Goal: Task Accomplishment & Management: Manage account settings

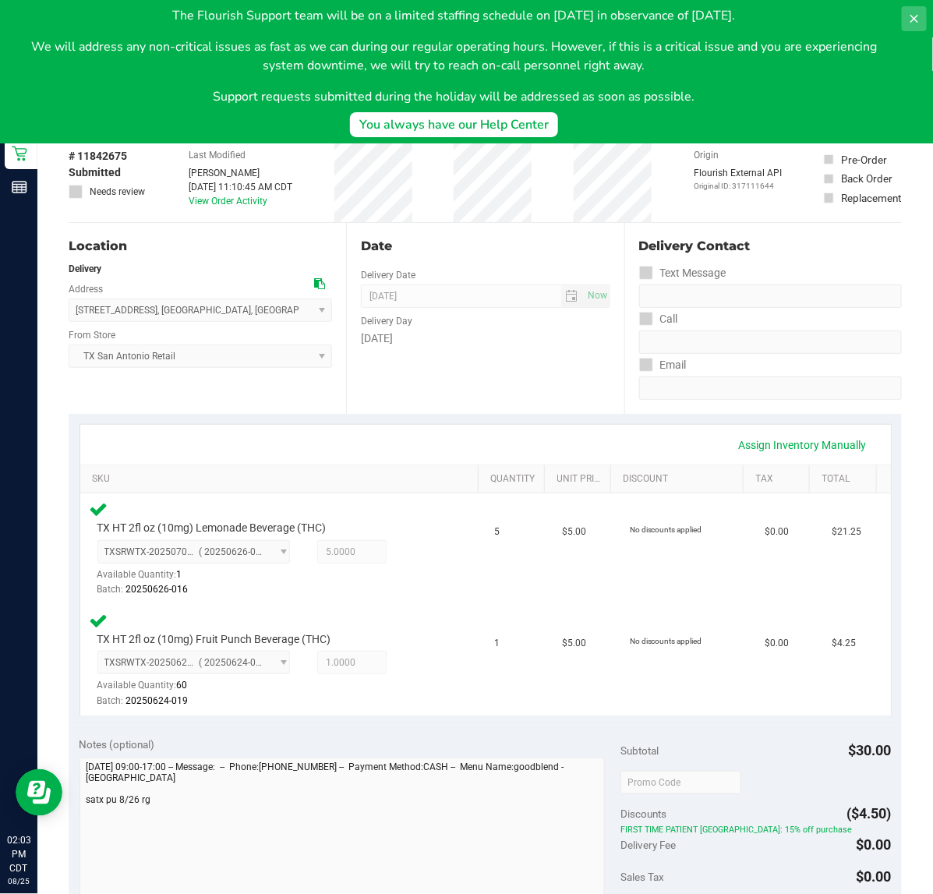
click at [918, 12] on icon at bounding box center [914, 18] width 12 height 12
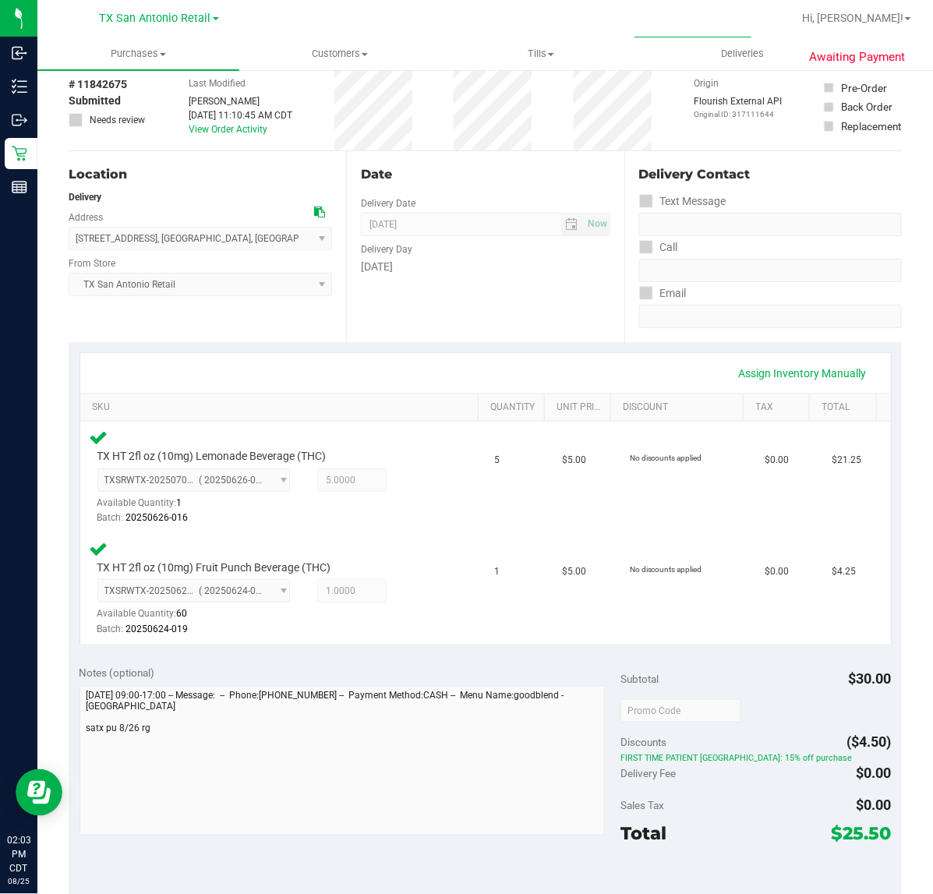
scroll to position [195, 0]
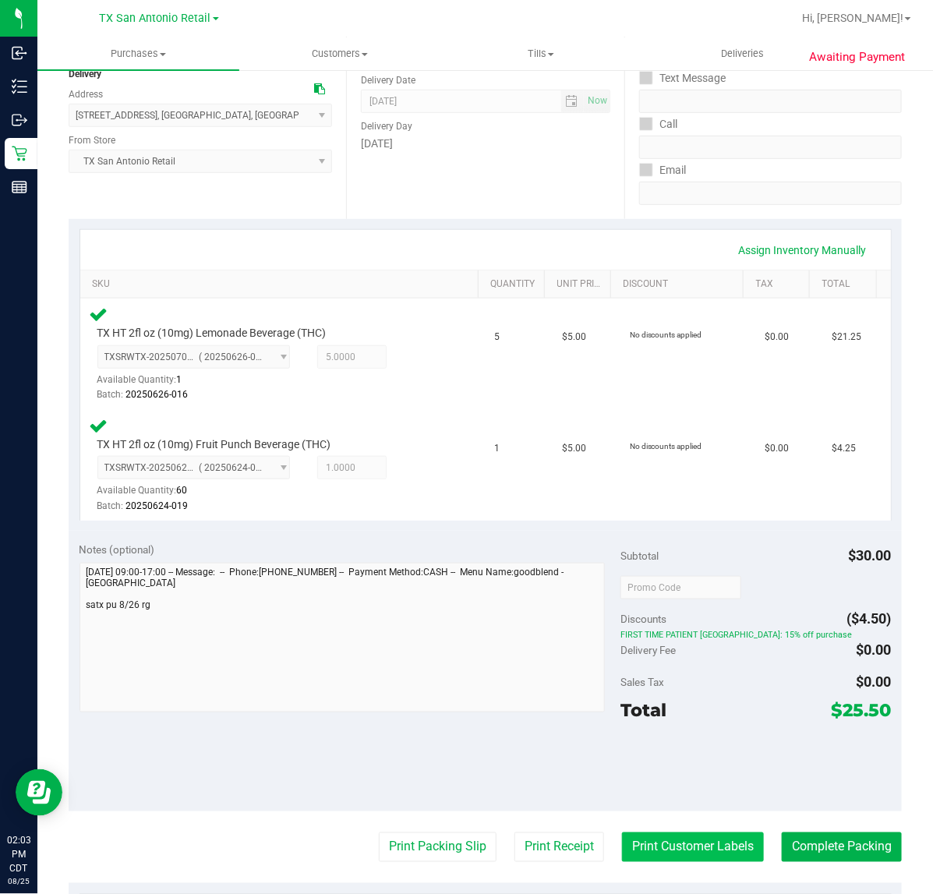
click at [721, 832] on button "Print Customer Labels" at bounding box center [693, 847] width 142 height 30
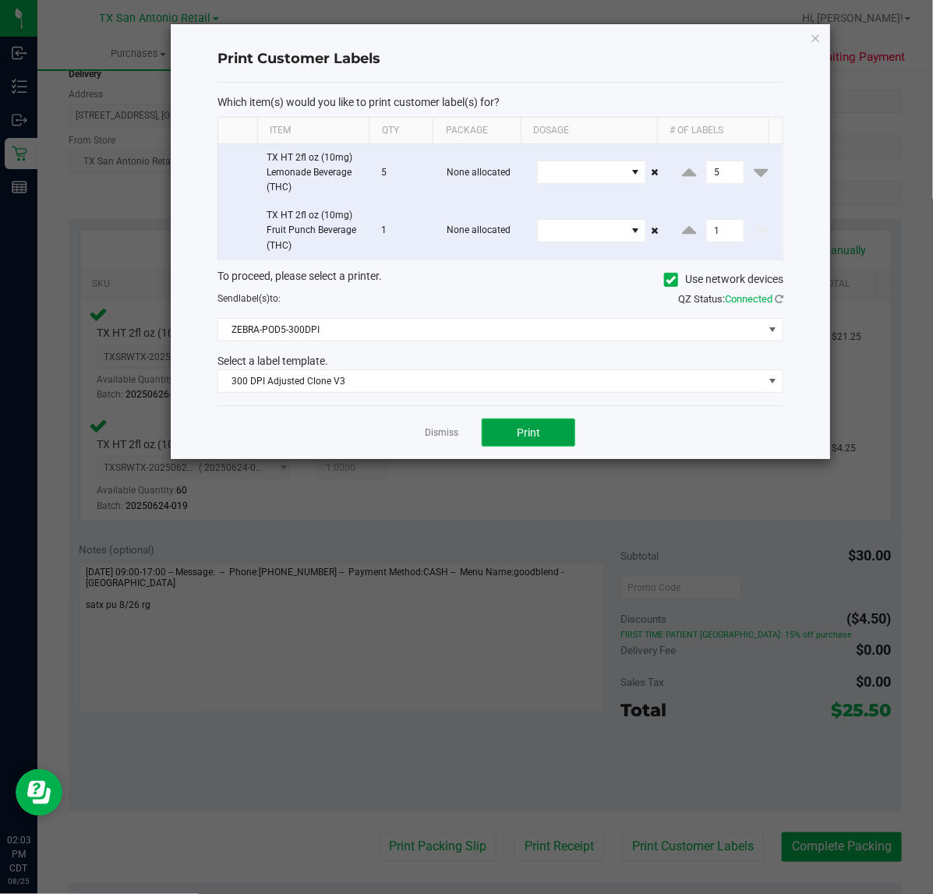
click at [534, 425] on button "Print" at bounding box center [527, 432] width 93 height 28
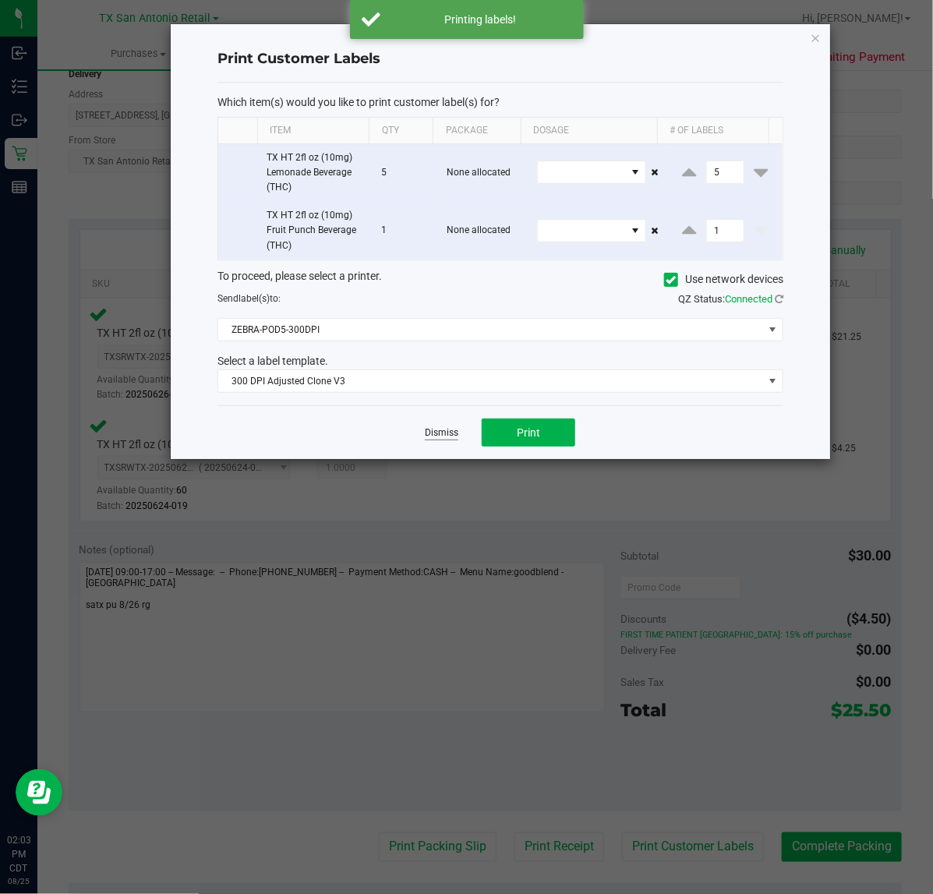
click at [435, 432] on link "Dismiss" at bounding box center [441, 432] width 33 height 13
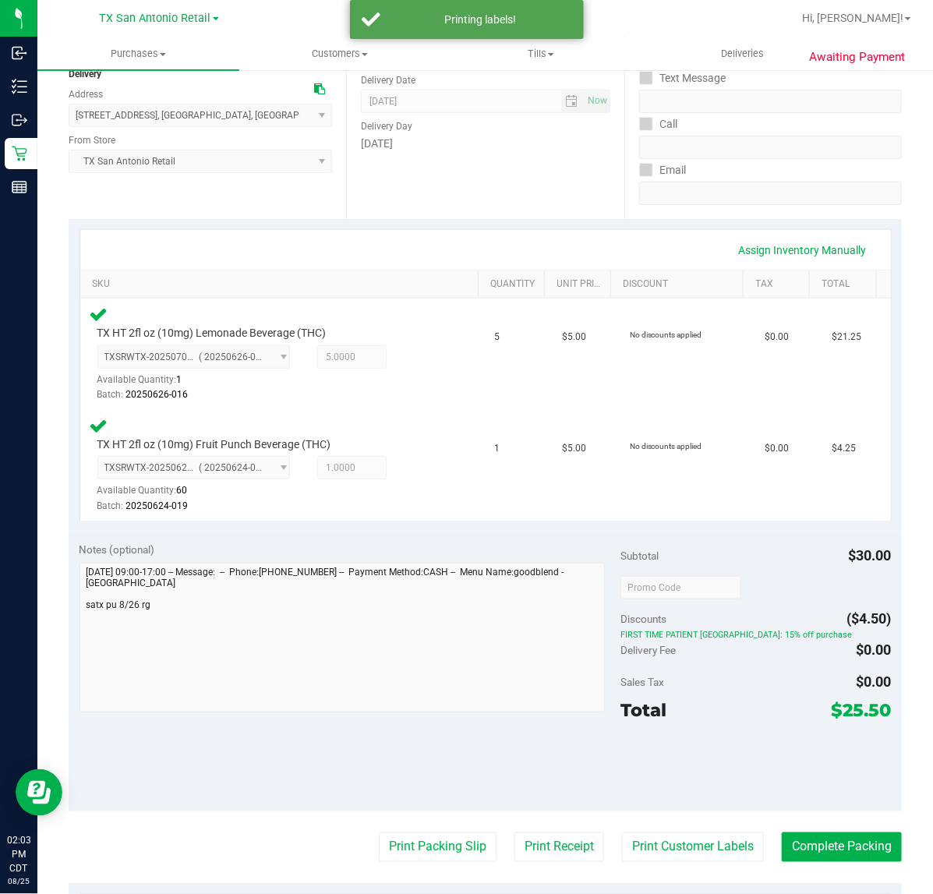
click at [555, 828] on purchase-details "Back Edit Purchase Cancel Purchase View Profile # 11842675 Submitted Needs revi…" at bounding box center [485, 537] width 833 height 1296
click at [553, 842] on button "Print Receipt" at bounding box center [559, 847] width 90 height 30
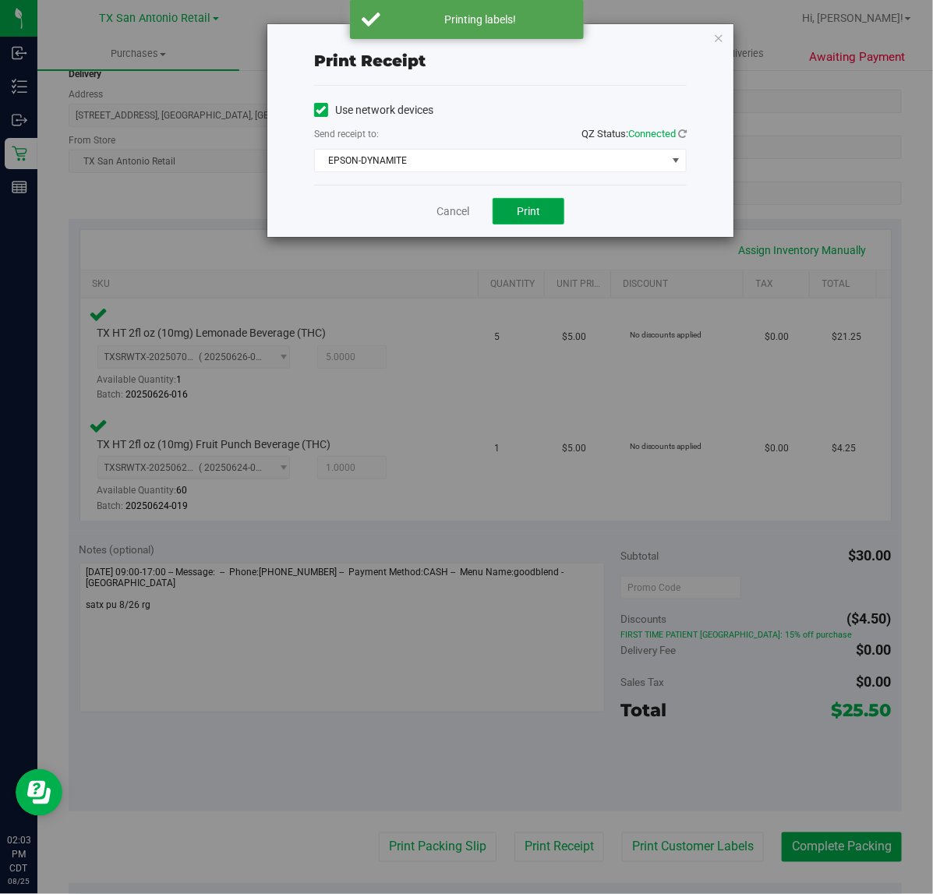
click at [520, 210] on span "Print" at bounding box center [528, 211] width 23 height 12
click at [437, 210] on link "Cancel" at bounding box center [446, 211] width 33 height 16
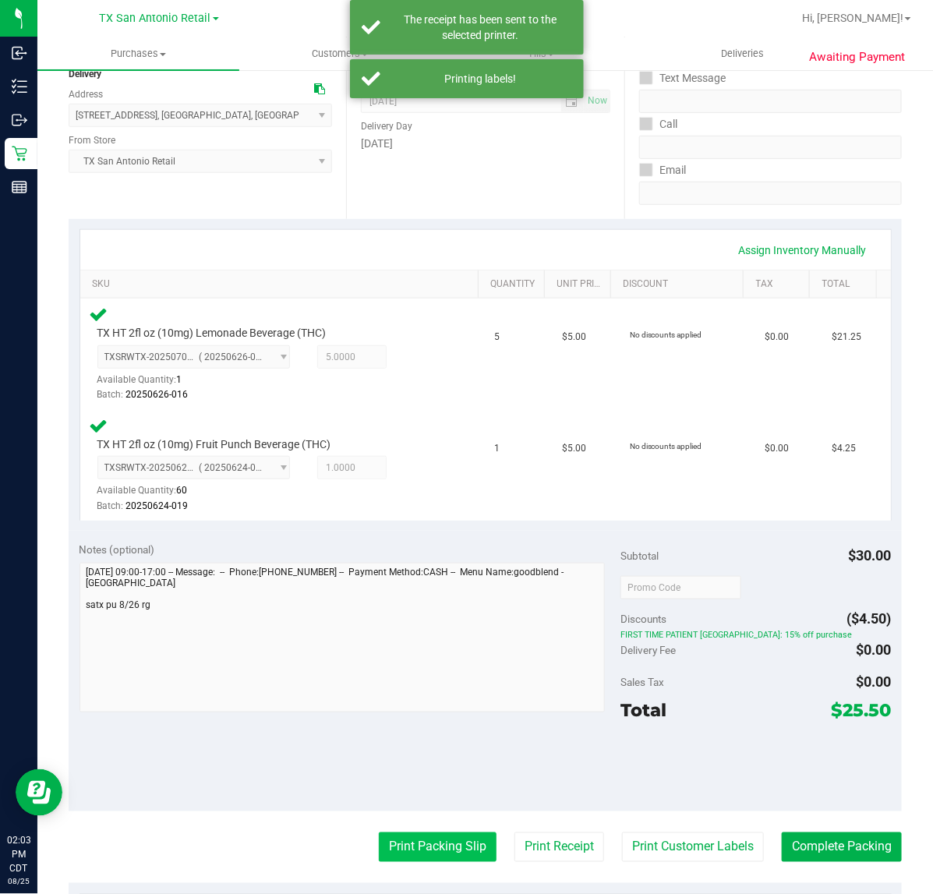
click at [441, 847] on button "Print Packing Slip" at bounding box center [438, 847] width 118 height 30
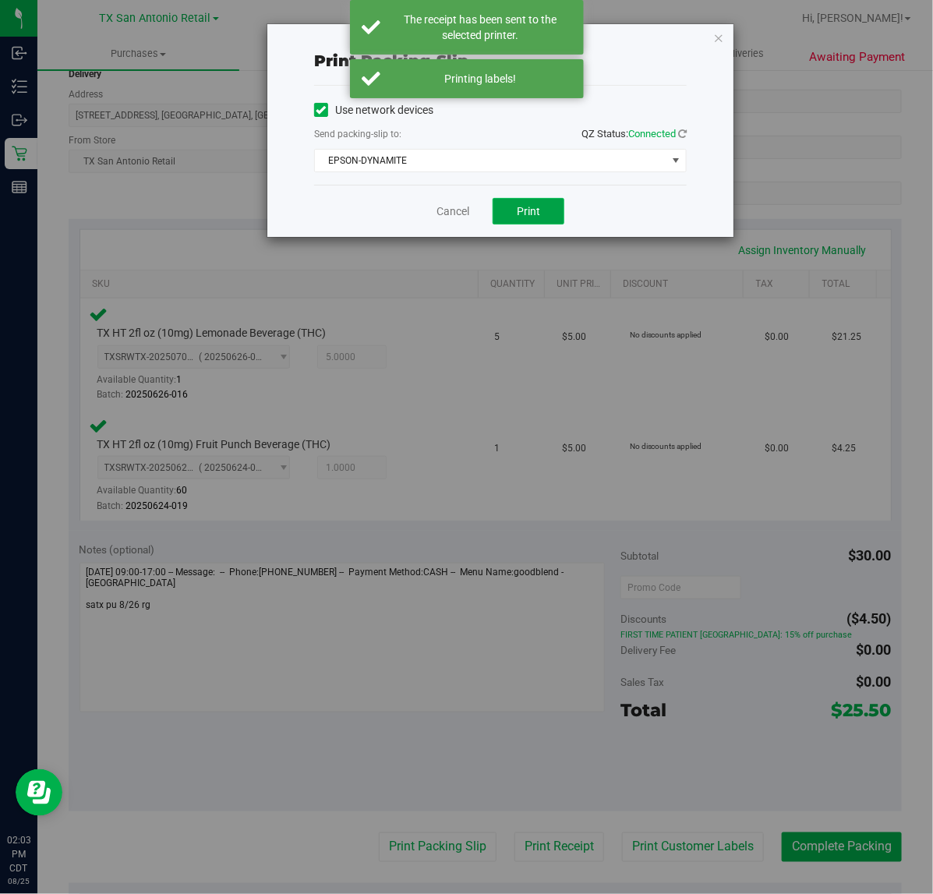
click at [517, 201] on button "Print" at bounding box center [528, 211] width 72 height 26
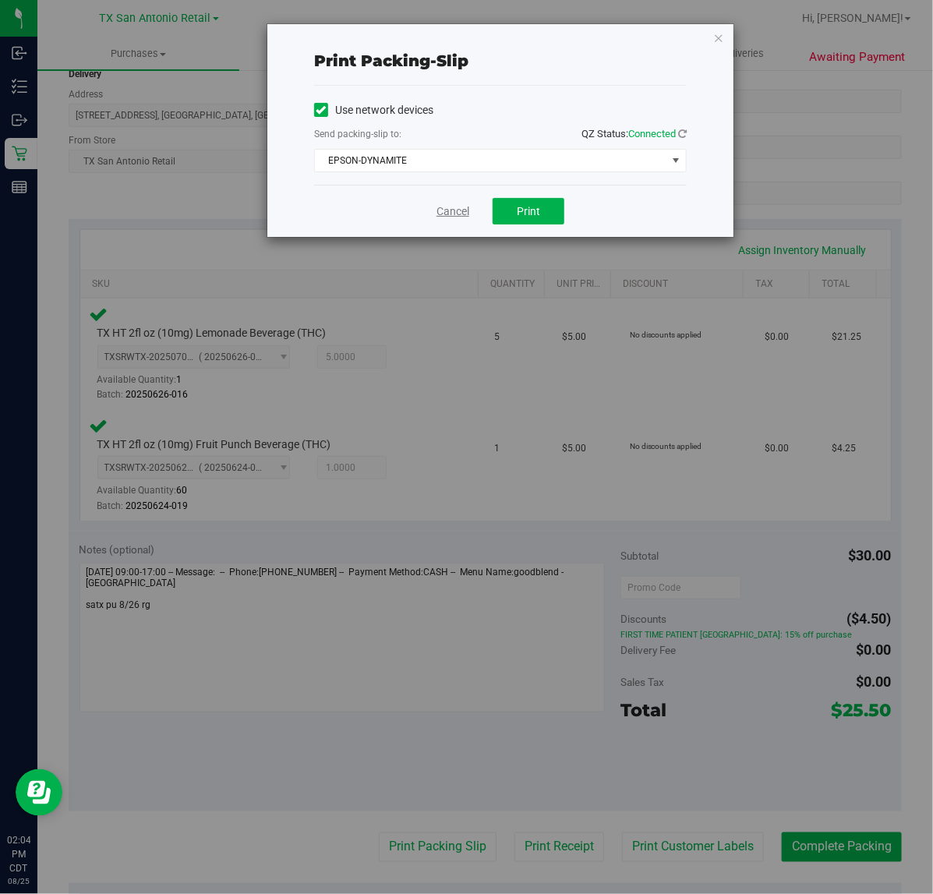
click at [443, 214] on link "Cancel" at bounding box center [452, 211] width 33 height 16
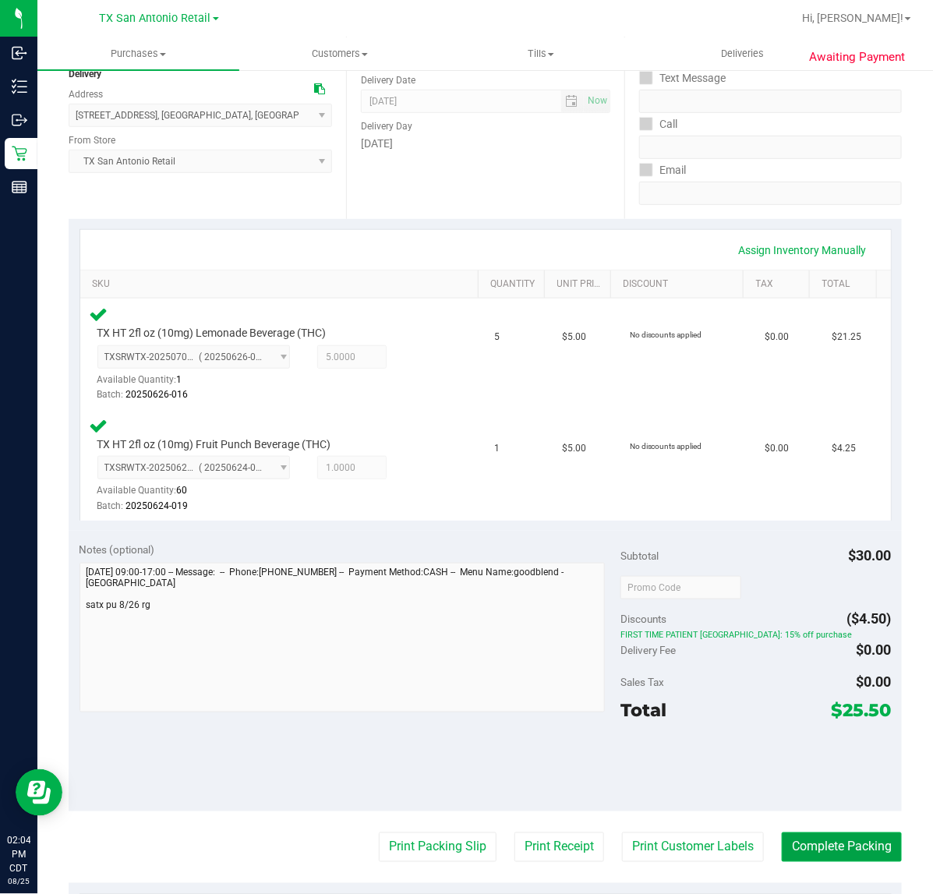
click at [836, 836] on button "Complete Packing" at bounding box center [841, 847] width 120 height 30
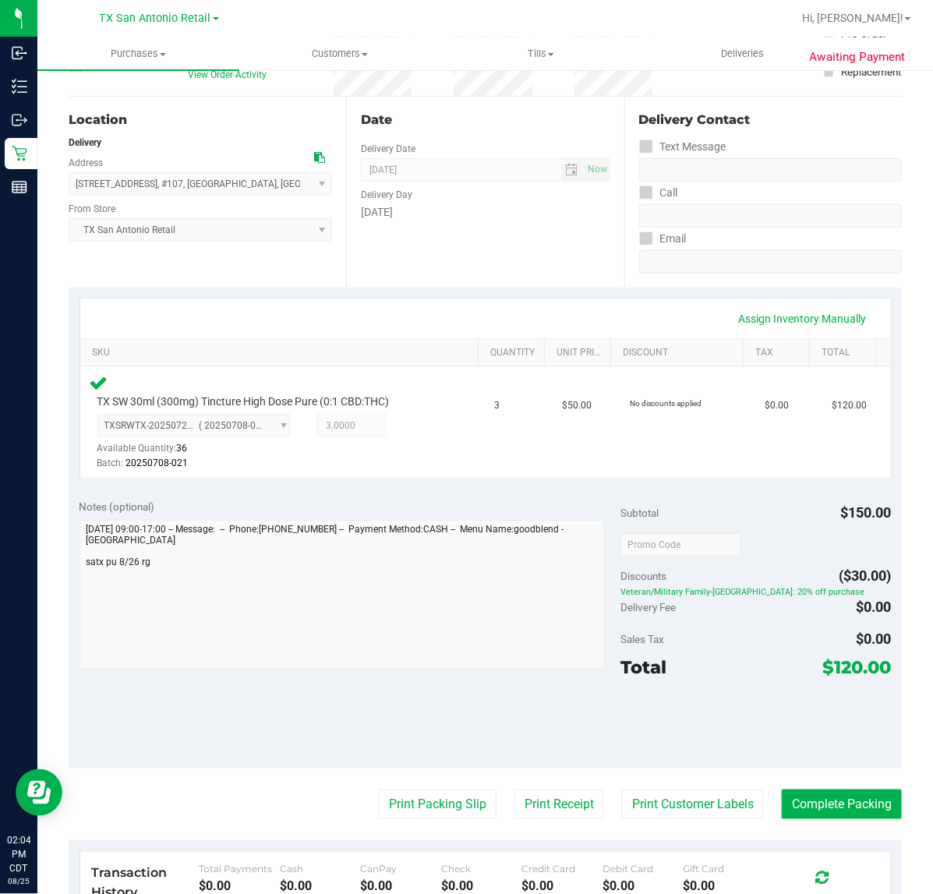
scroll to position [224, 0]
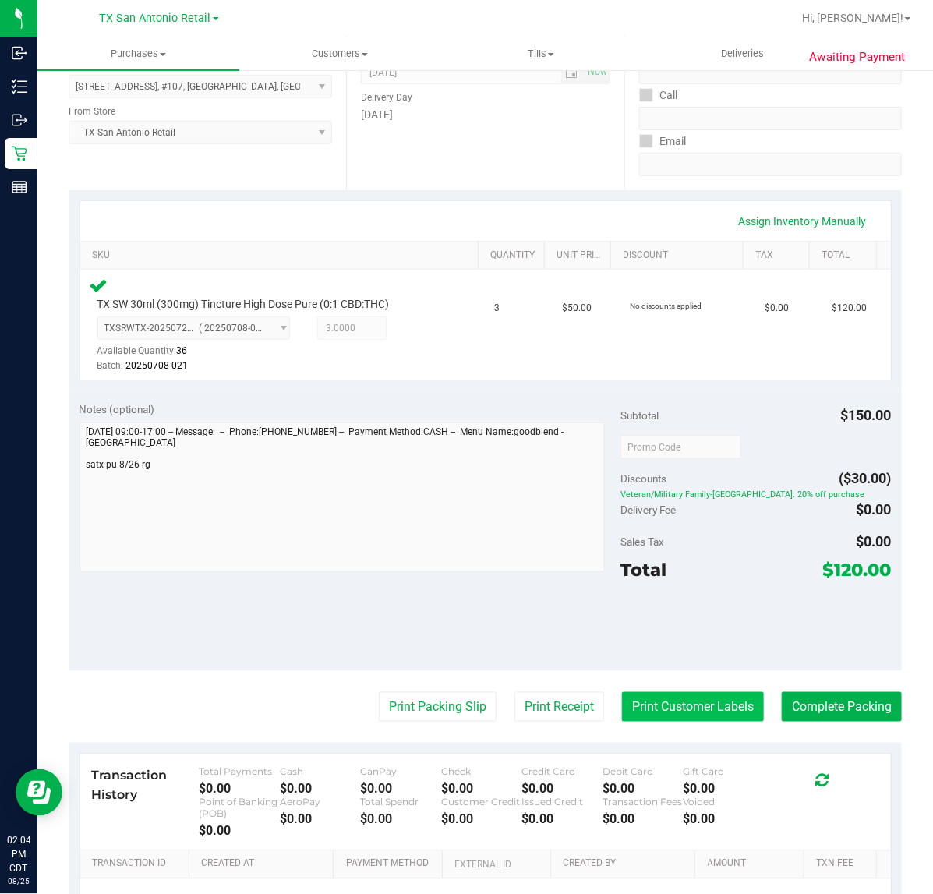
click at [700, 692] on button "Print Customer Labels" at bounding box center [693, 707] width 142 height 30
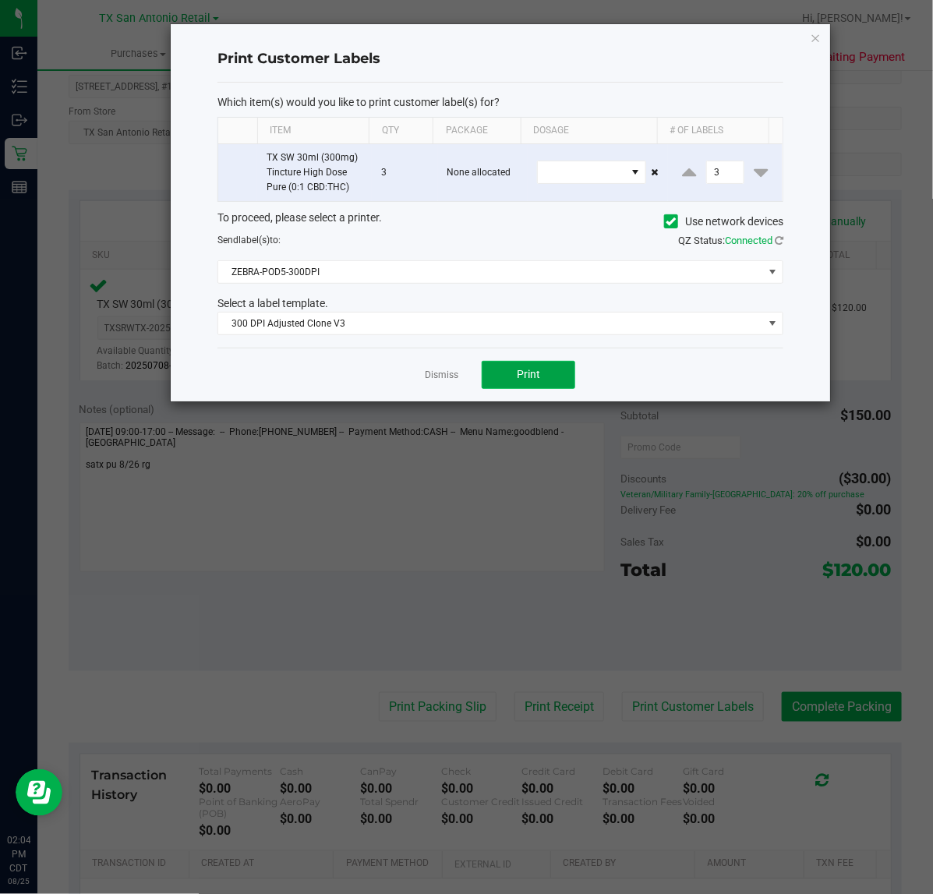
click at [531, 376] on span "Print" at bounding box center [528, 374] width 23 height 12
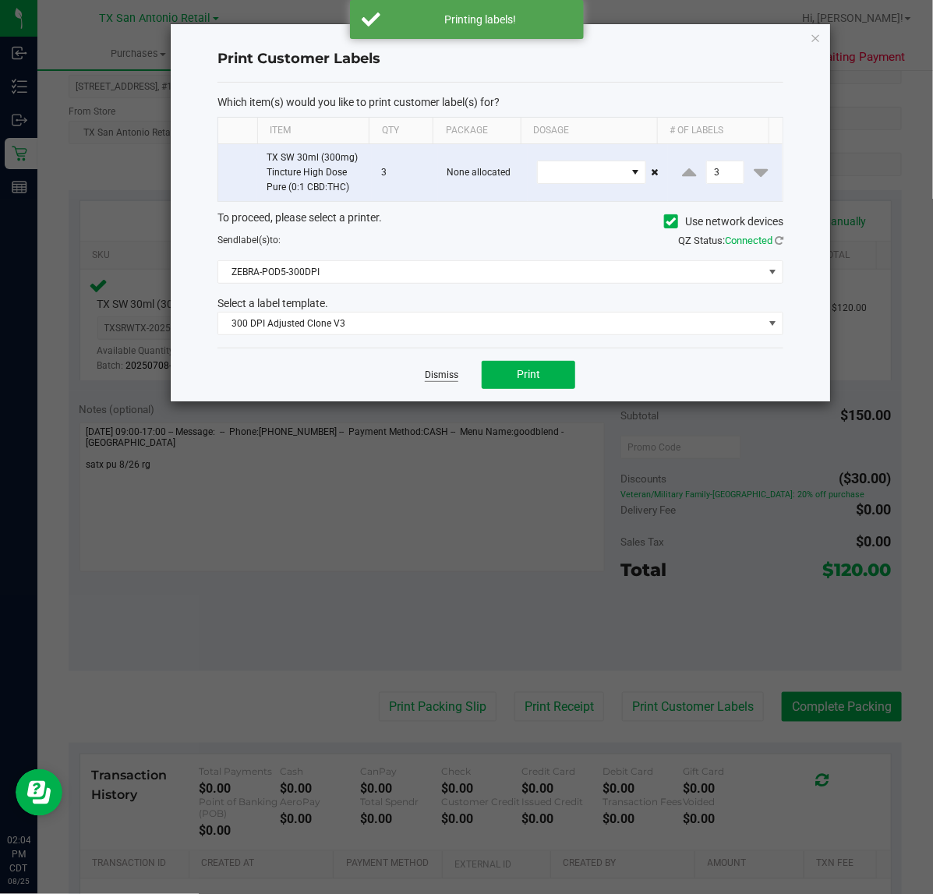
click at [444, 379] on link "Dismiss" at bounding box center [441, 374] width 33 height 13
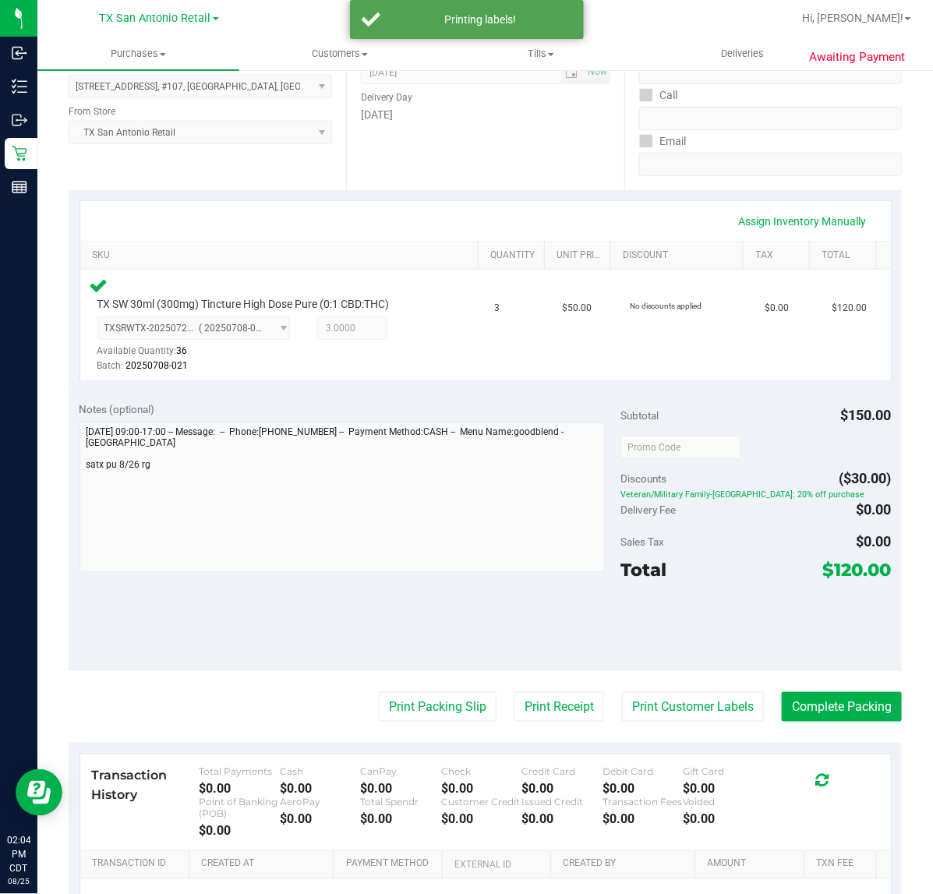
click at [534, 737] on purchase-details "Back Edit Purchase Cancel Purchase View Profile # 11842651 Submitted Needs revi…" at bounding box center [485, 453] width 833 height 1185
click at [558, 705] on button "Print Receipt" at bounding box center [559, 707] width 90 height 30
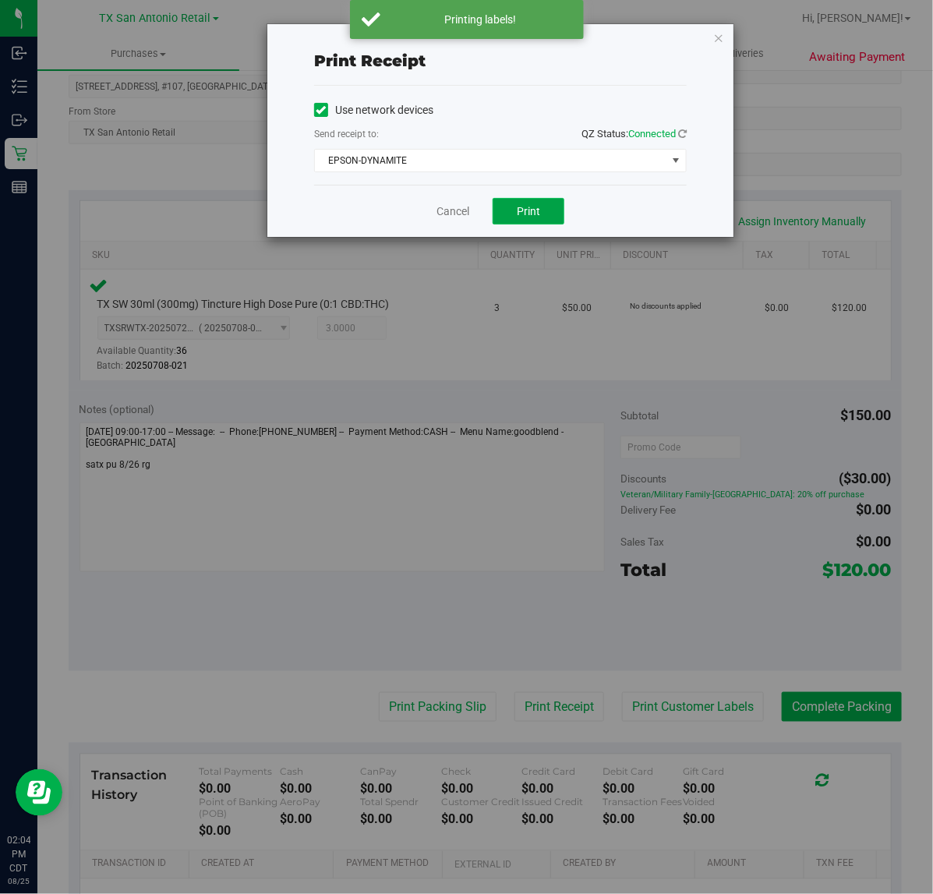
click at [538, 215] on span "Print" at bounding box center [528, 211] width 23 height 12
click at [452, 212] on link "Cancel" at bounding box center [446, 211] width 33 height 16
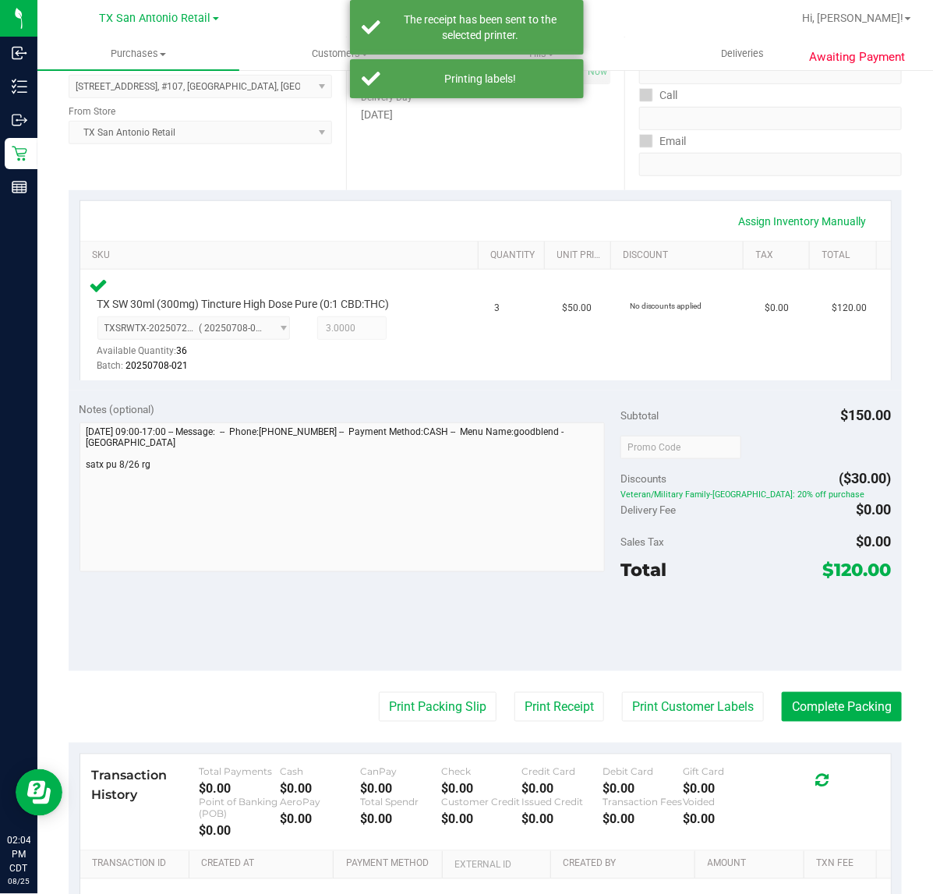
click at [421, 756] on div "Transaction History Total Payments $0.00 Cash $0.00 CanPay $0.00 Check $0.00 Cr…" at bounding box center [485, 802] width 810 height 97
click at [415, 703] on button "Print Packing Slip" at bounding box center [438, 707] width 118 height 30
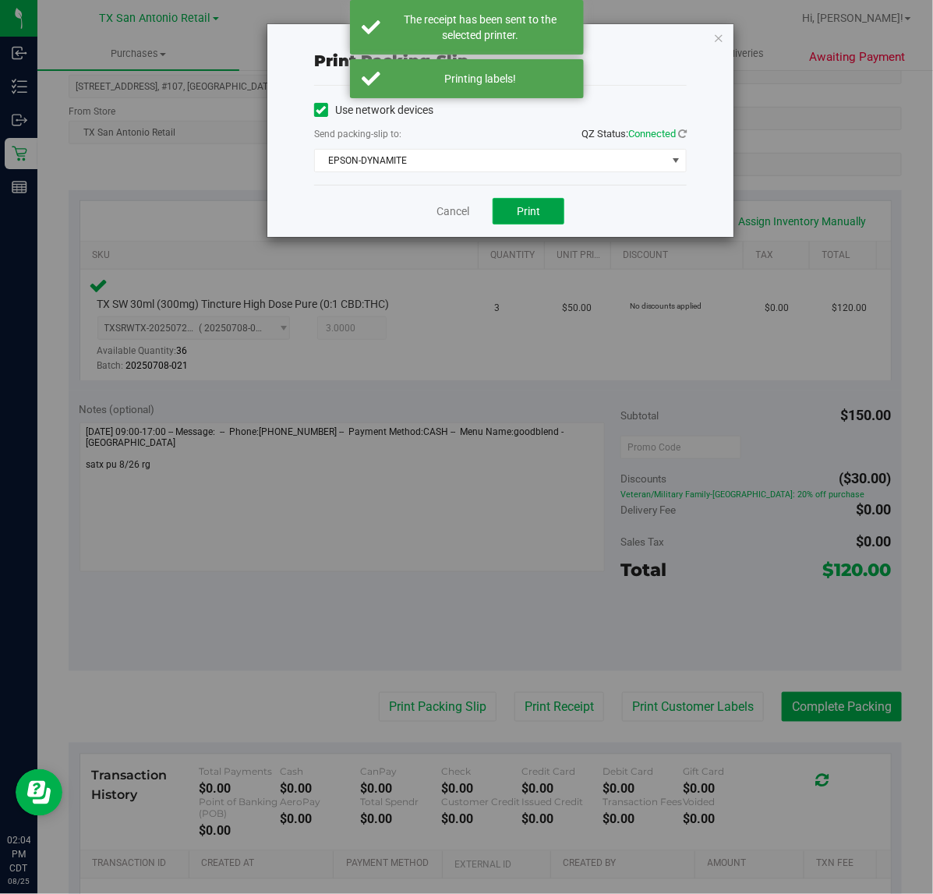
click at [534, 210] on span "Print" at bounding box center [528, 211] width 23 height 12
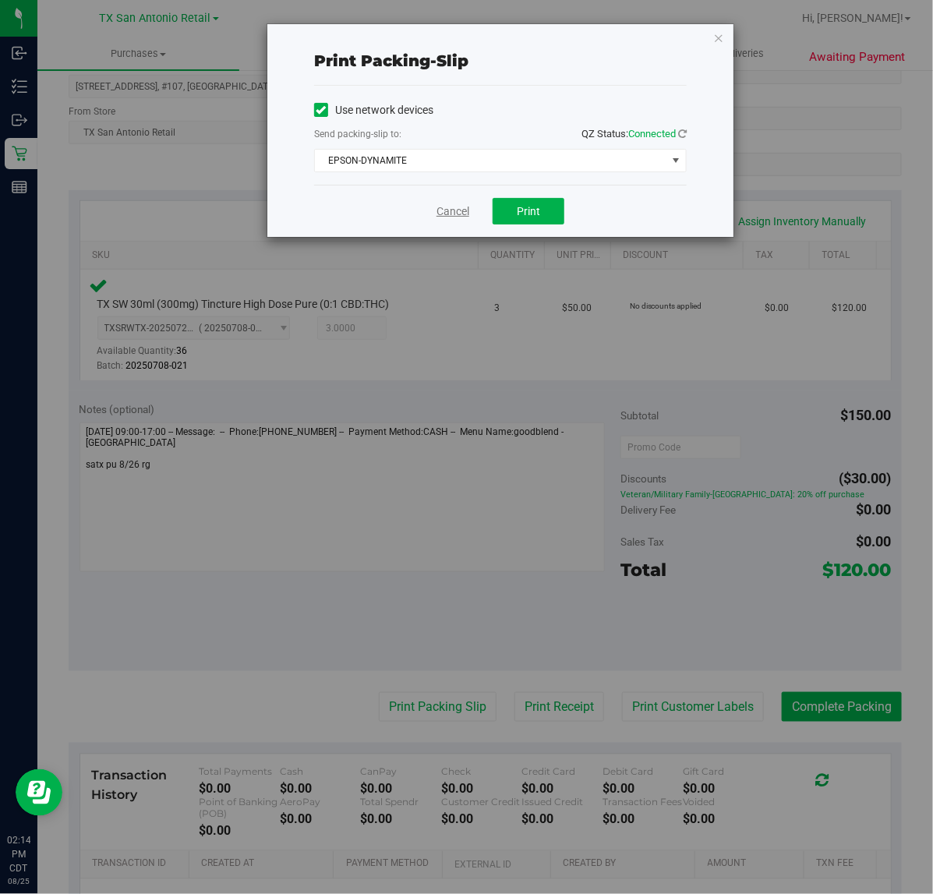
click at [440, 211] on link "Cancel" at bounding box center [452, 211] width 33 height 16
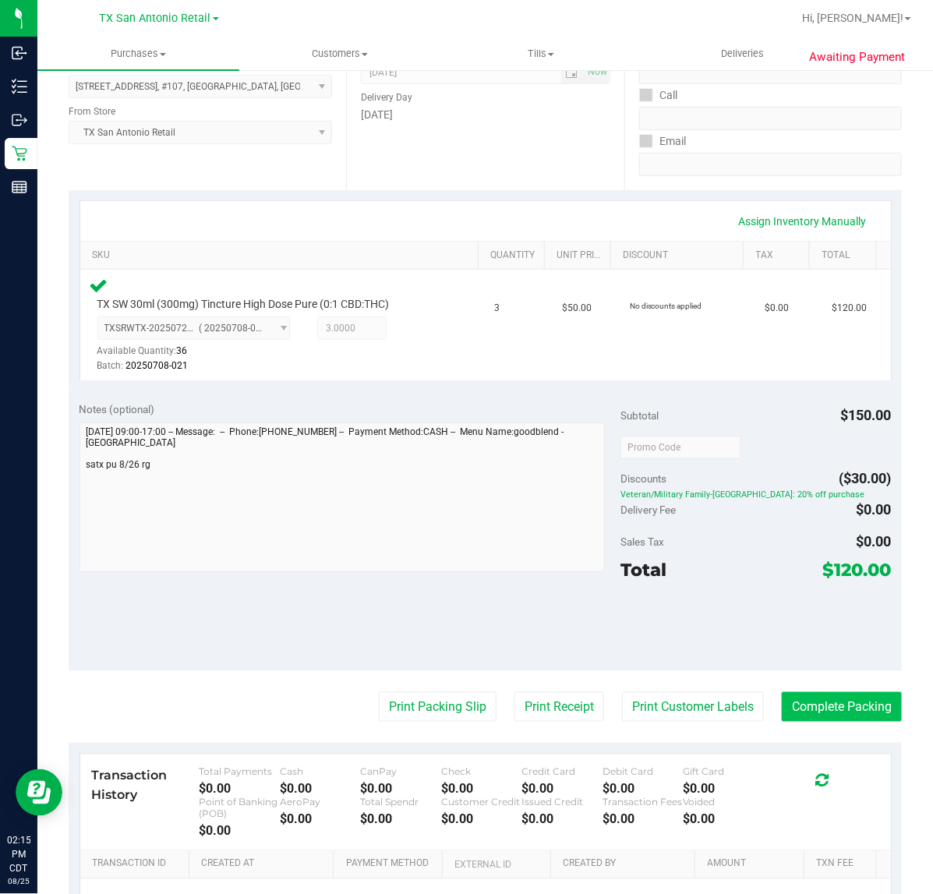
click at [839, 699] on button "Complete Packing" at bounding box center [841, 707] width 120 height 30
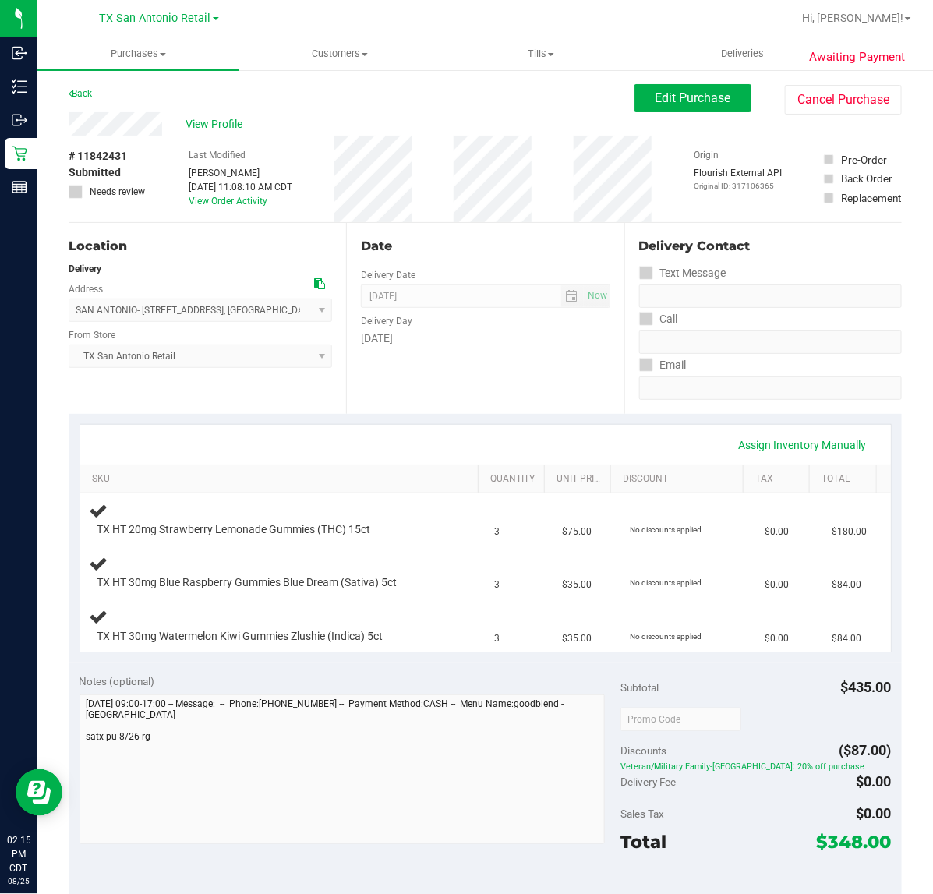
click at [492, 372] on div "Date Delivery Date [DATE] Now [DATE] 07:00 AM Now Delivery Day [DATE]" at bounding box center [484, 318] width 277 height 191
click at [446, 367] on div "Date Delivery Date [DATE] Now [DATE] 07:00 AM Now Delivery Day [DATE]" at bounding box center [484, 318] width 277 height 191
click at [466, 375] on div "Date Delivery Date [DATE] Now [DATE] 07:00 AM Now Delivery Day [DATE]" at bounding box center [484, 318] width 277 height 191
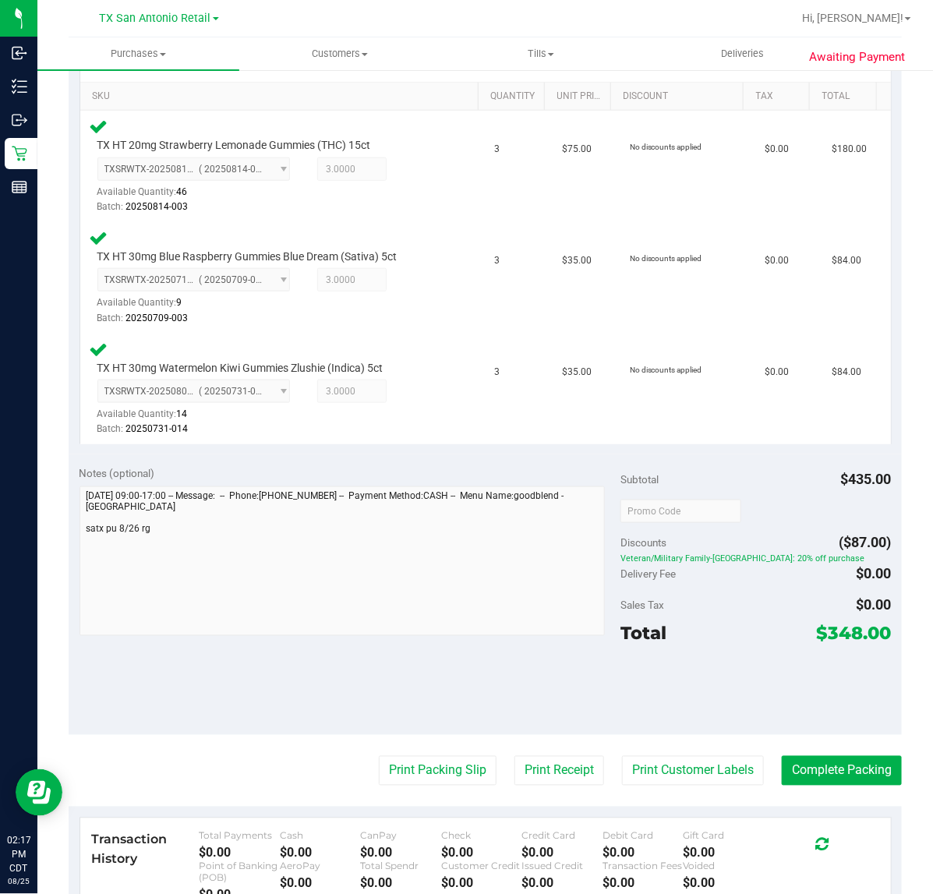
scroll to position [397, 0]
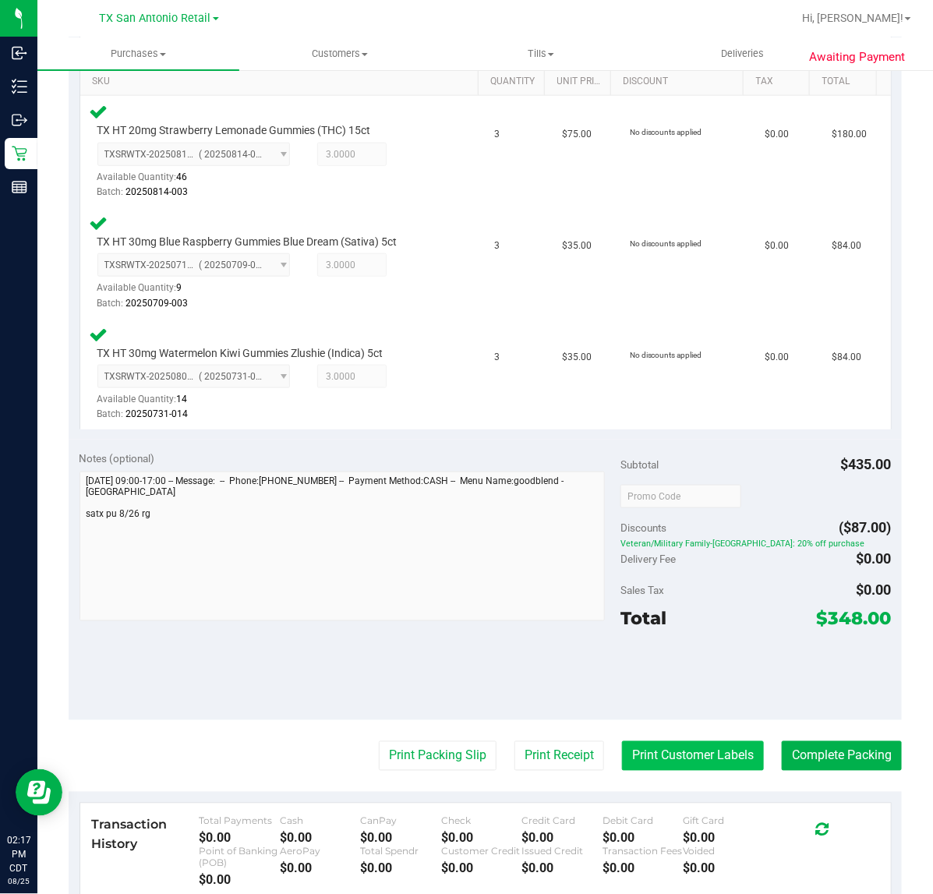
click at [675, 750] on button "Print Customer Labels" at bounding box center [693, 756] width 142 height 30
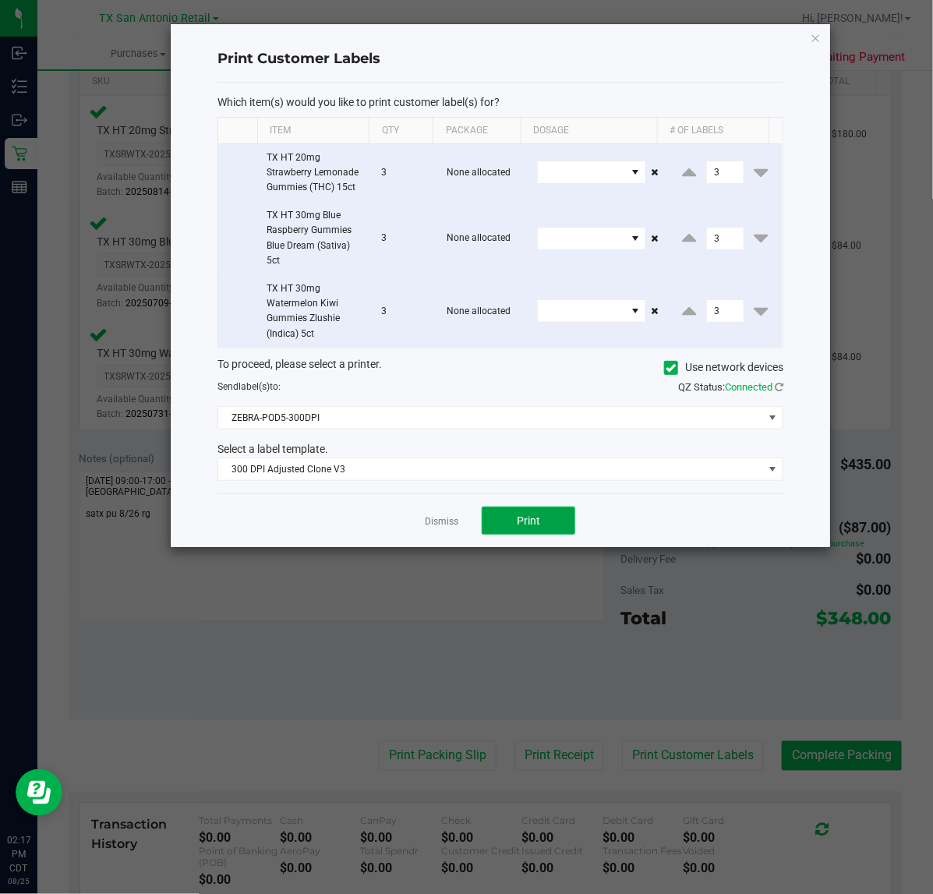
click at [526, 522] on span "Print" at bounding box center [528, 520] width 23 height 12
click at [450, 524] on link "Dismiss" at bounding box center [441, 521] width 33 height 13
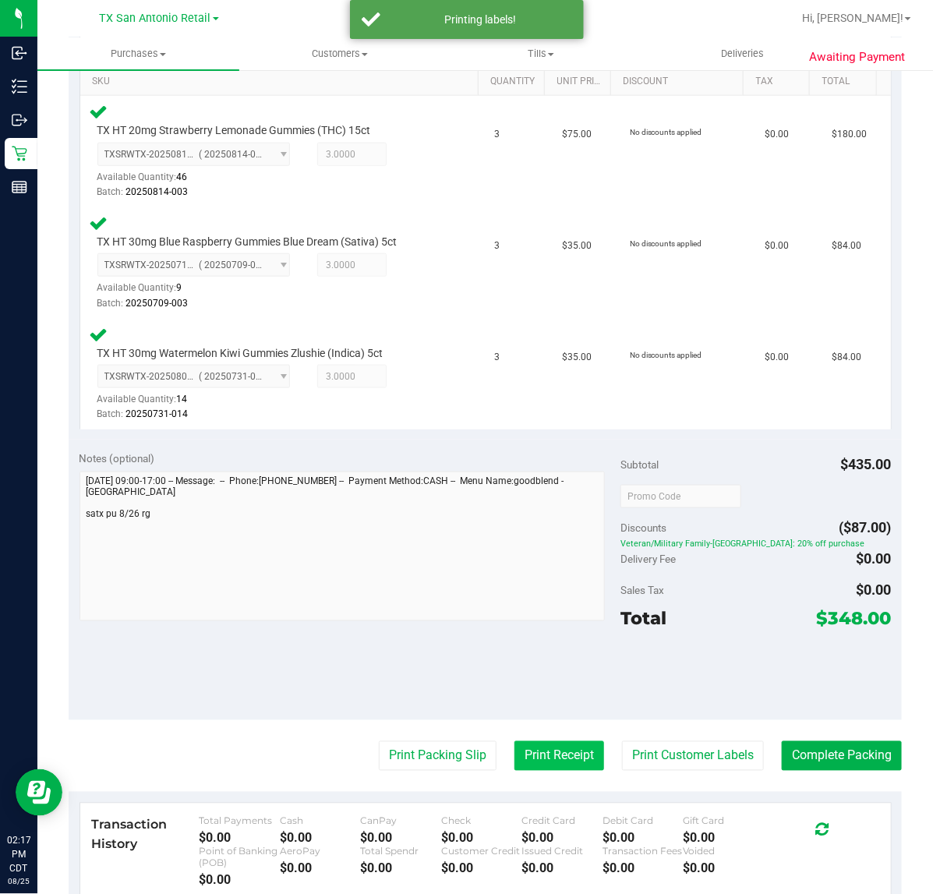
click at [535, 741] on button "Print Receipt" at bounding box center [559, 756] width 90 height 30
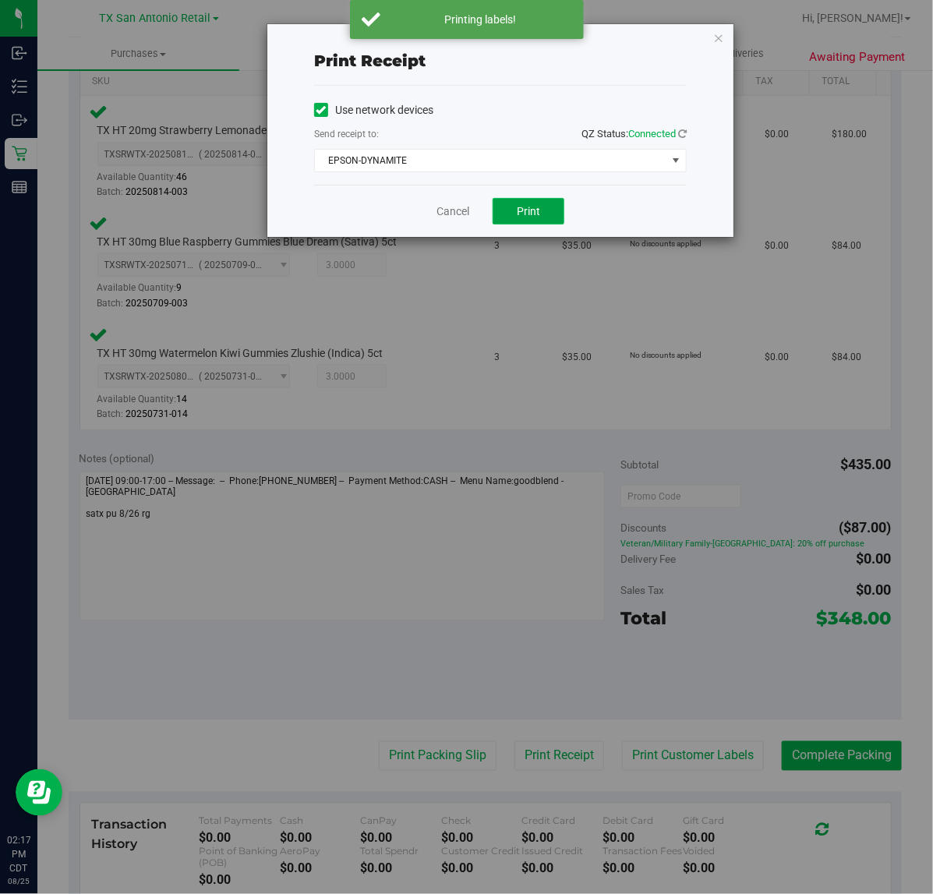
click at [522, 207] on span "Print" at bounding box center [528, 211] width 23 height 12
click at [449, 214] on link "Cancel" at bounding box center [446, 211] width 33 height 16
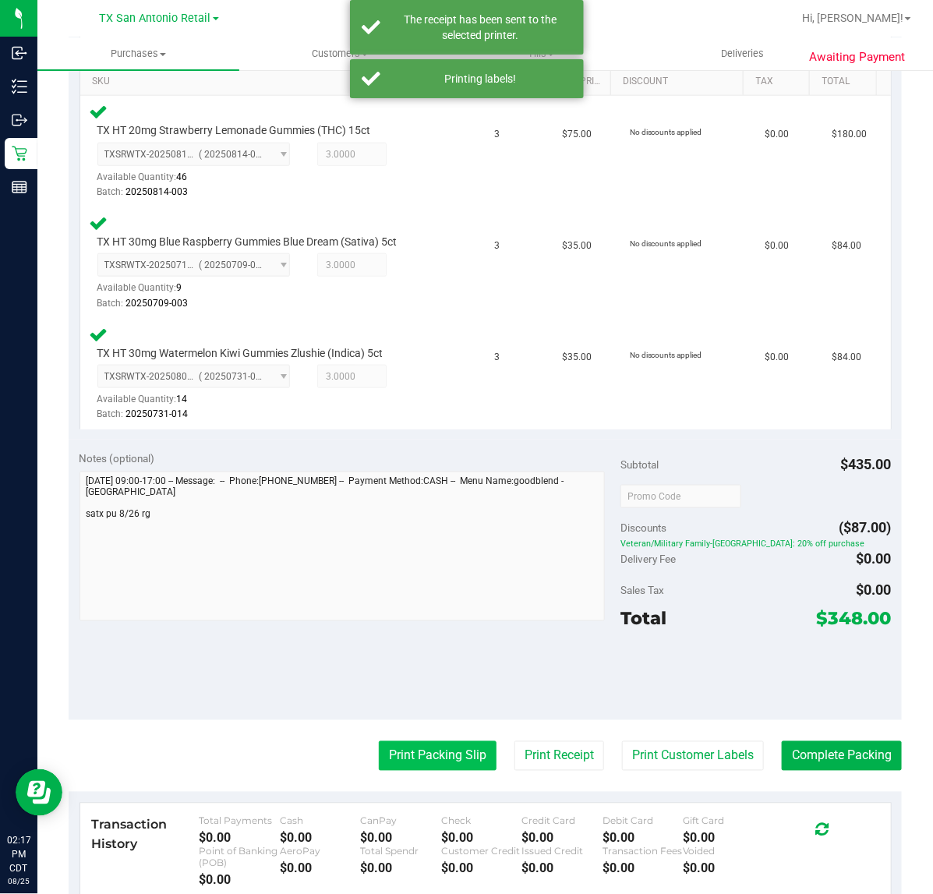
click at [417, 768] on button "Print Packing Slip" at bounding box center [438, 756] width 118 height 30
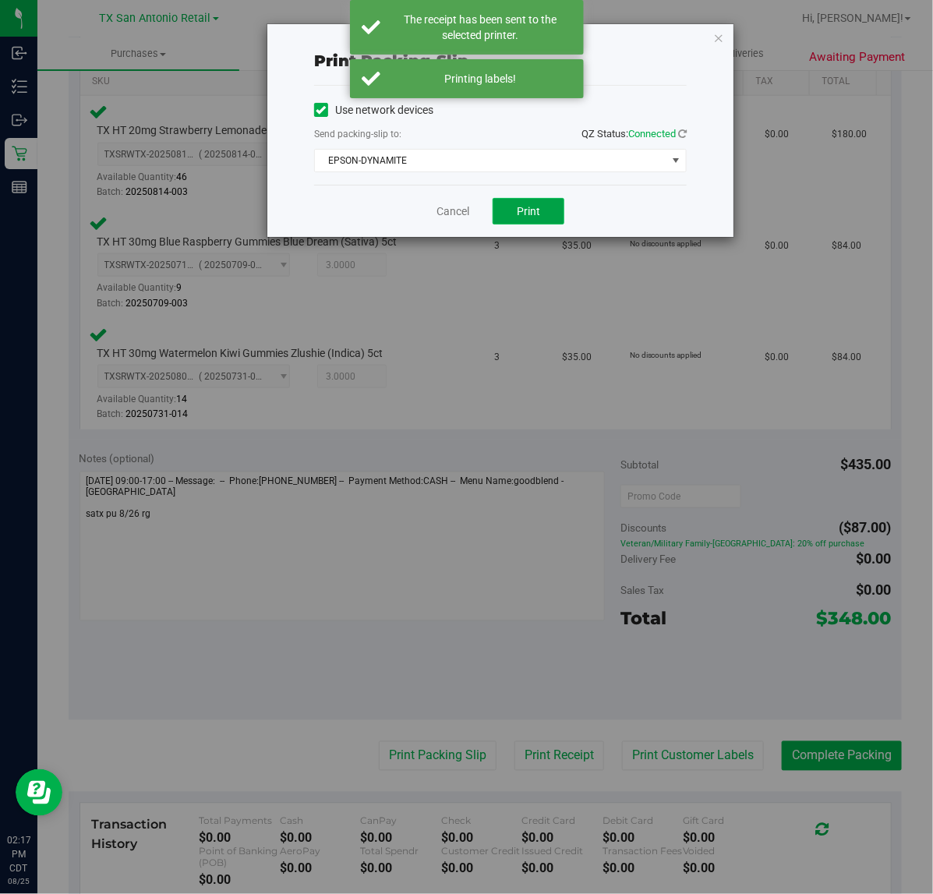
click at [544, 217] on button "Print" at bounding box center [528, 211] width 72 height 26
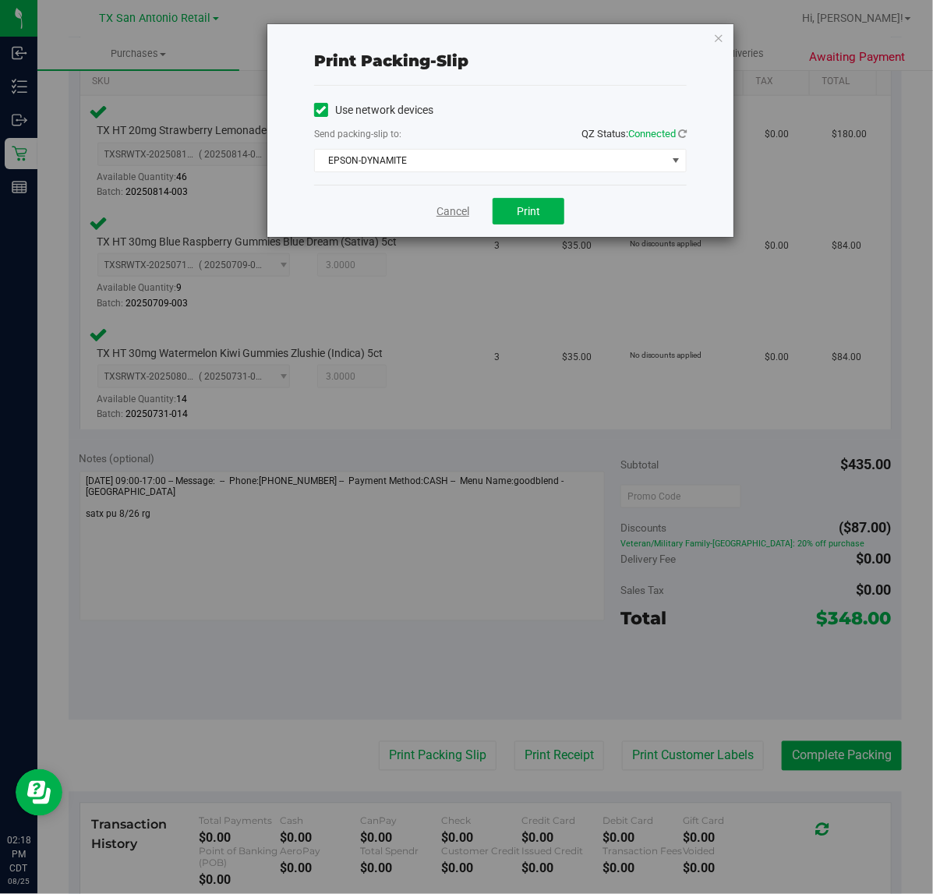
click at [466, 208] on link "Cancel" at bounding box center [452, 211] width 33 height 16
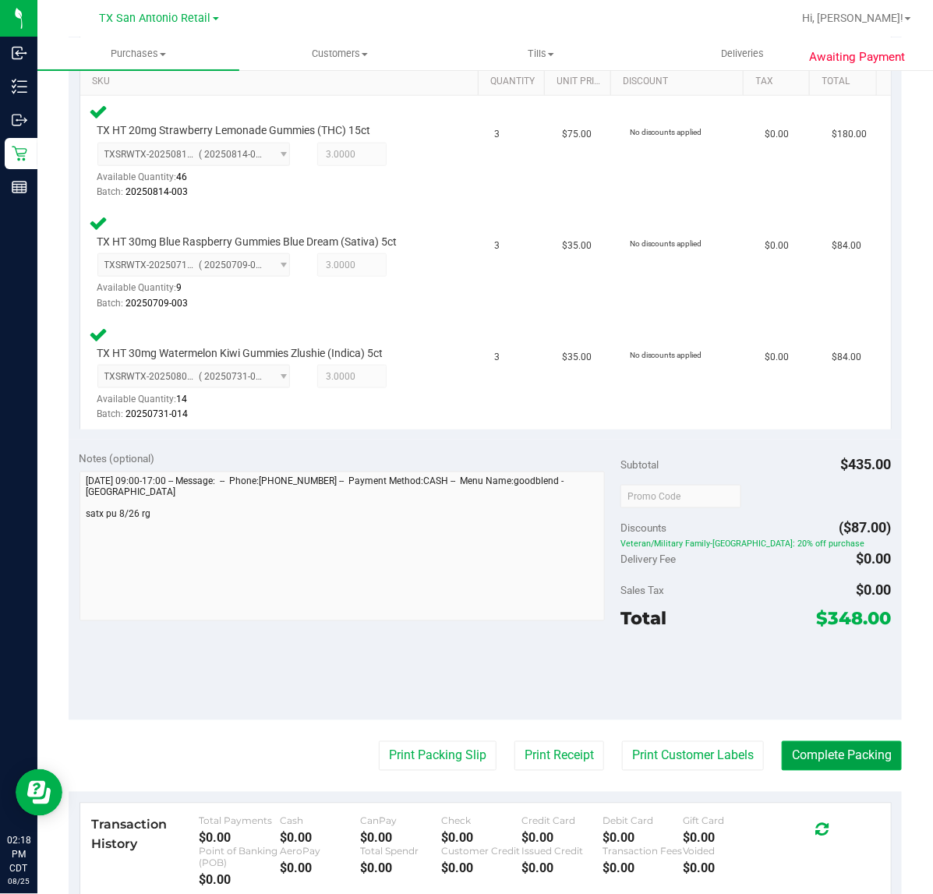
click at [832, 741] on button "Complete Packing" at bounding box center [841, 756] width 120 height 30
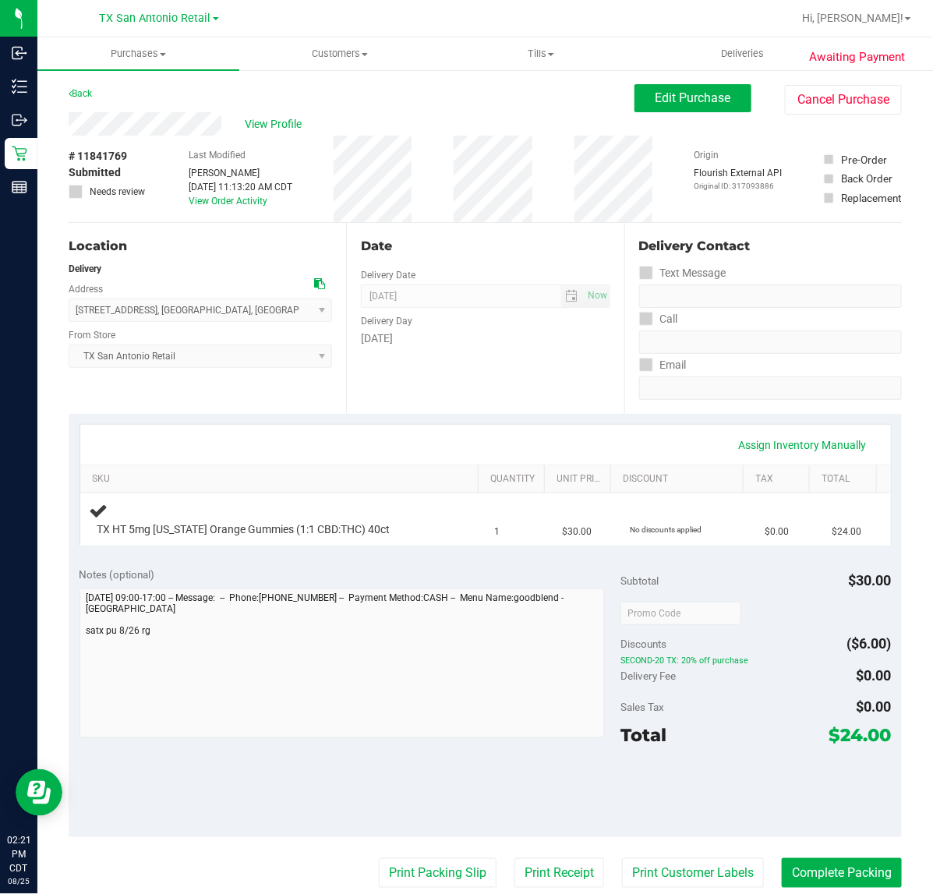
click at [464, 355] on div "Date Delivery Date 08/26/2025 Now 08/26/2025 07:00 AM Now Delivery Day Tuesday" at bounding box center [484, 318] width 277 height 191
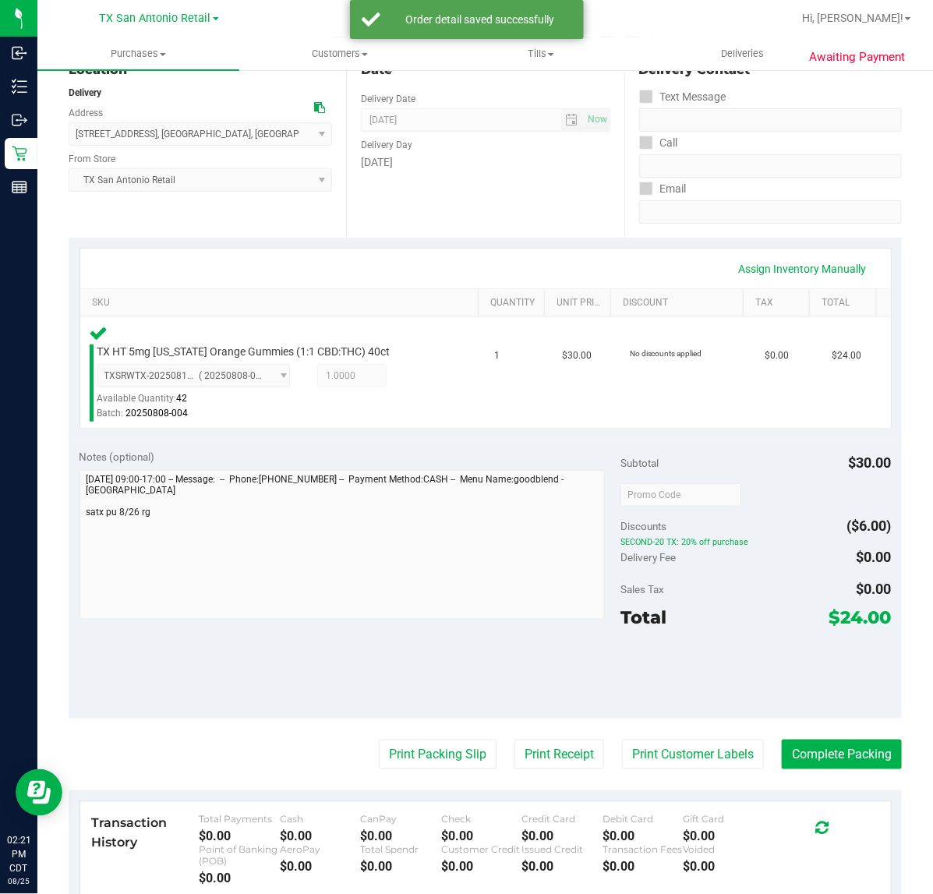
scroll to position [175, 0]
click at [700, 748] on button "Print Customer Labels" at bounding box center [693, 755] width 142 height 30
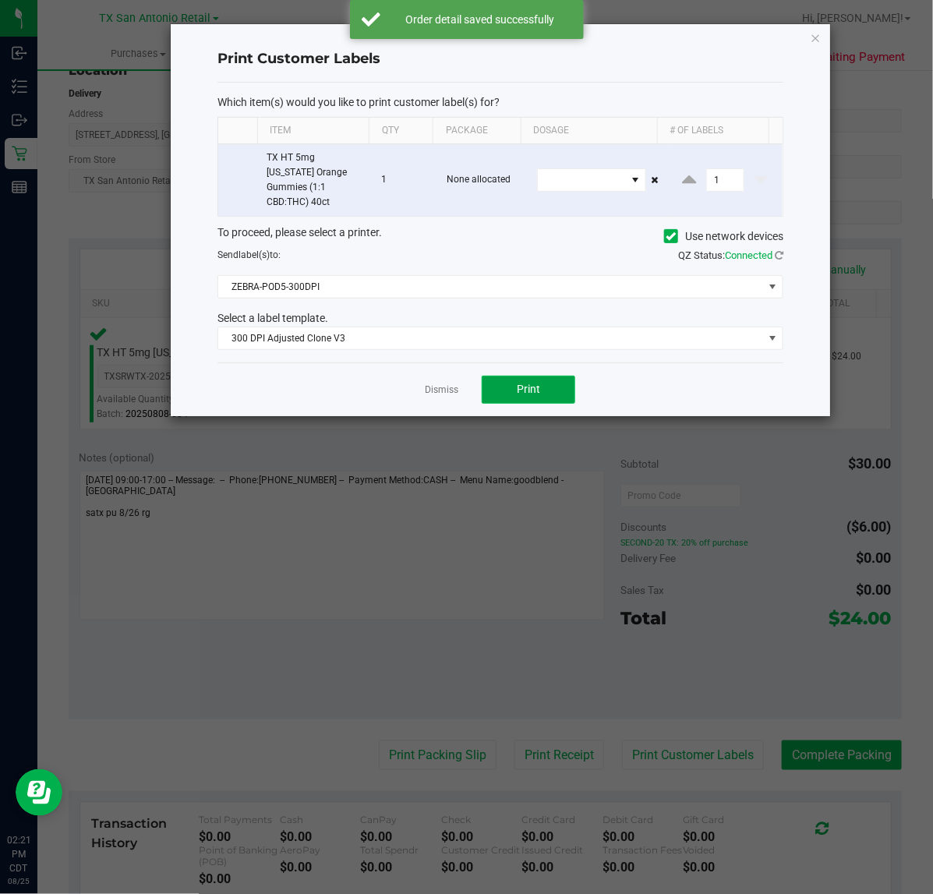
click at [516, 379] on button "Print" at bounding box center [527, 390] width 93 height 28
click at [437, 376] on div at bounding box center [500, 220] width 659 height 392
click at [562, 758] on ngb-modal-window "Print Customer Labels Which item(s) would you like to print customer label(s) f…" at bounding box center [472, 447] width 944 height 894
click at [431, 379] on div at bounding box center [500, 220] width 659 height 392
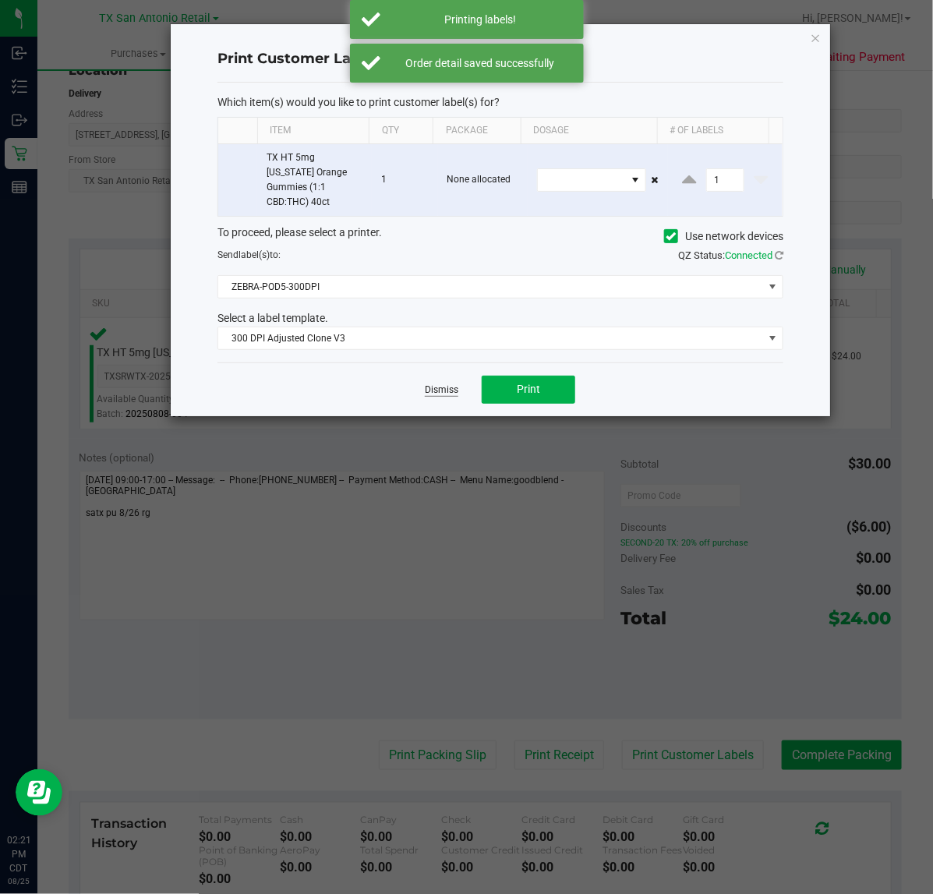
click at [445, 383] on link "Dismiss" at bounding box center [441, 389] width 33 height 13
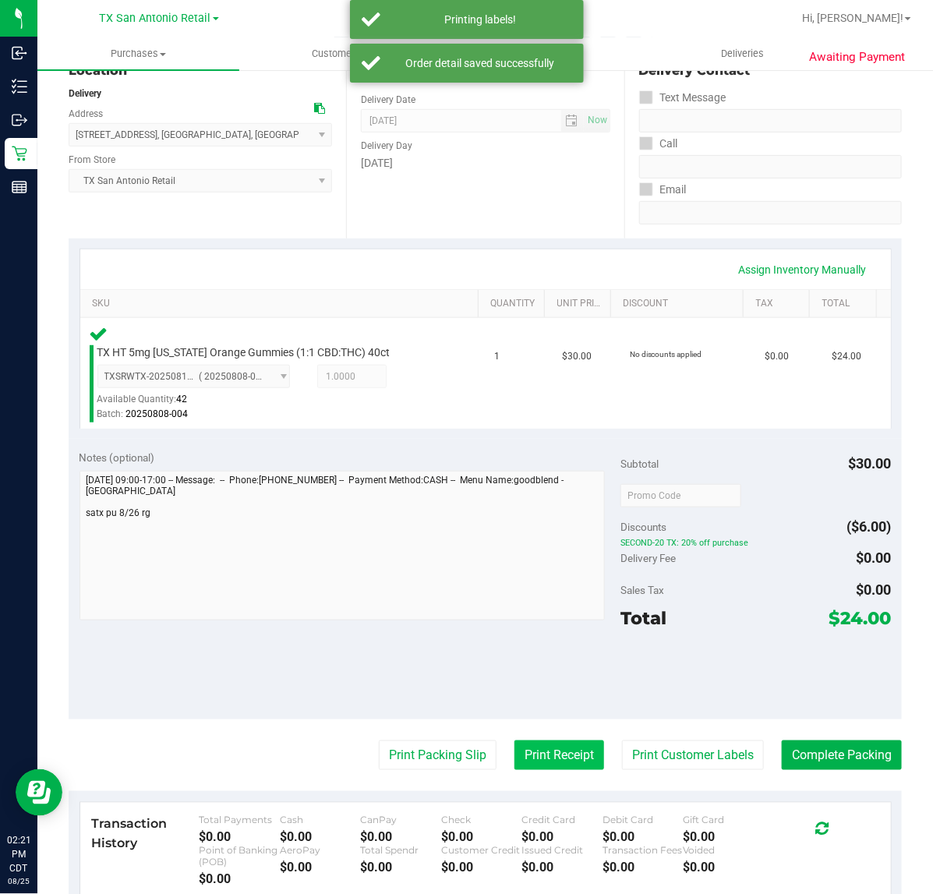
click at [559, 762] on button "Print Receipt" at bounding box center [559, 755] width 90 height 30
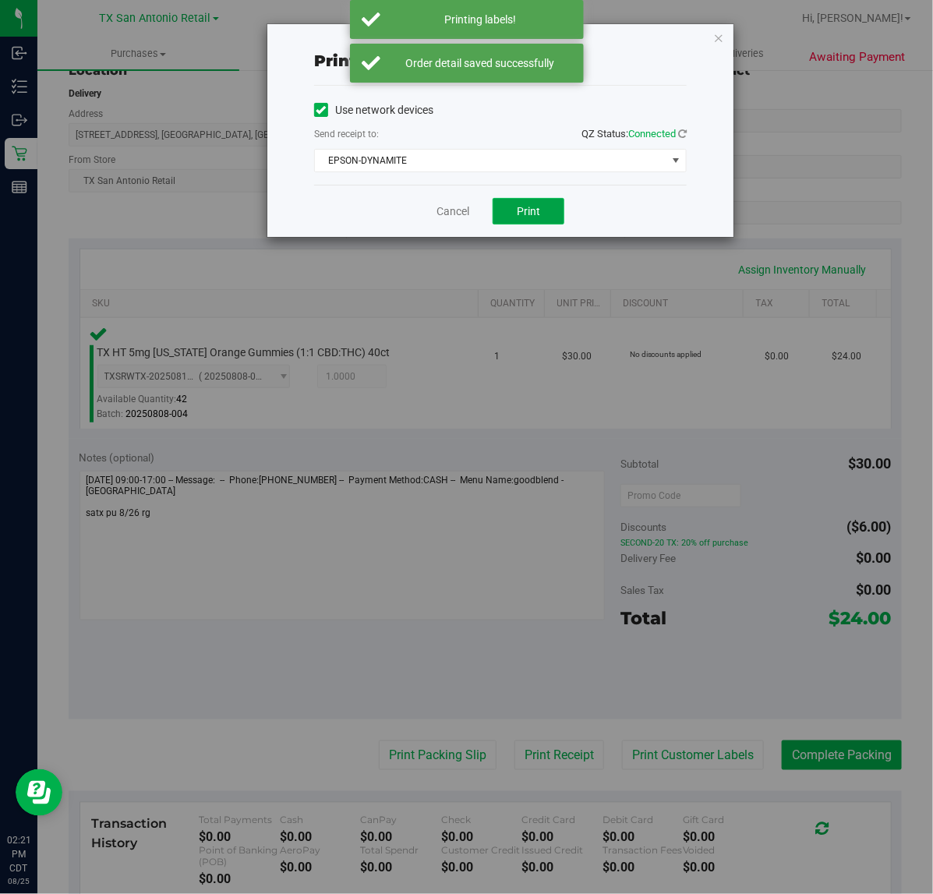
click at [524, 216] on span "Print" at bounding box center [528, 211] width 23 height 12
click at [456, 218] on link "Cancel" at bounding box center [446, 211] width 33 height 16
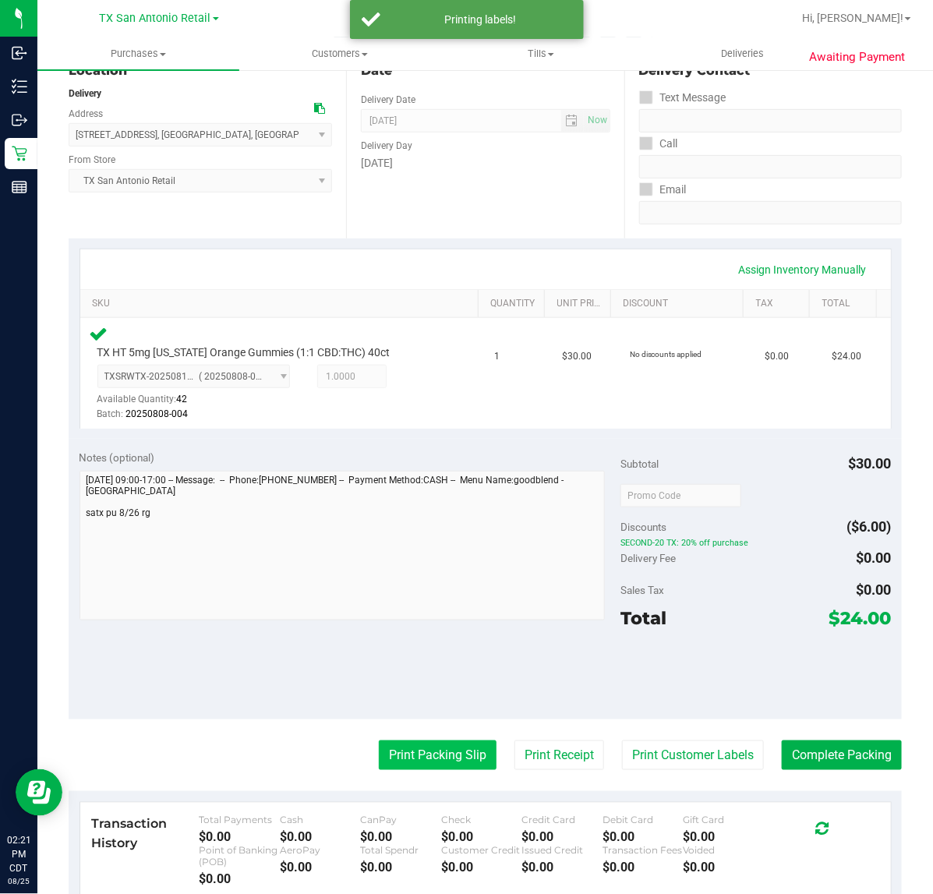
click at [415, 744] on button "Print Packing Slip" at bounding box center [438, 755] width 118 height 30
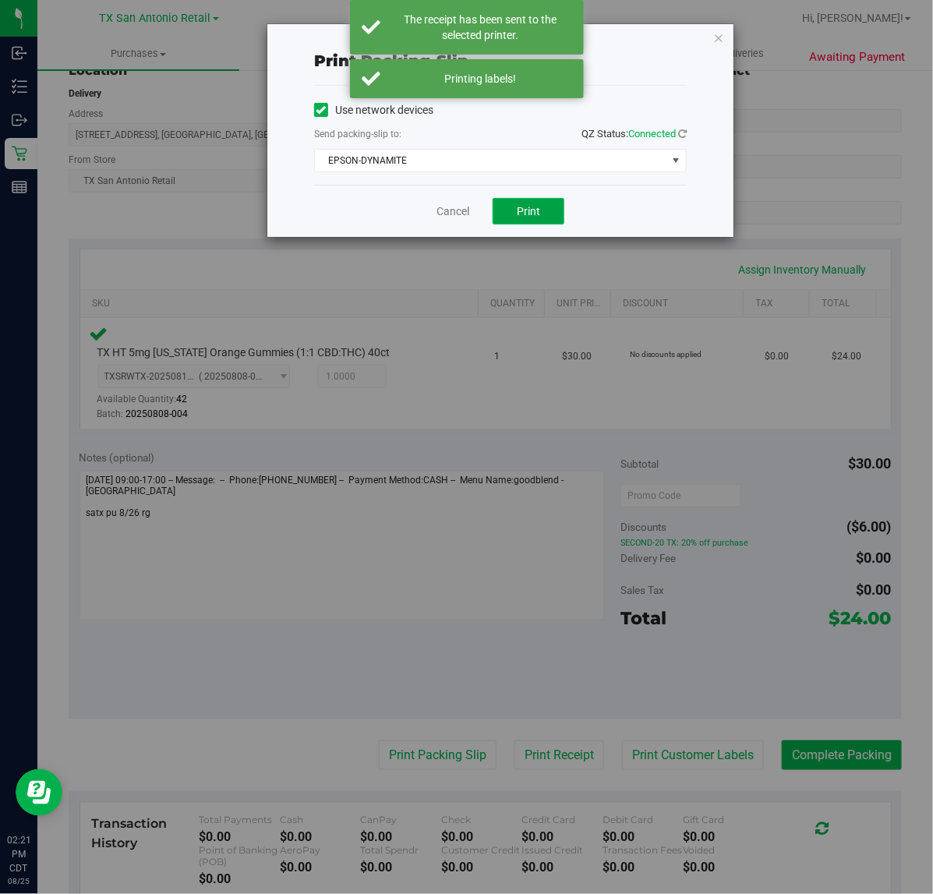
click at [536, 217] on span "Print" at bounding box center [528, 211] width 23 height 12
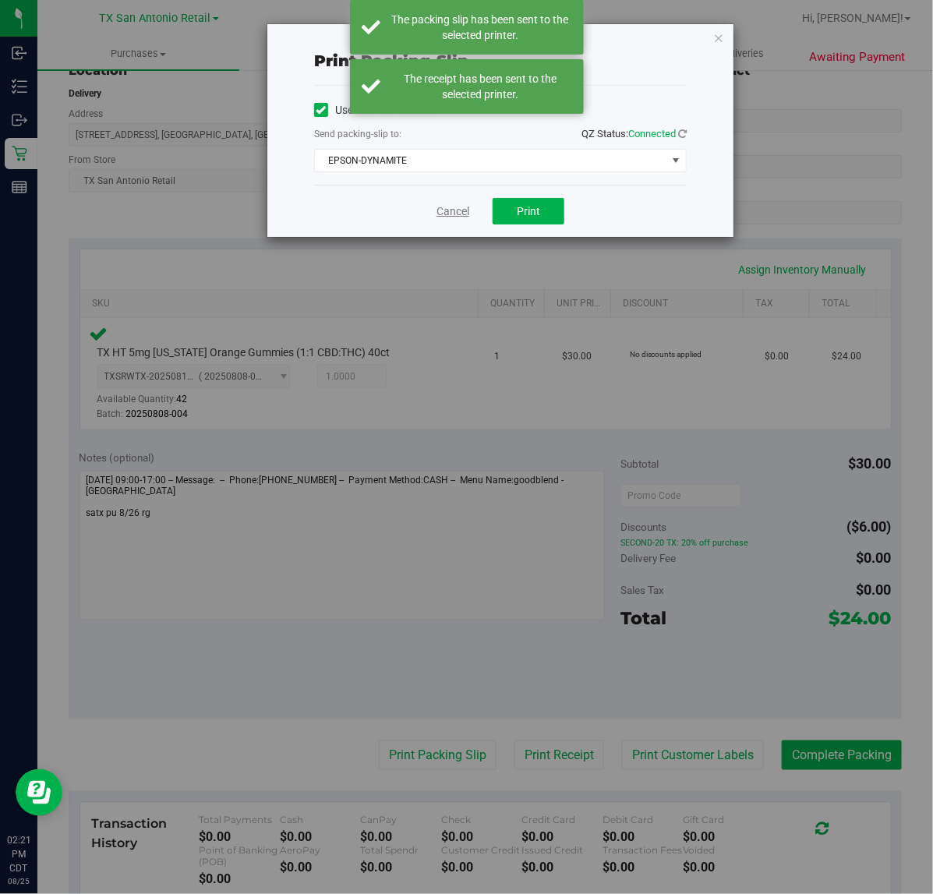
click at [446, 212] on link "Cancel" at bounding box center [452, 211] width 33 height 16
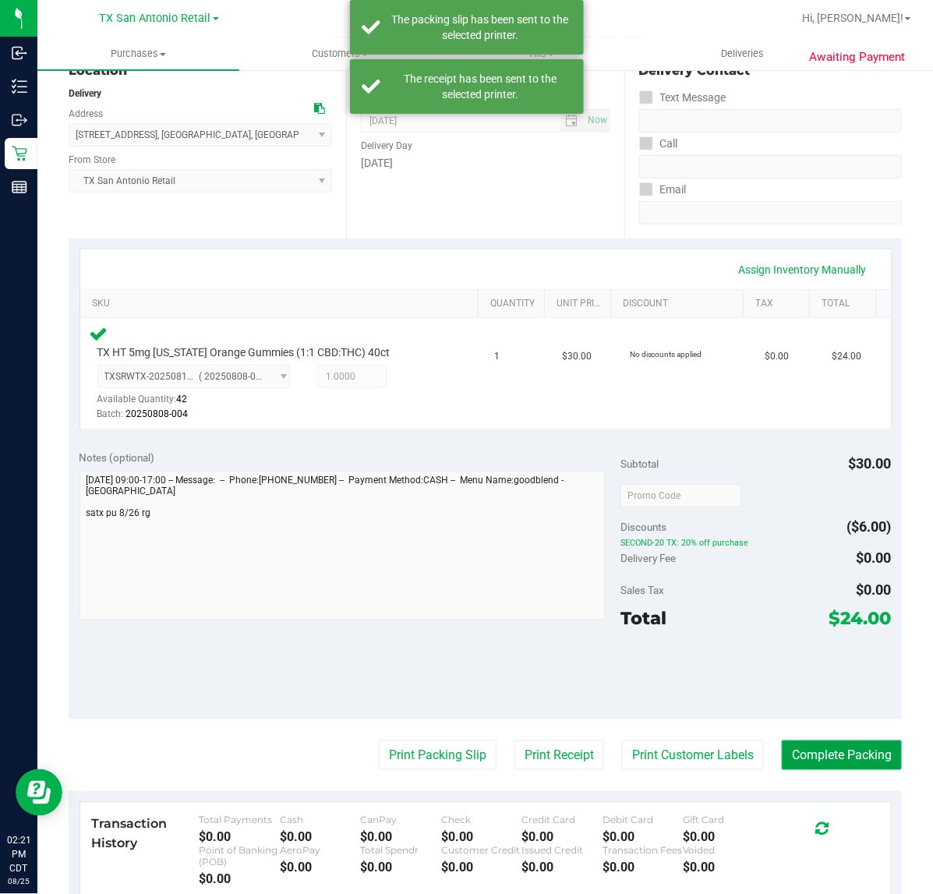
click at [781, 745] on button "Complete Packing" at bounding box center [841, 755] width 120 height 30
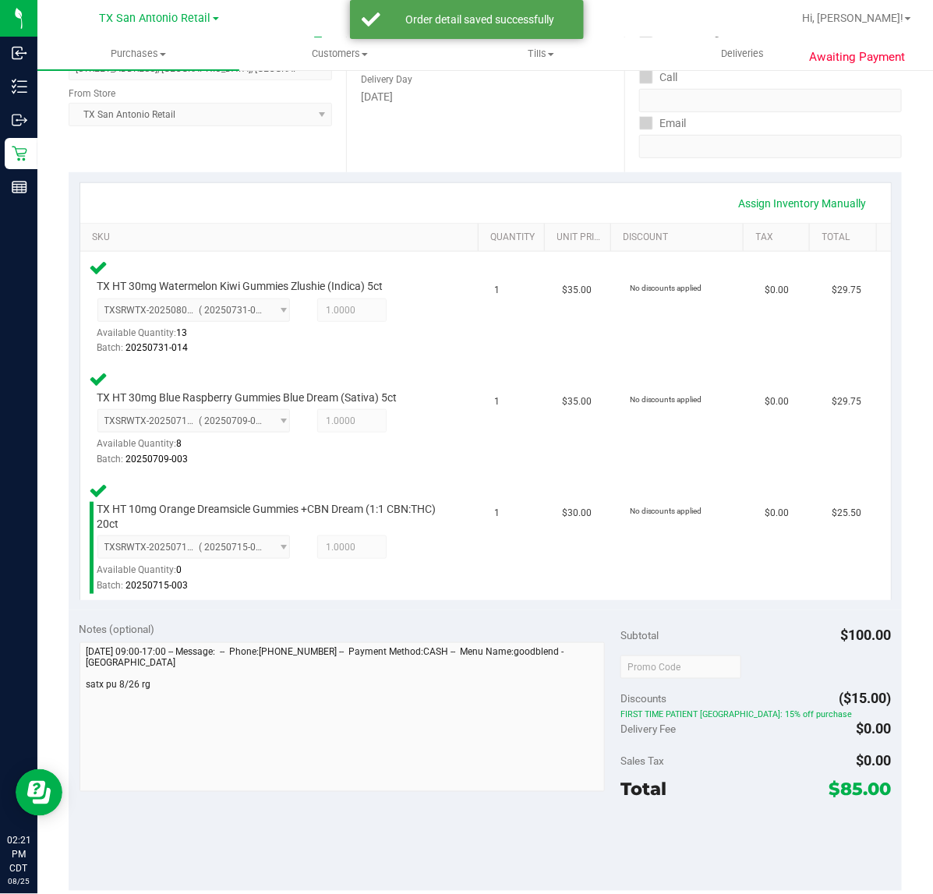
scroll to position [327, 0]
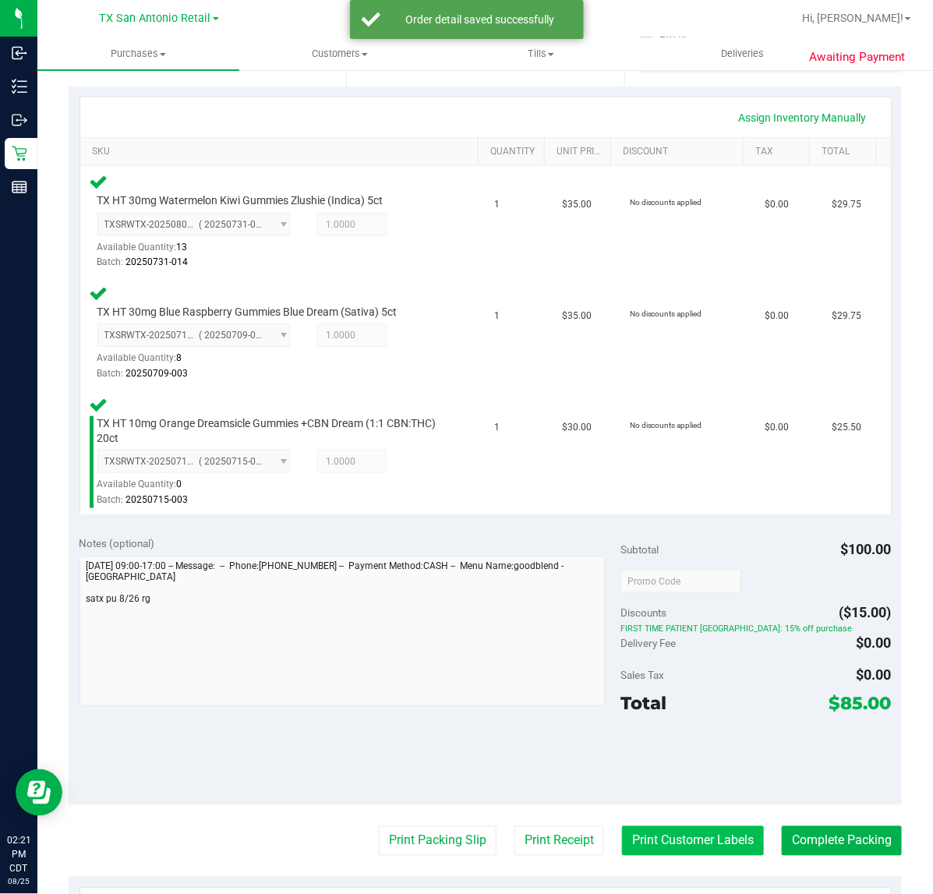
click at [657, 826] on button "Print Customer Labels" at bounding box center [693, 841] width 142 height 30
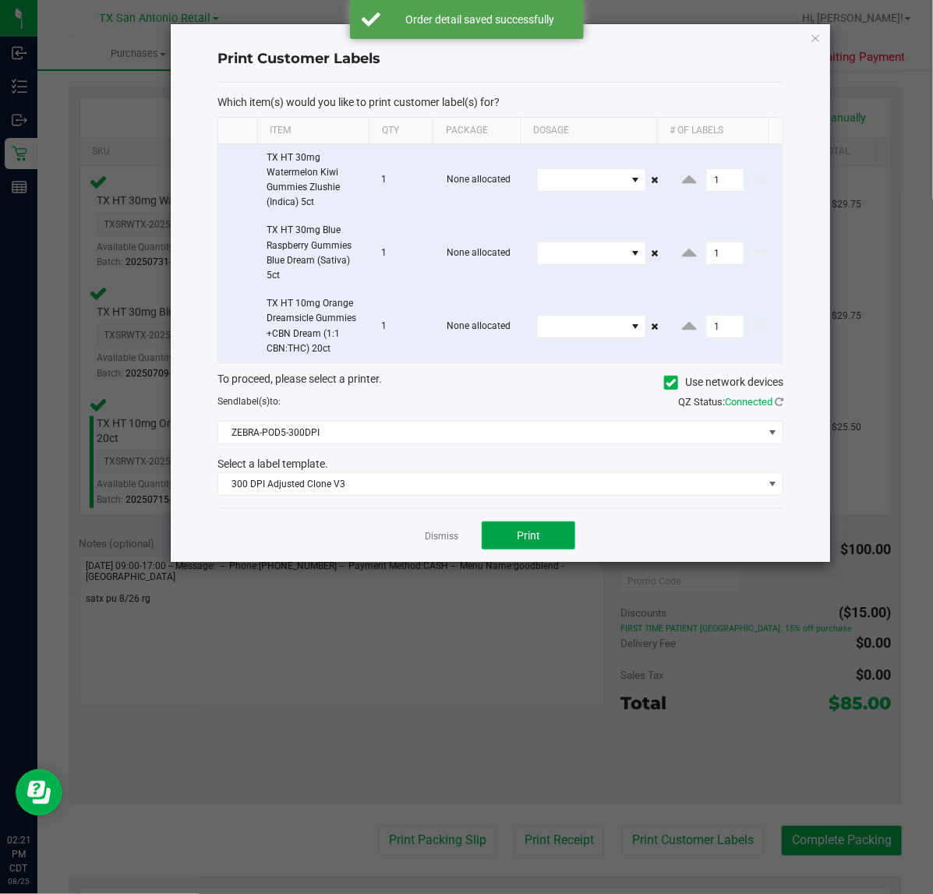
click at [534, 541] on span "Print" at bounding box center [528, 535] width 23 height 12
click at [446, 535] on div at bounding box center [500, 293] width 659 height 538
click at [519, 824] on ngb-modal-window "Print Customer Labels Which item(s) would you like to print customer label(s) f…" at bounding box center [472, 447] width 944 height 894
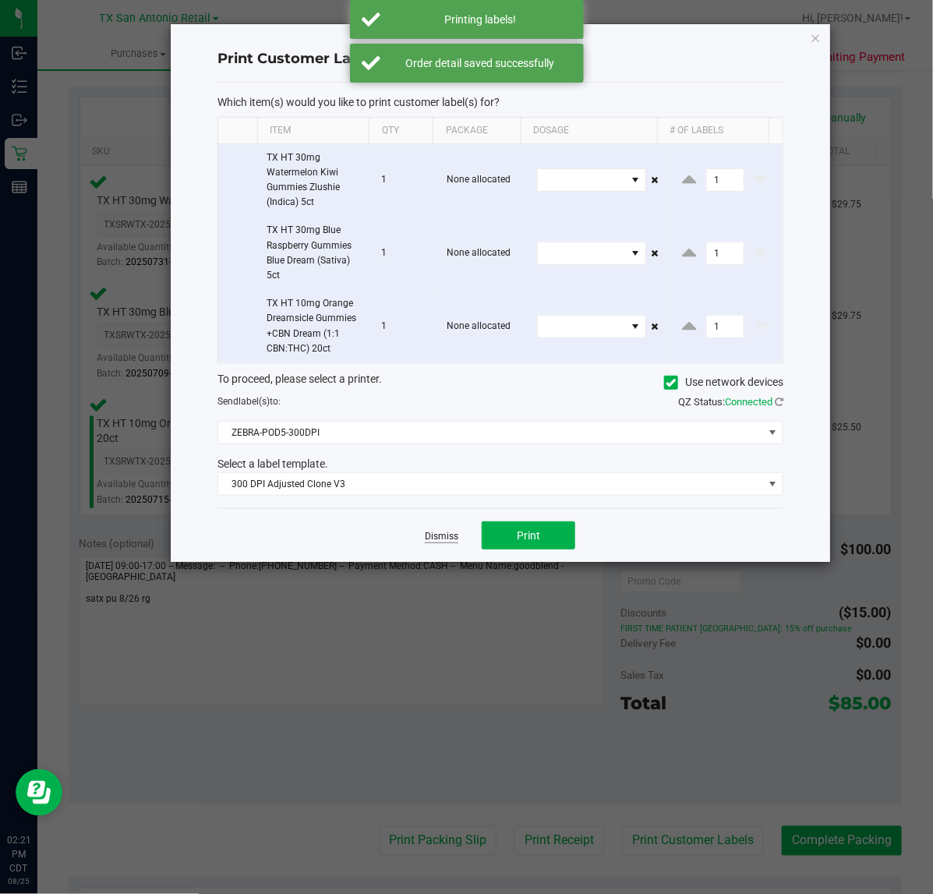
click at [435, 534] on link "Dismiss" at bounding box center [441, 536] width 33 height 13
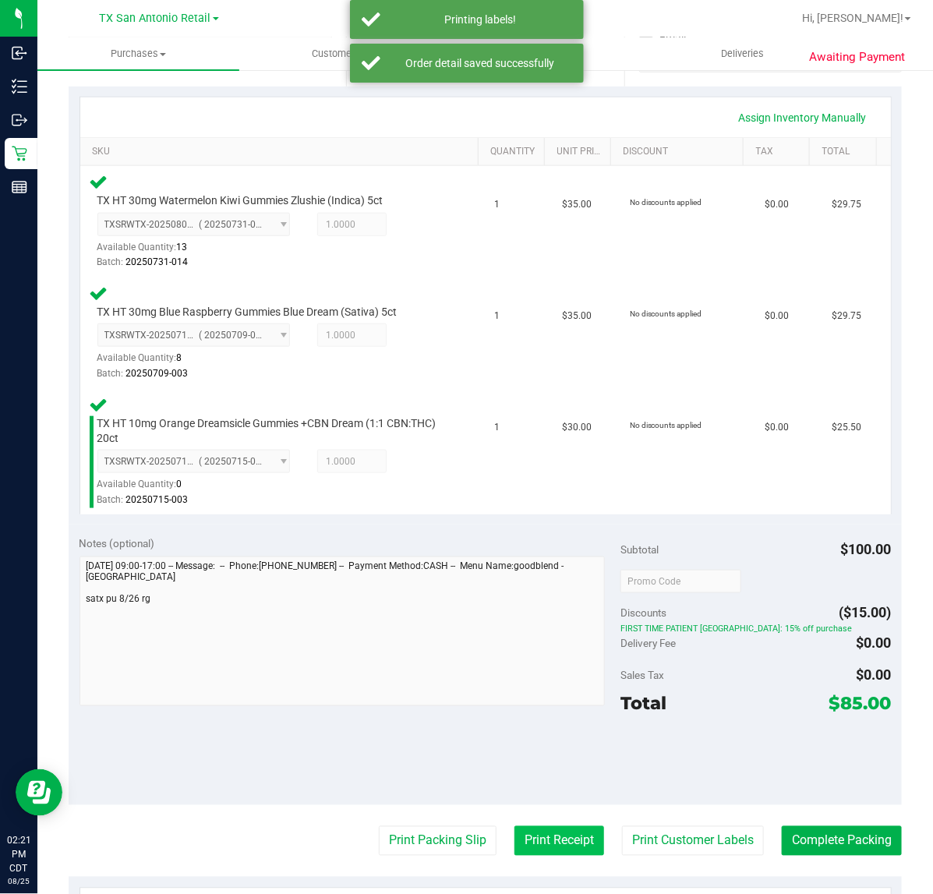
click at [514, 850] on button "Print Receipt" at bounding box center [559, 841] width 90 height 30
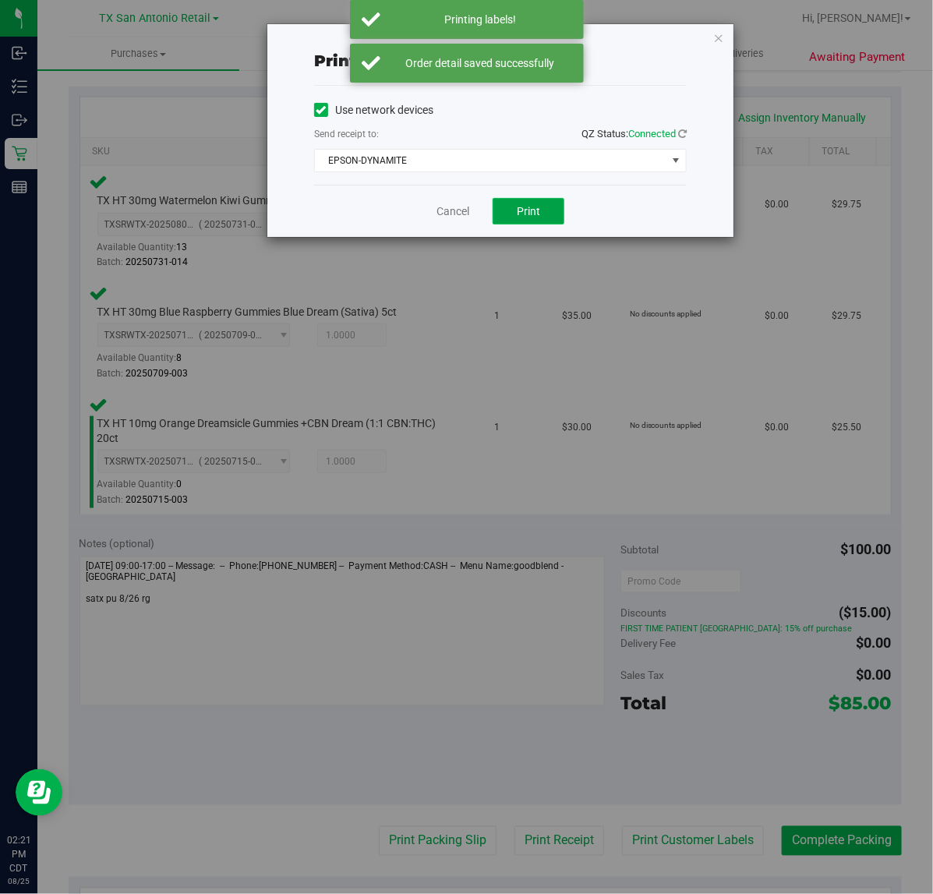
click at [528, 212] on span "Print" at bounding box center [528, 211] width 23 height 12
click at [436, 213] on link "Cancel" at bounding box center [446, 211] width 33 height 16
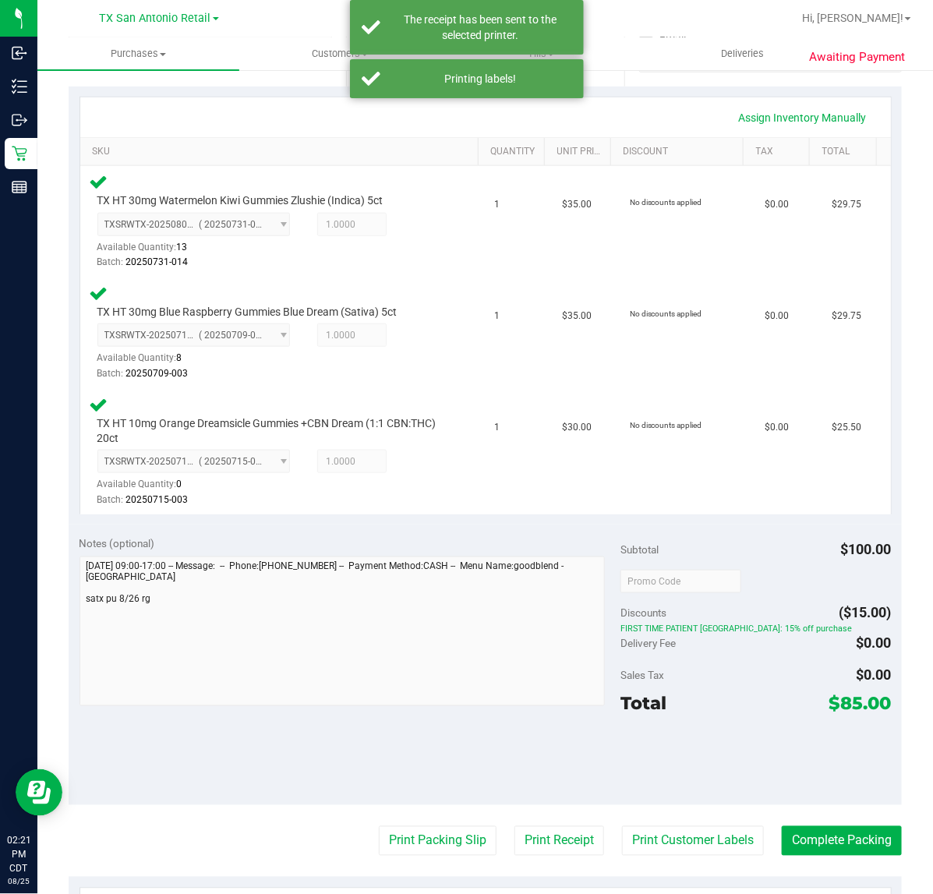
click at [405, 801] on div "Notes (optional) Subtotal $100.00 Discounts ($15.00) FIRST TIME PATIENT TX: 15%…" at bounding box center [485, 664] width 833 height 280
click at [414, 835] on button "Print Packing Slip" at bounding box center [438, 841] width 118 height 30
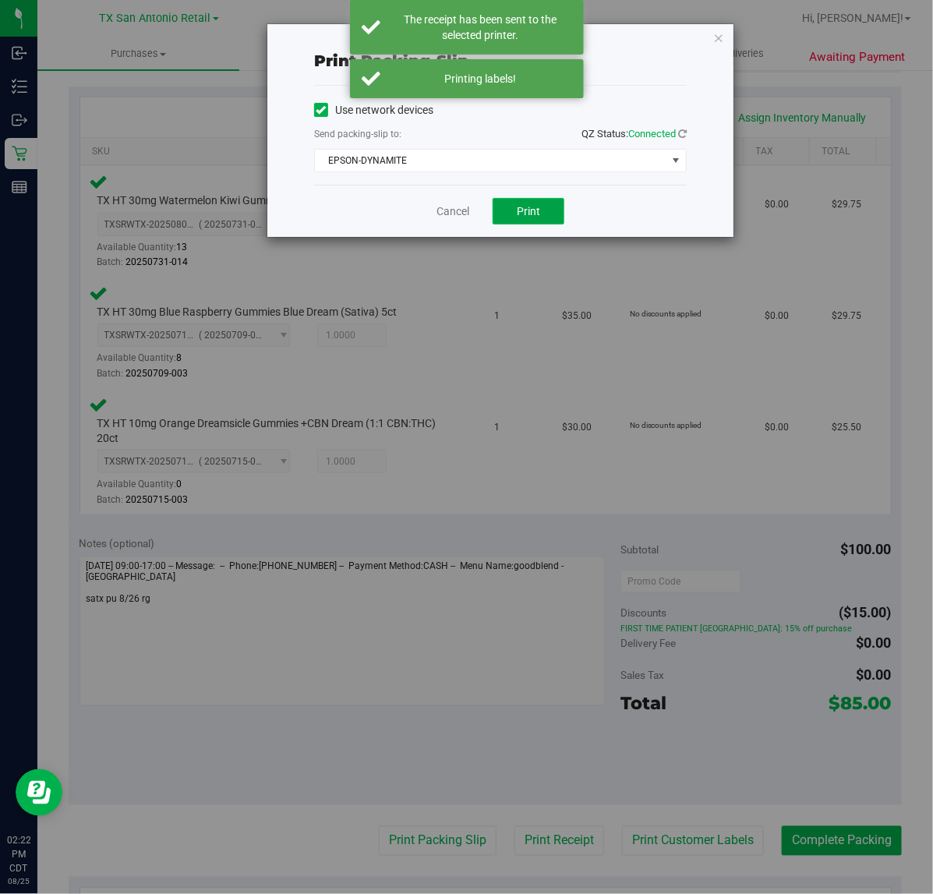
click at [538, 214] on span "Print" at bounding box center [528, 211] width 23 height 12
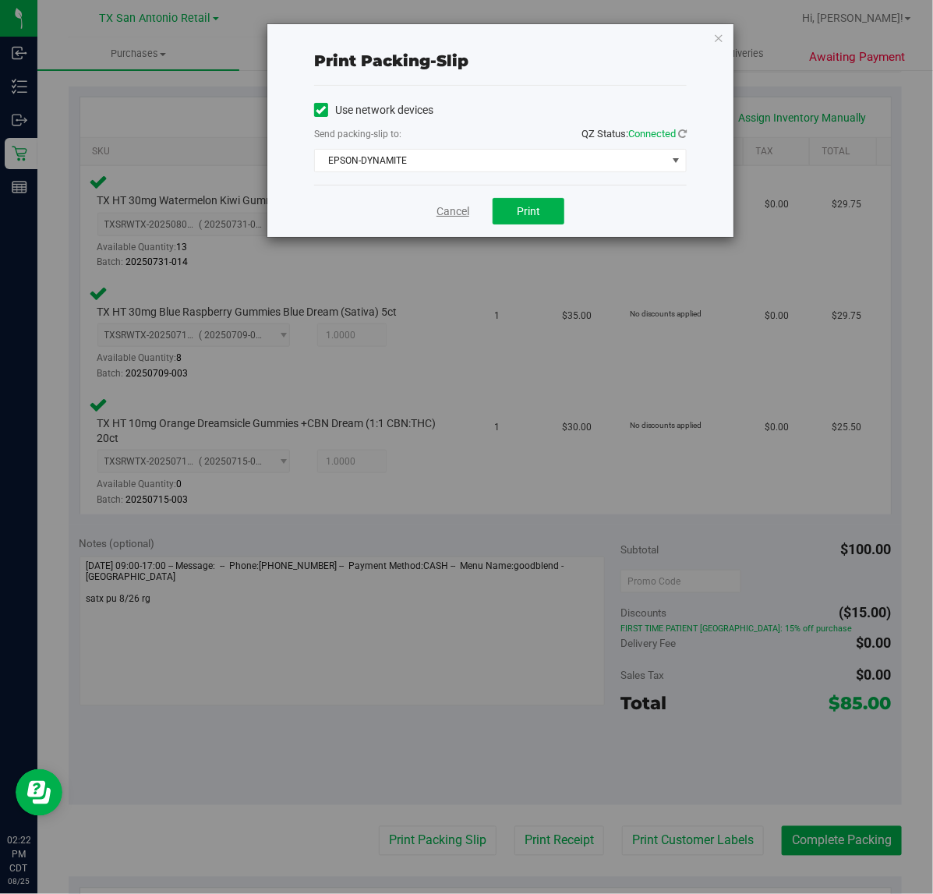
click at [450, 212] on link "Cancel" at bounding box center [452, 211] width 33 height 16
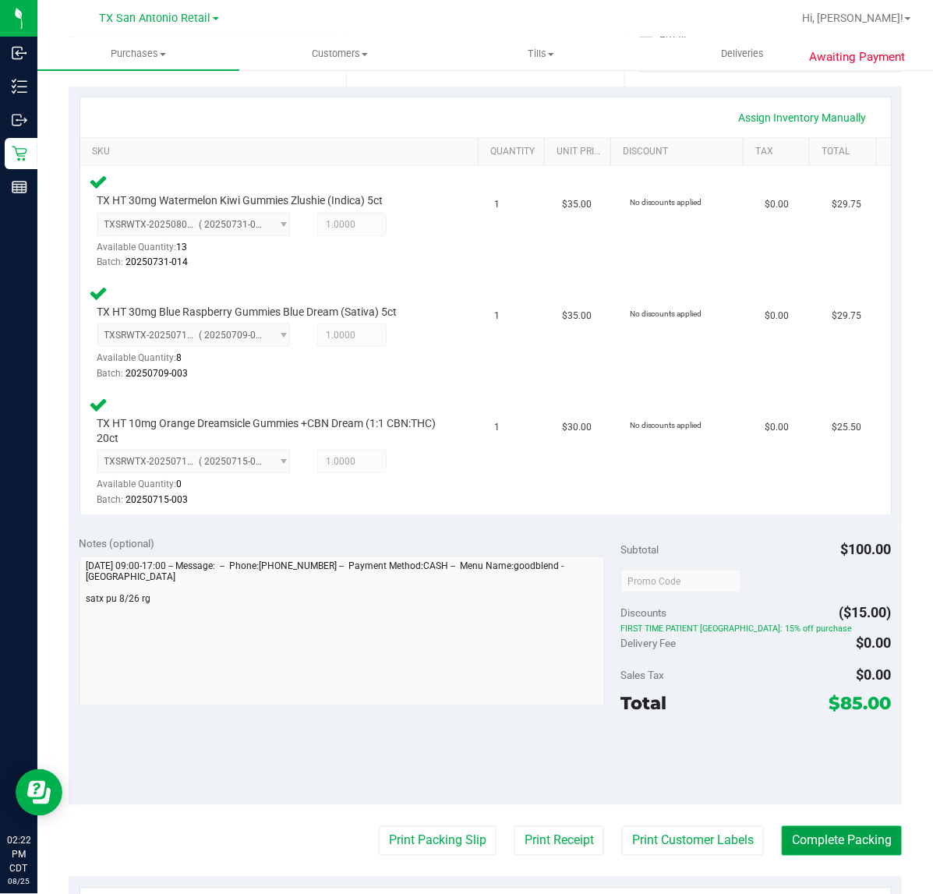
click at [845, 834] on button "Complete Packing" at bounding box center [841, 841] width 120 height 30
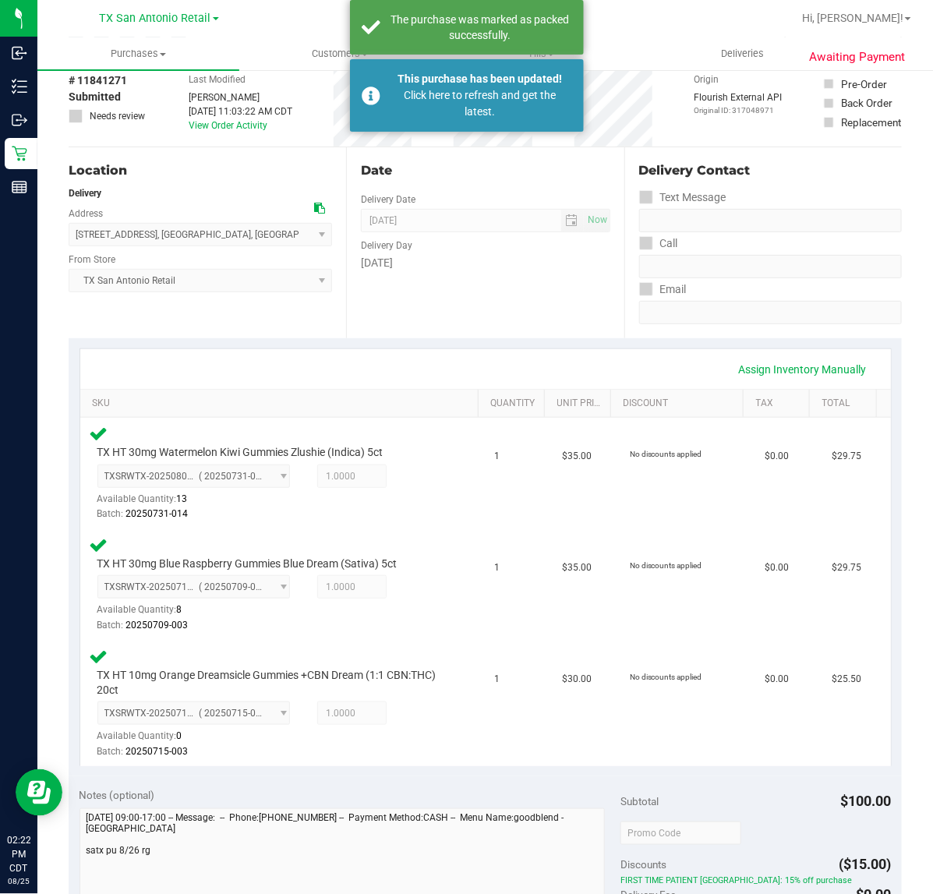
scroll to position [5, 0]
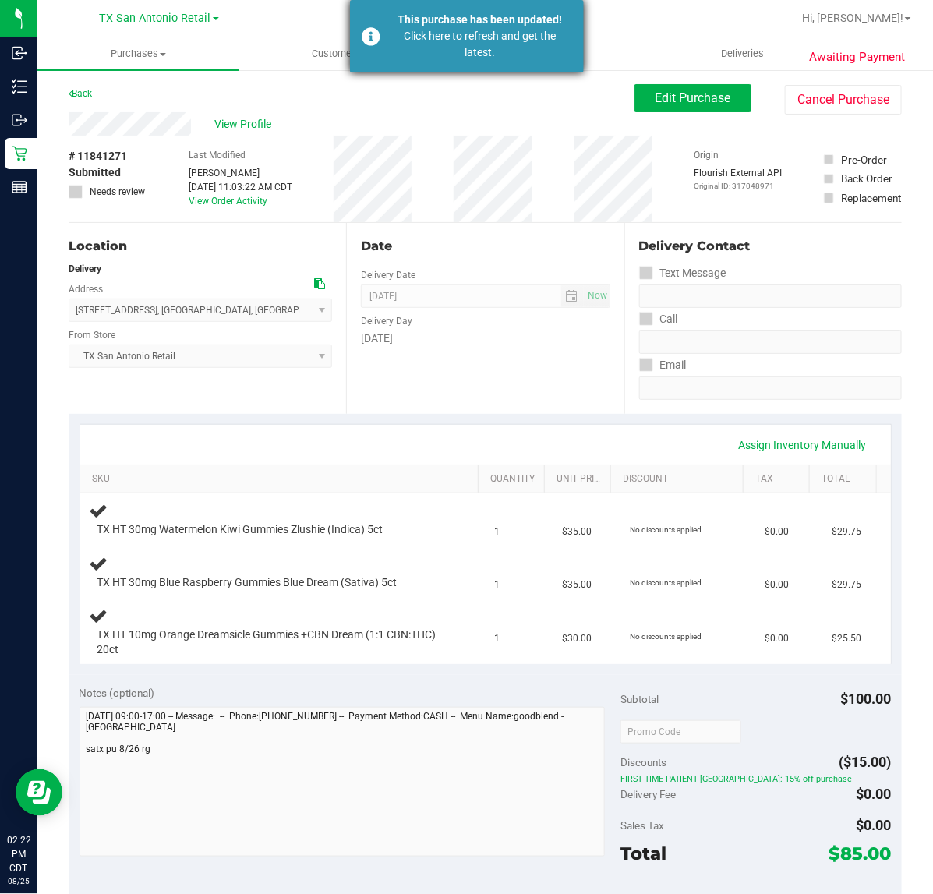
click at [492, 39] on div "Click here to refresh and get the latest." at bounding box center [480, 44] width 183 height 33
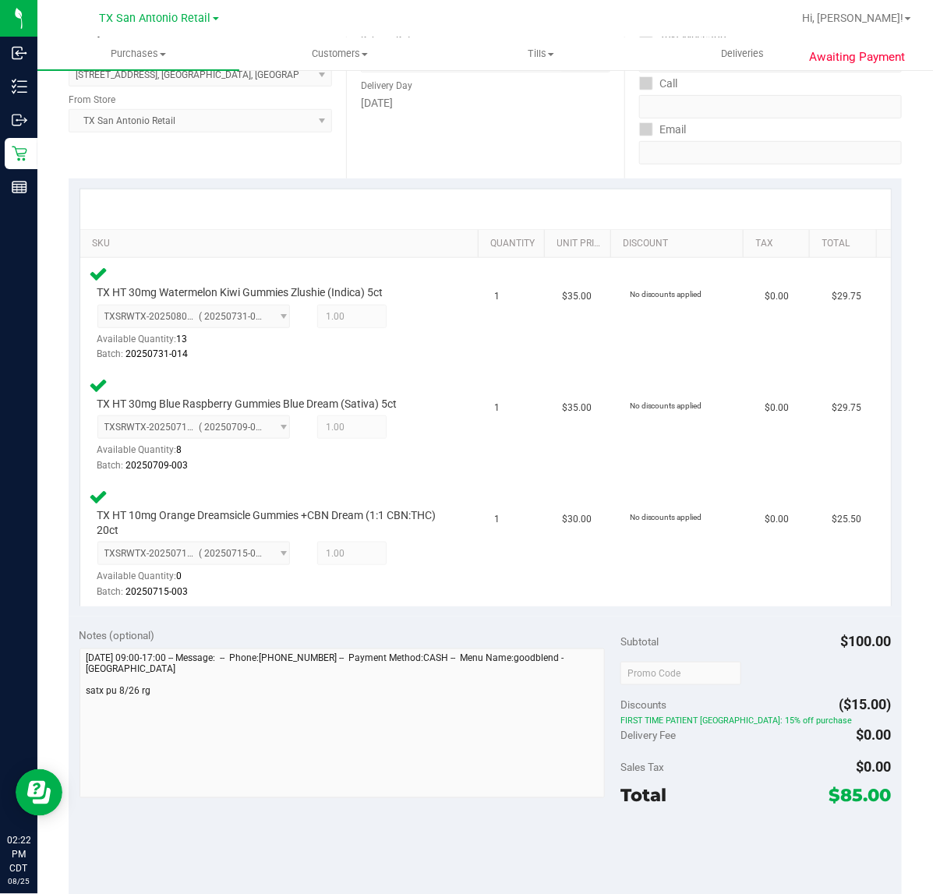
scroll to position [344, 0]
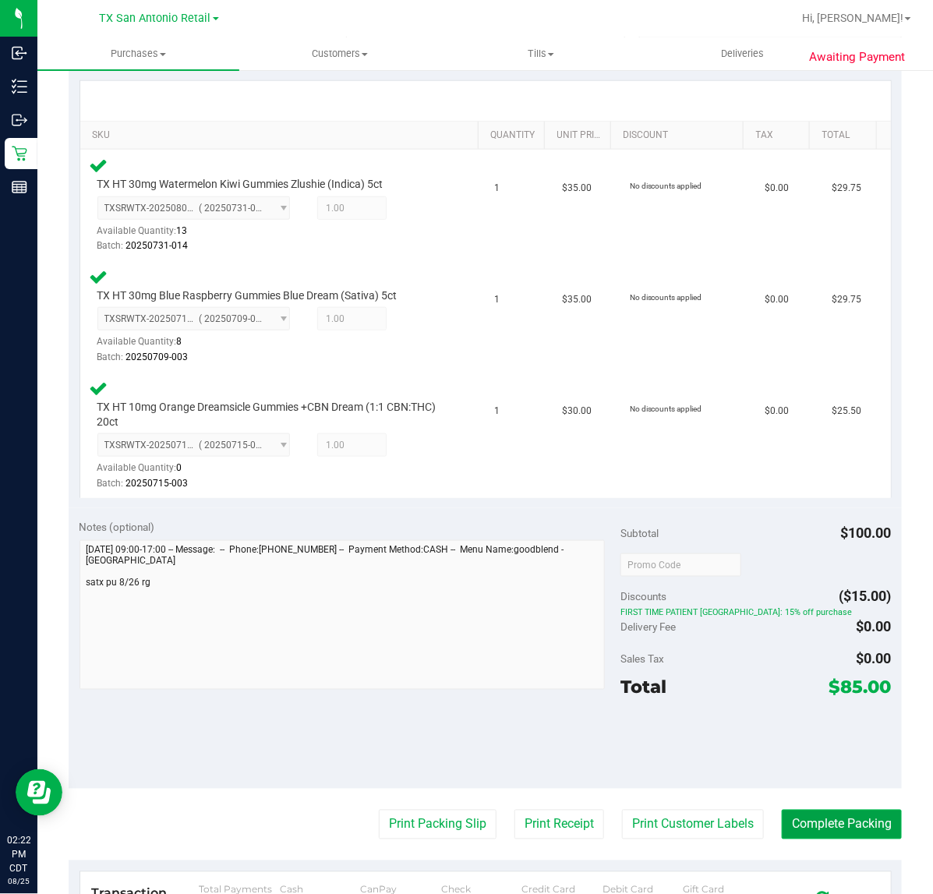
click at [809, 815] on button "Complete Packing" at bounding box center [841, 824] width 120 height 30
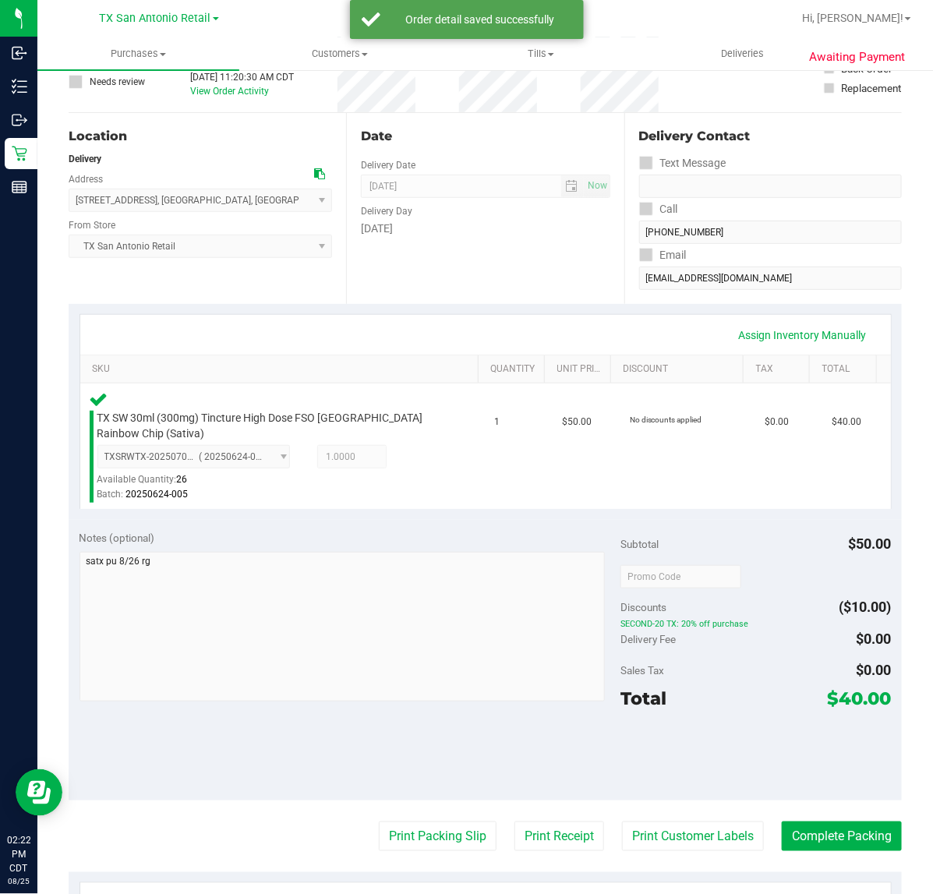
scroll to position [181, 0]
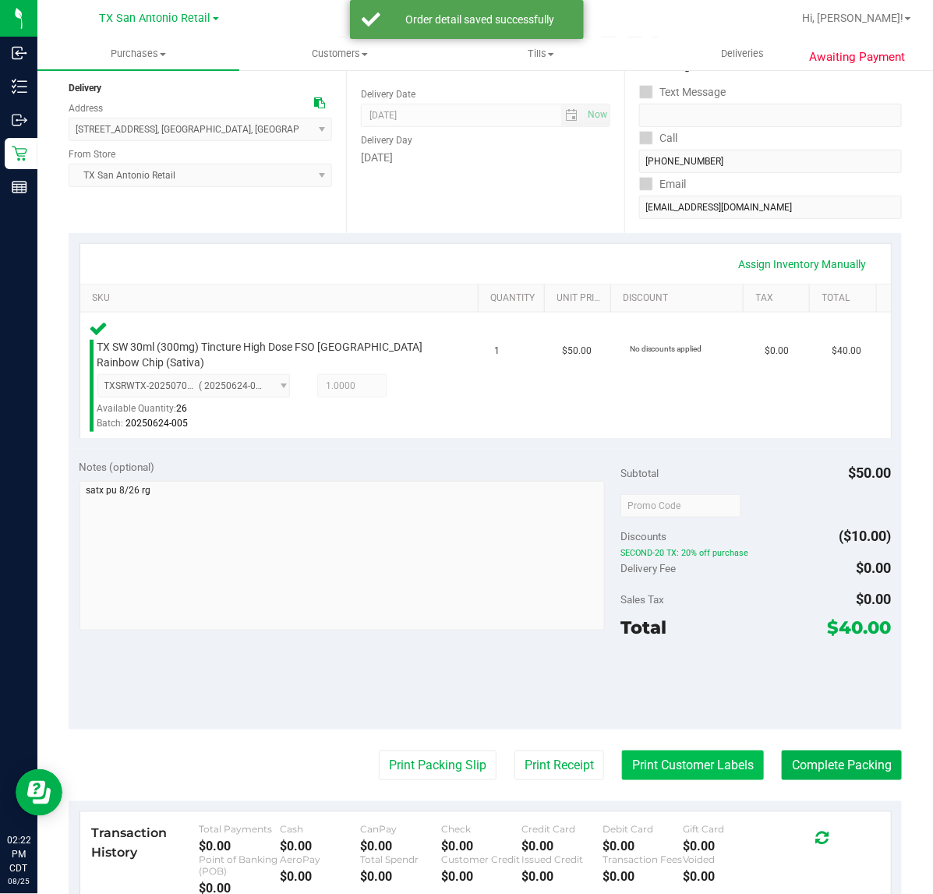
click at [686, 770] on button "Print Customer Labels" at bounding box center [693, 765] width 142 height 30
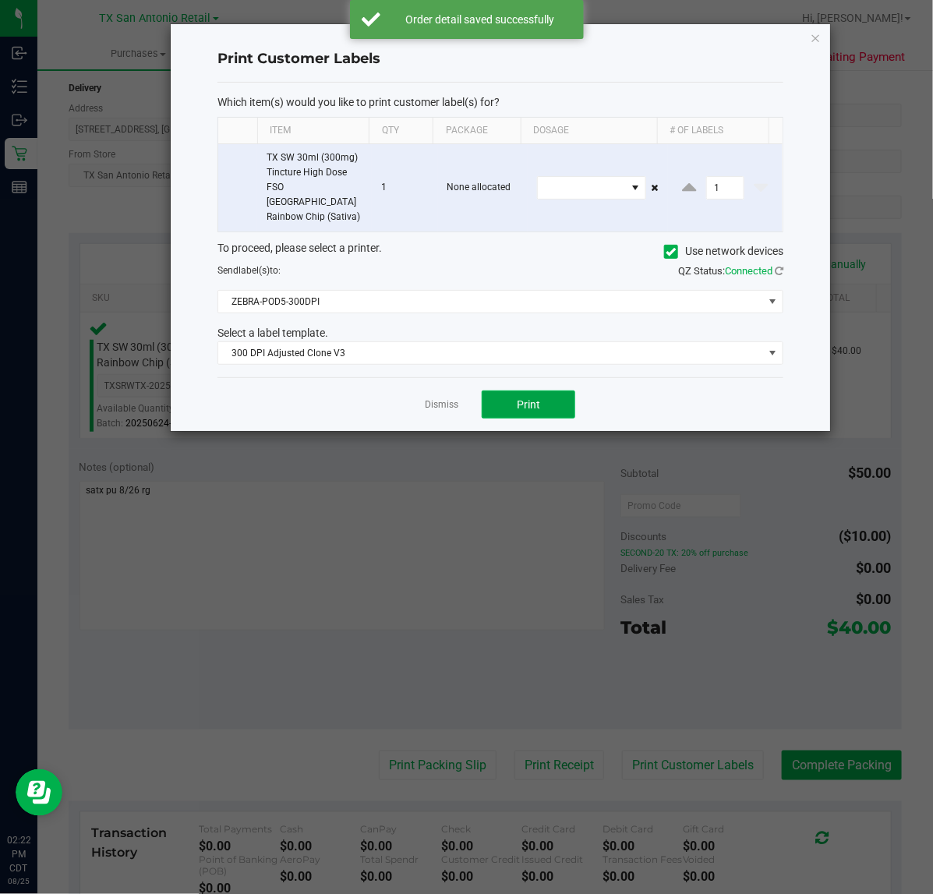
click at [523, 398] on span "Print" at bounding box center [528, 404] width 23 height 12
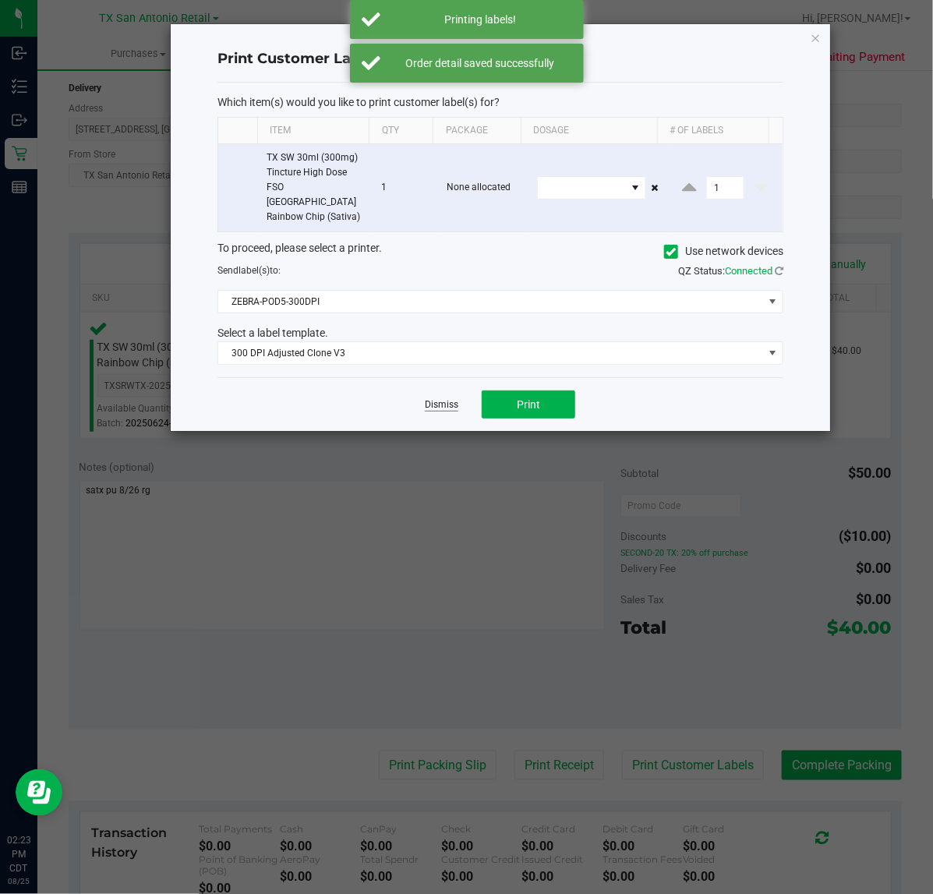
click at [442, 398] on link "Dismiss" at bounding box center [441, 404] width 33 height 13
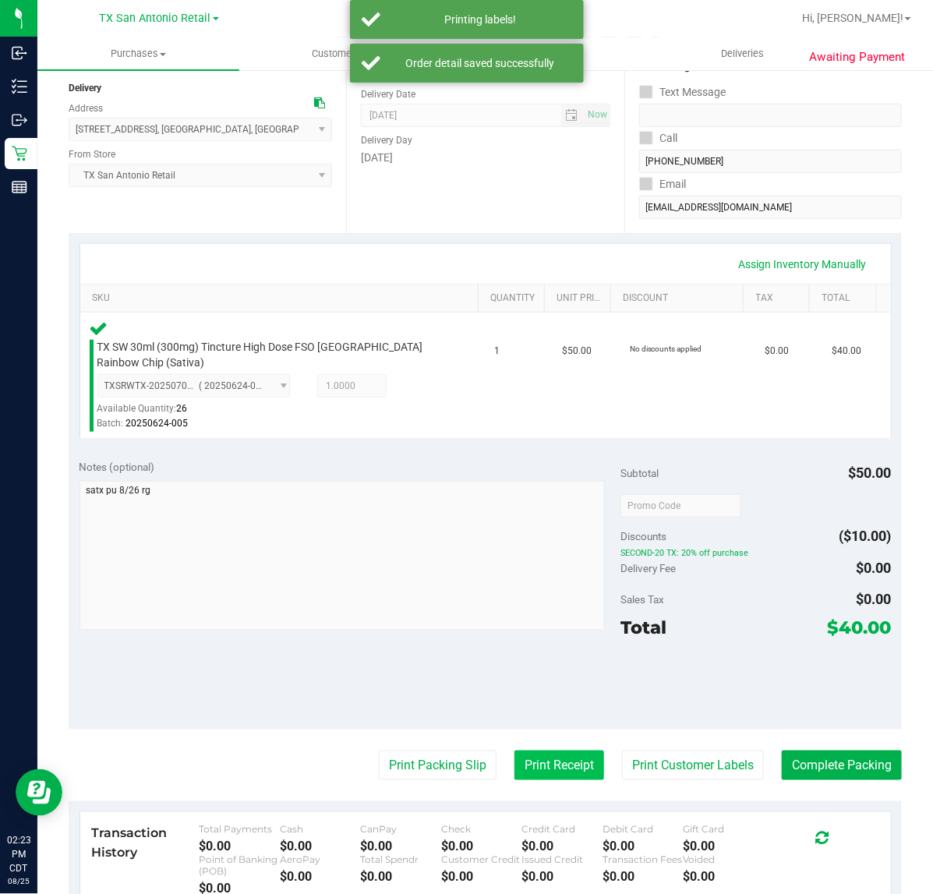
click at [561, 772] on button "Print Receipt" at bounding box center [559, 765] width 90 height 30
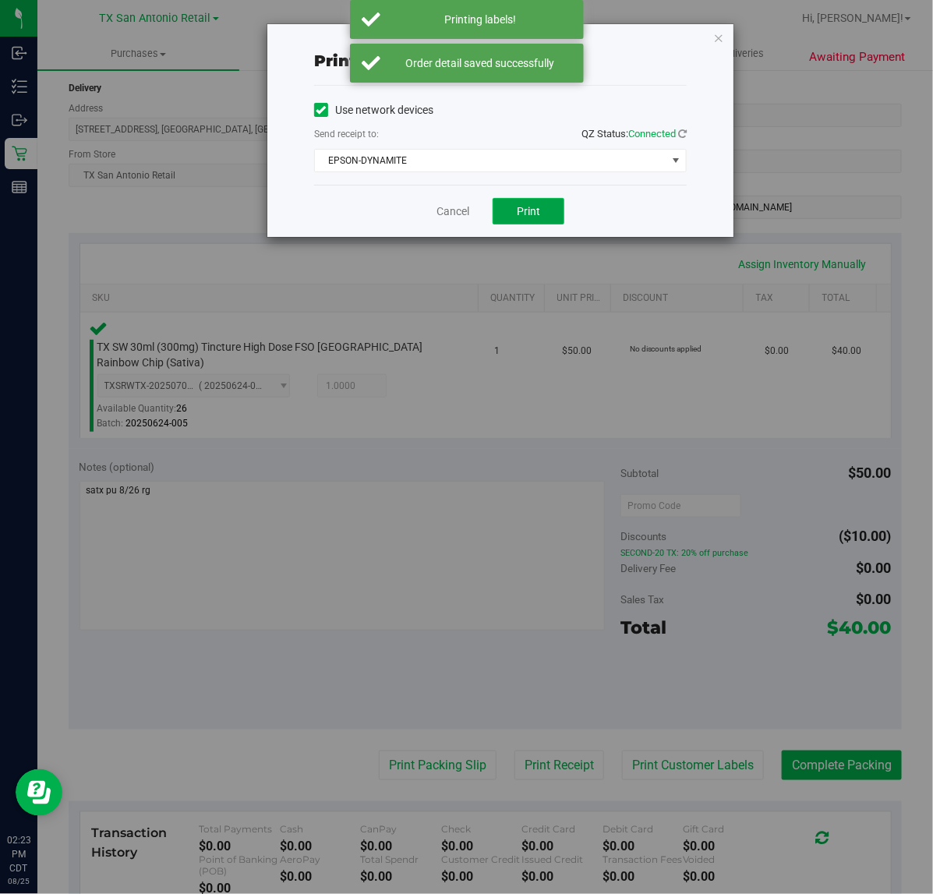
click at [541, 211] on button "Print" at bounding box center [528, 211] width 72 height 26
click at [448, 215] on link "Cancel" at bounding box center [446, 211] width 33 height 16
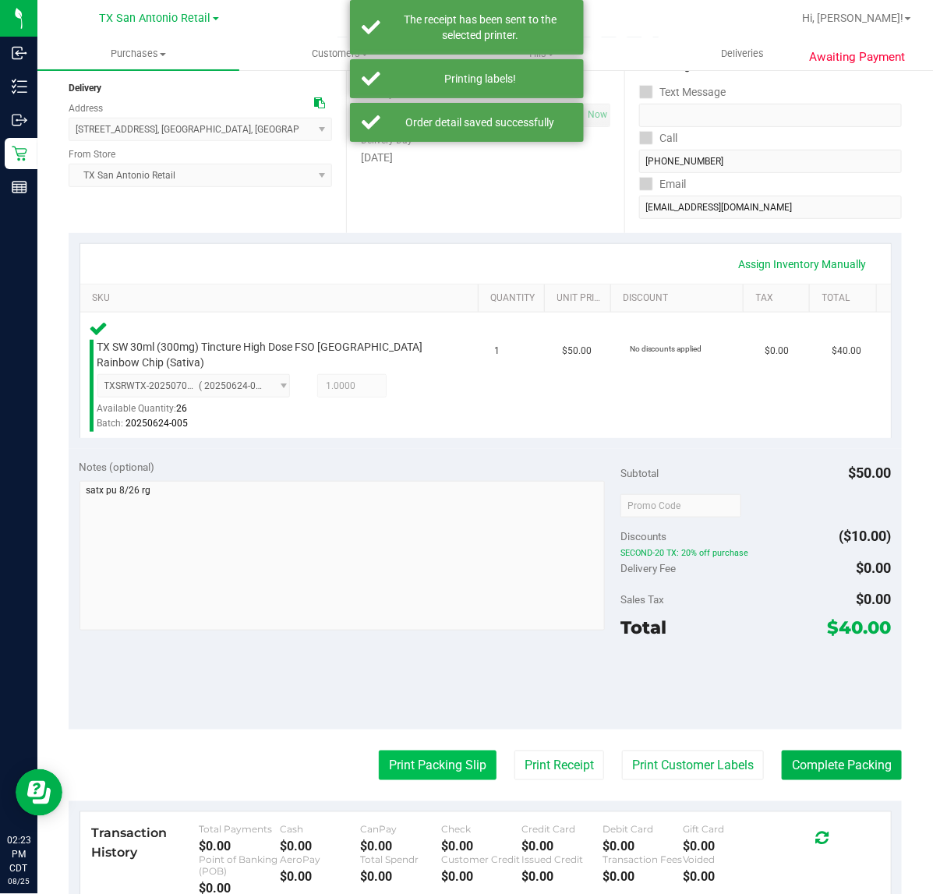
click at [434, 750] on button "Print Packing Slip" at bounding box center [438, 765] width 118 height 30
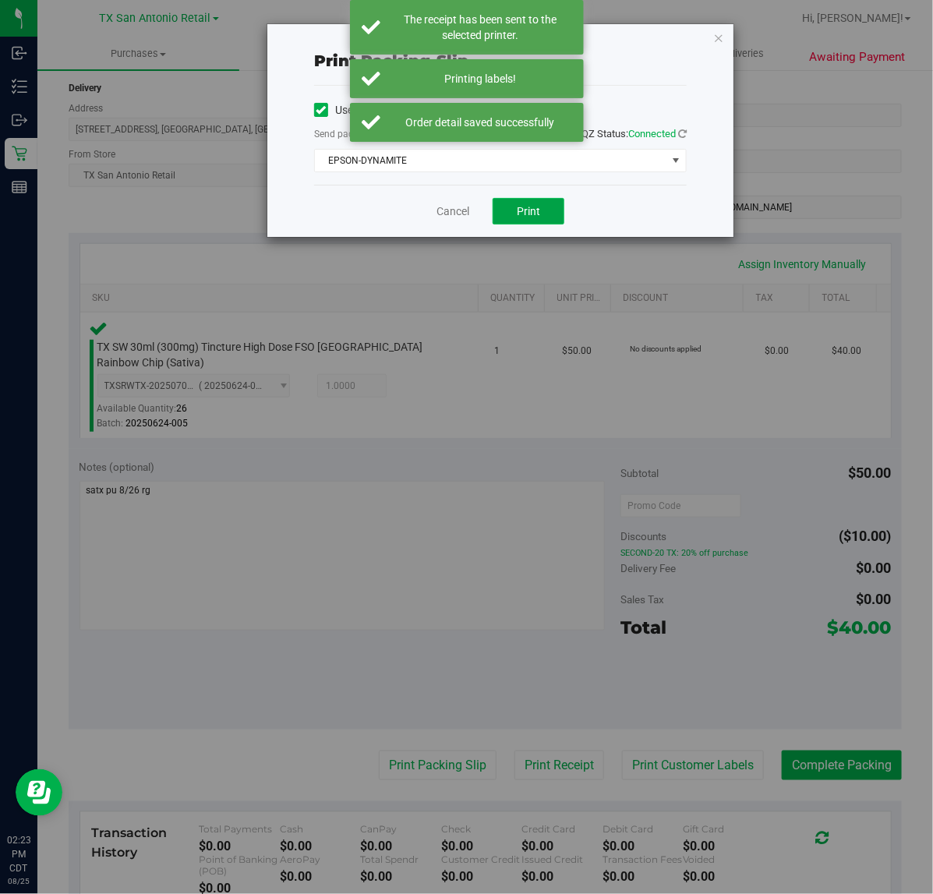
click at [539, 206] on span "Print" at bounding box center [528, 211] width 23 height 12
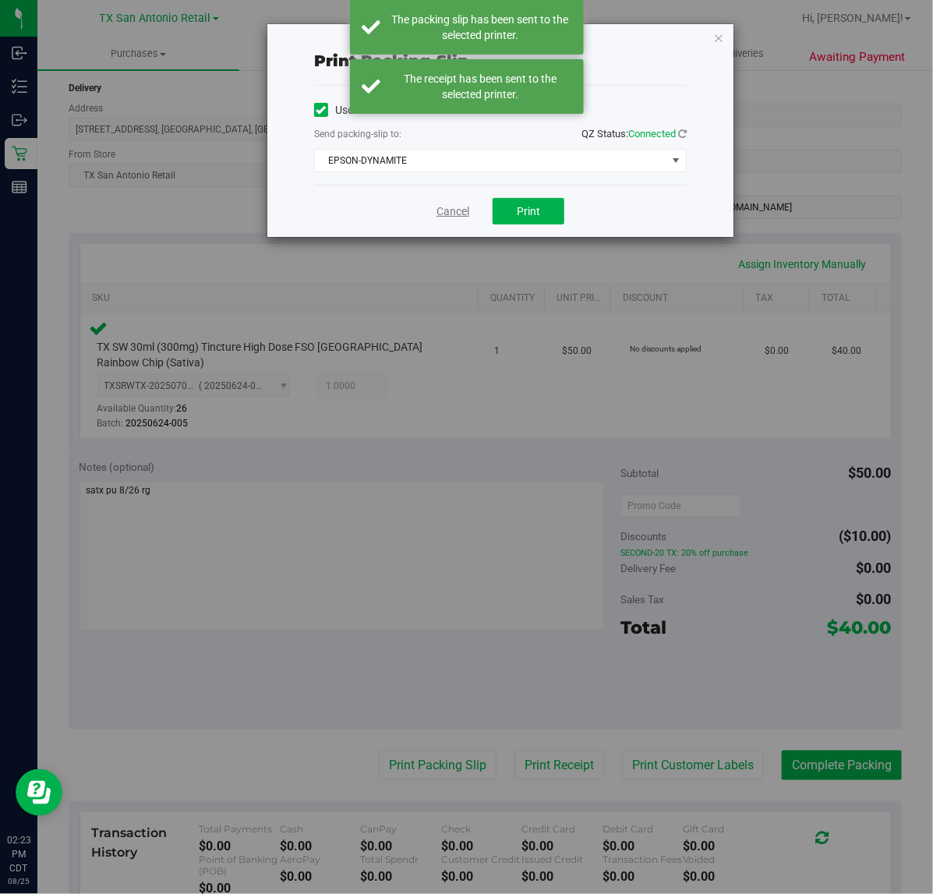
click at [448, 215] on link "Cancel" at bounding box center [452, 211] width 33 height 16
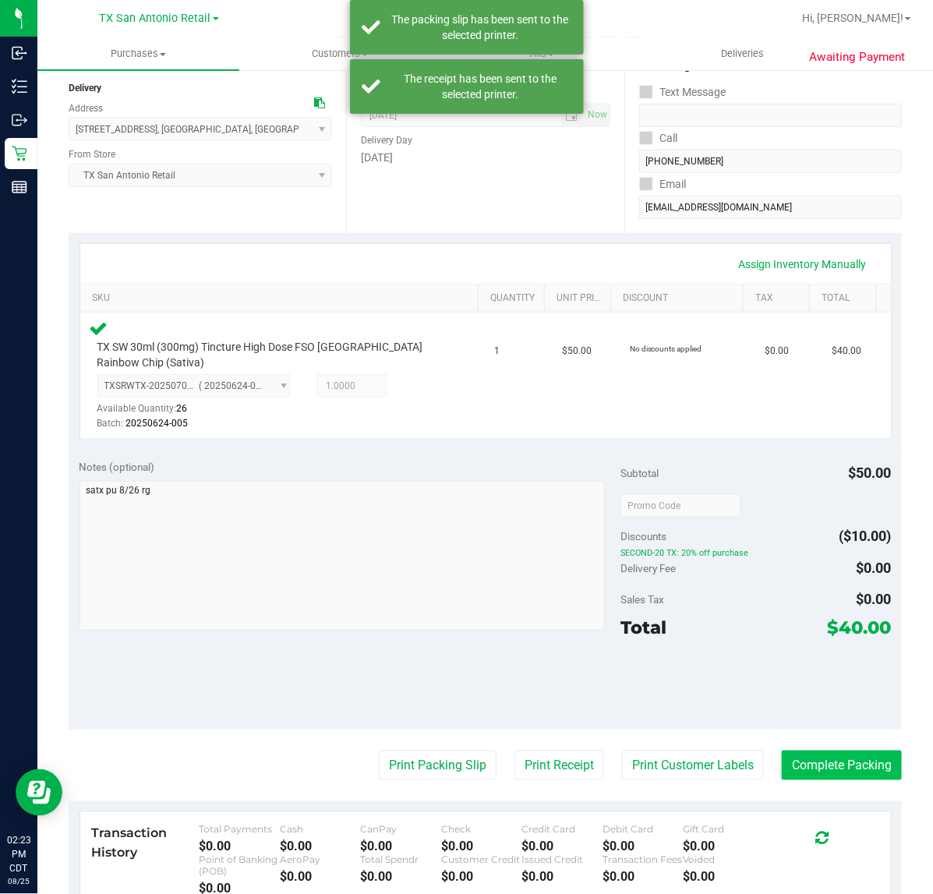
click at [835, 763] on button "Complete Packing" at bounding box center [841, 765] width 120 height 30
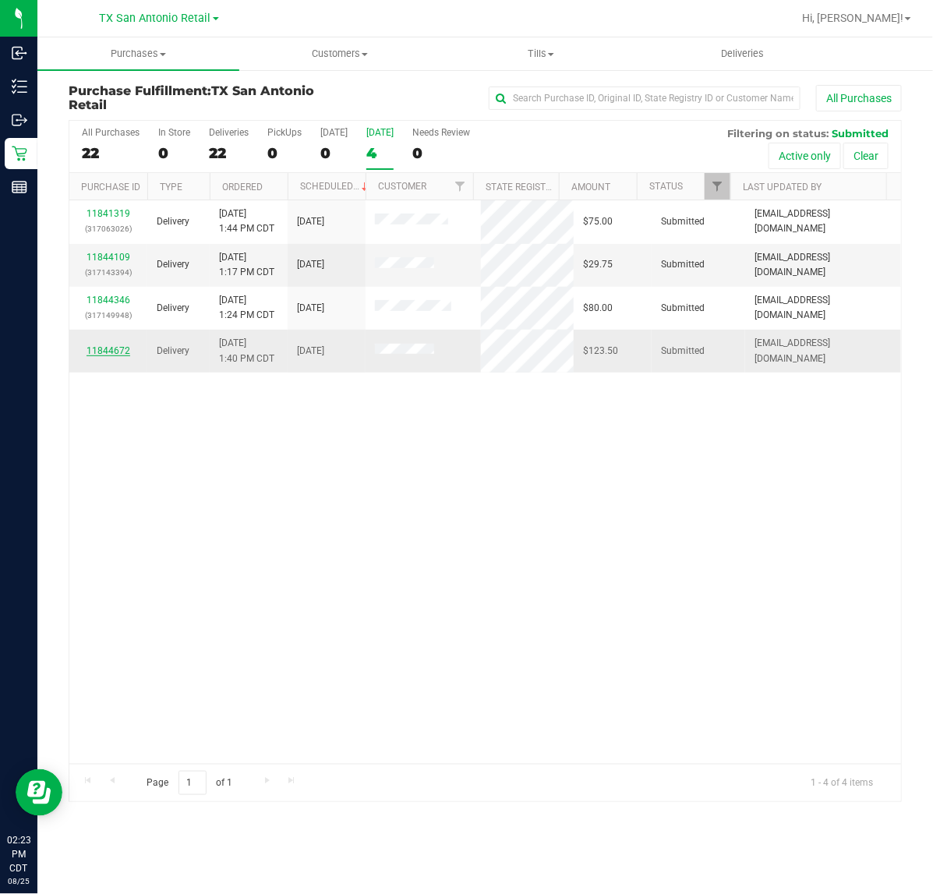
click at [115, 352] on link "11844672" at bounding box center [108, 350] width 44 height 11
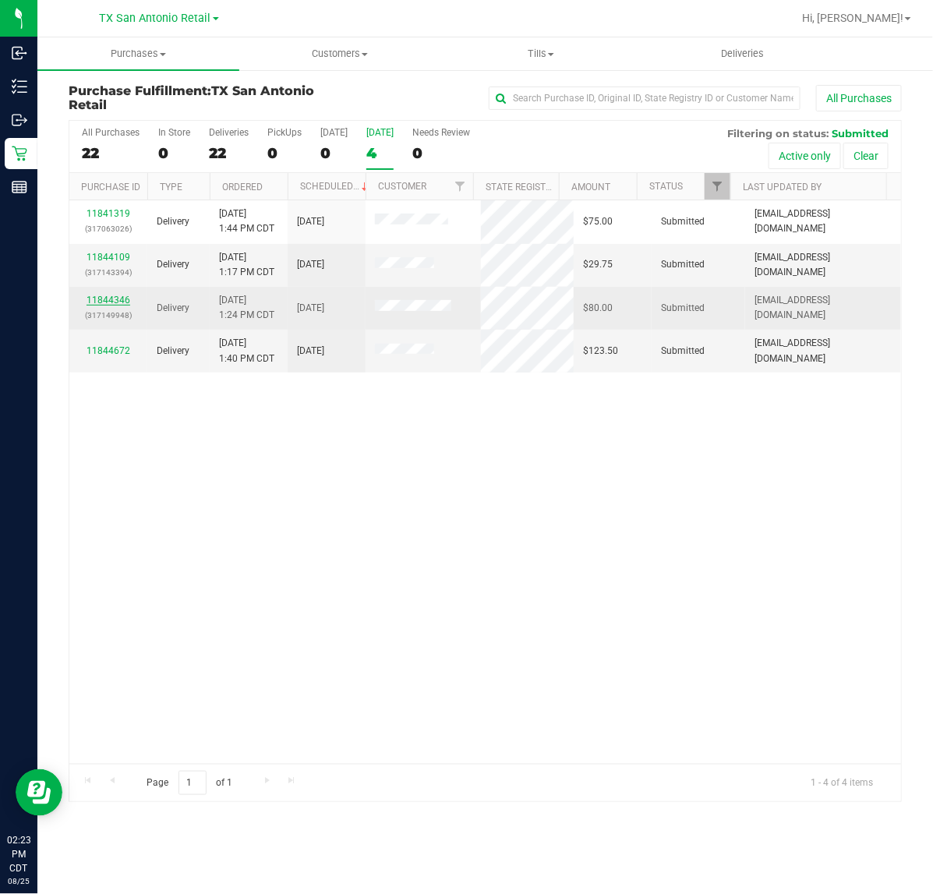
click at [109, 301] on link "11844346" at bounding box center [108, 299] width 44 height 11
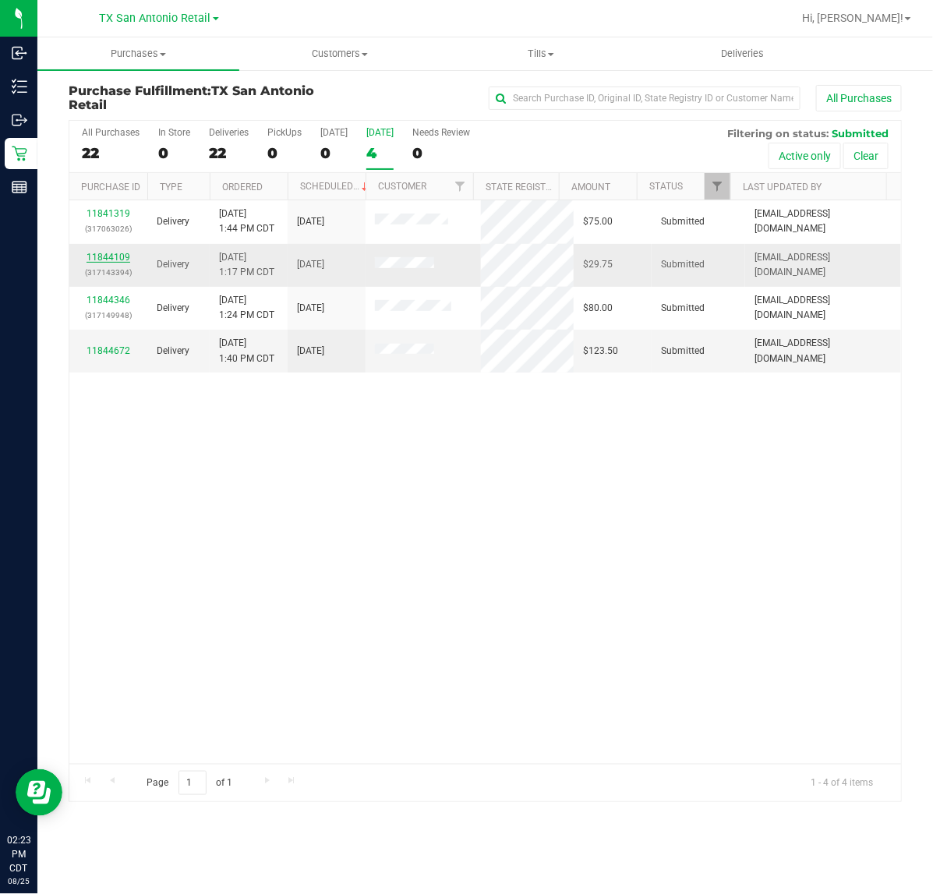
click at [115, 254] on link "11844109" at bounding box center [108, 257] width 44 height 11
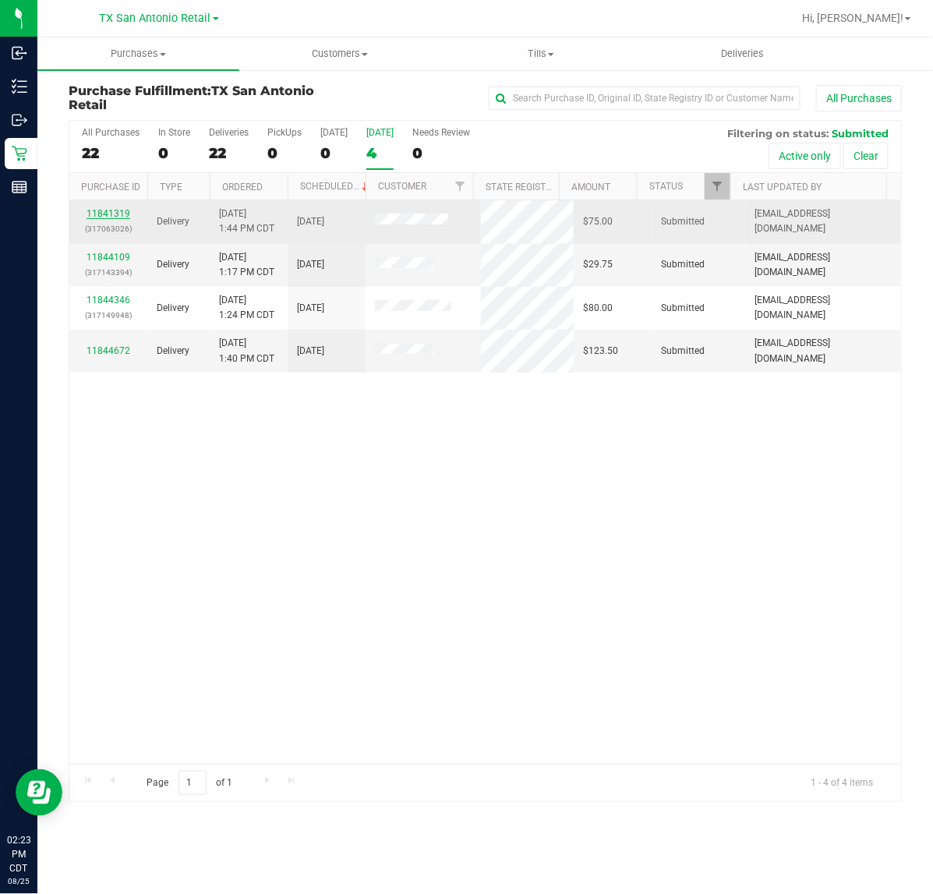
click at [100, 211] on link "11841319" at bounding box center [108, 213] width 44 height 11
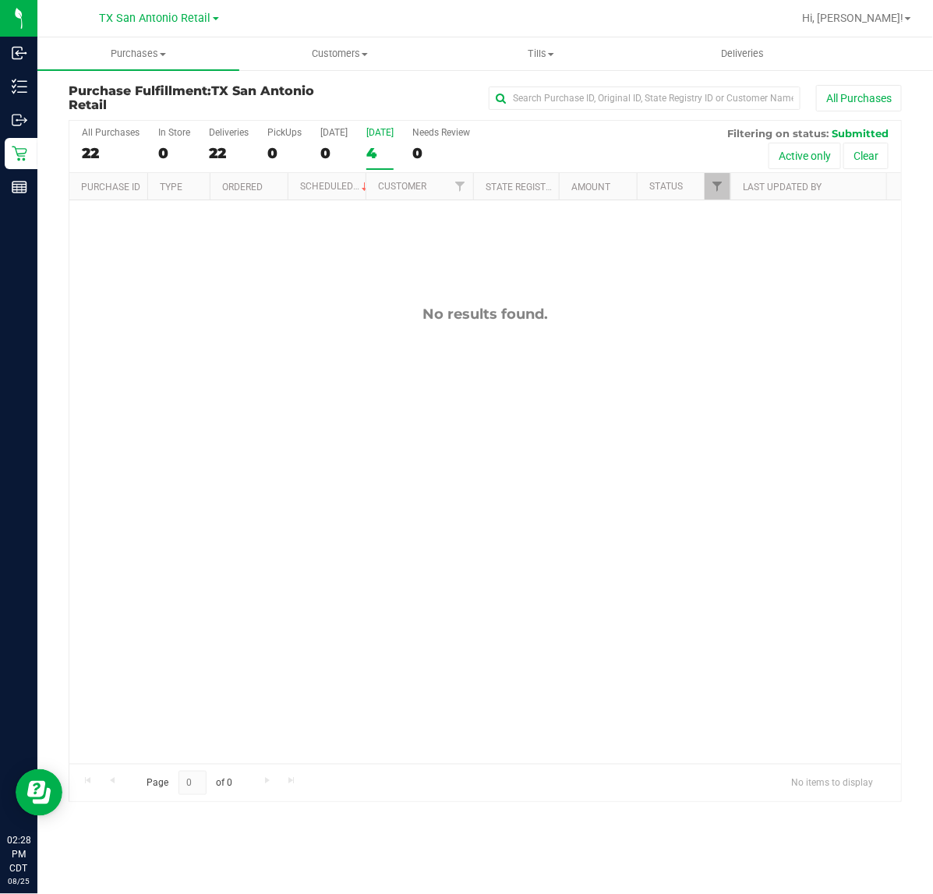
click at [386, 142] on label "Tomorrow 4" at bounding box center [379, 148] width 27 height 43
click at [0, 0] on input "Tomorrow 4" at bounding box center [0, 0] width 0 height 0
click at [173, 12] on span "TX San Antonio Retail" at bounding box center [155, 19] width 111 height 14
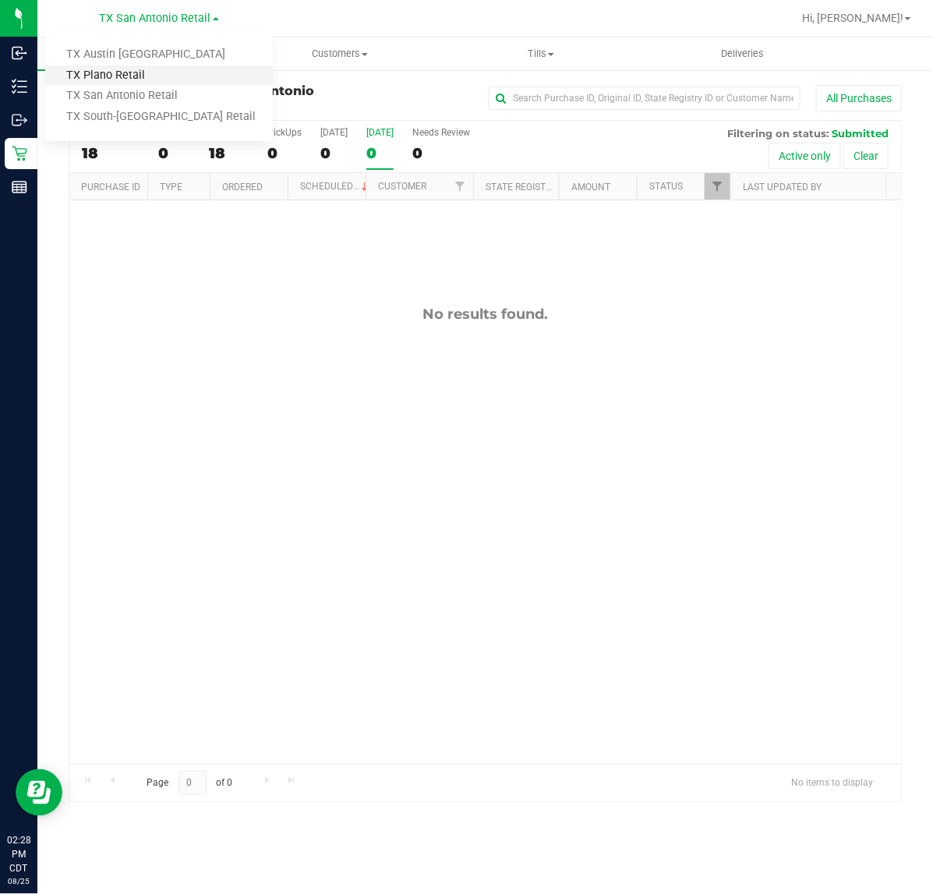
click at [156, 74] on link "TX Plano Retail" at bounding box center [158, 75] width 227 height 21
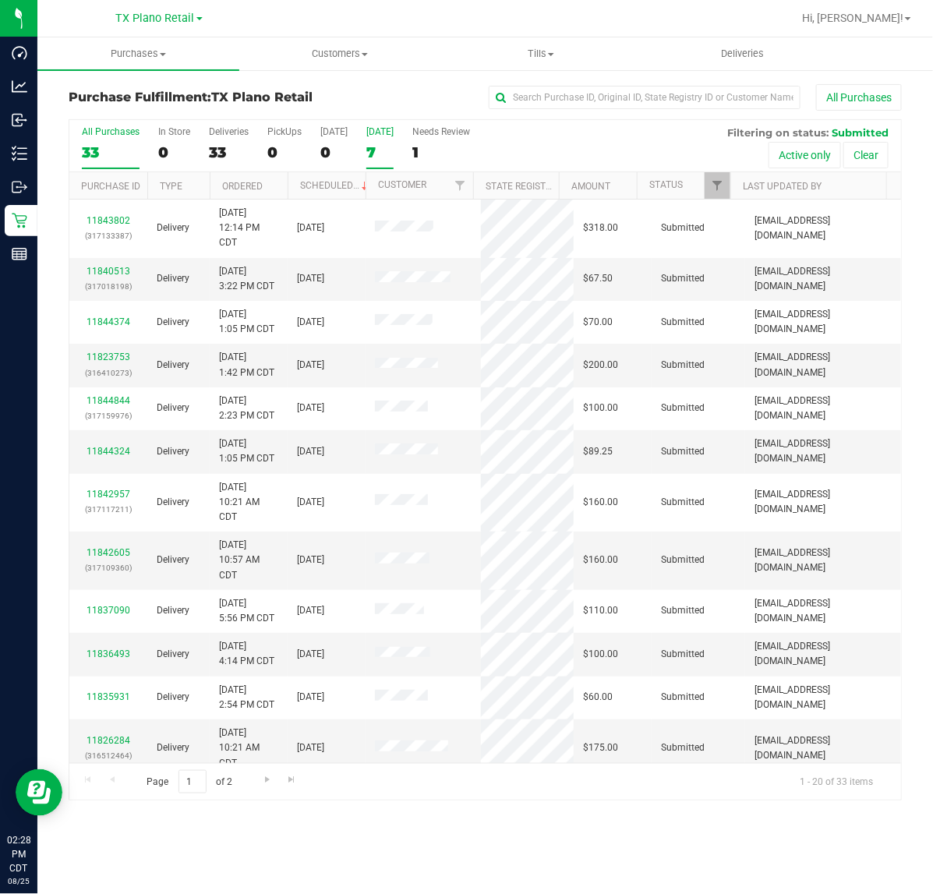
click at [386, 150] on div "7" at bounding box center [379, 152] width 27 height 18
click at [0, 0] on input "Tomorrow 7" at bounding box center [0, 0] width 0 height 0
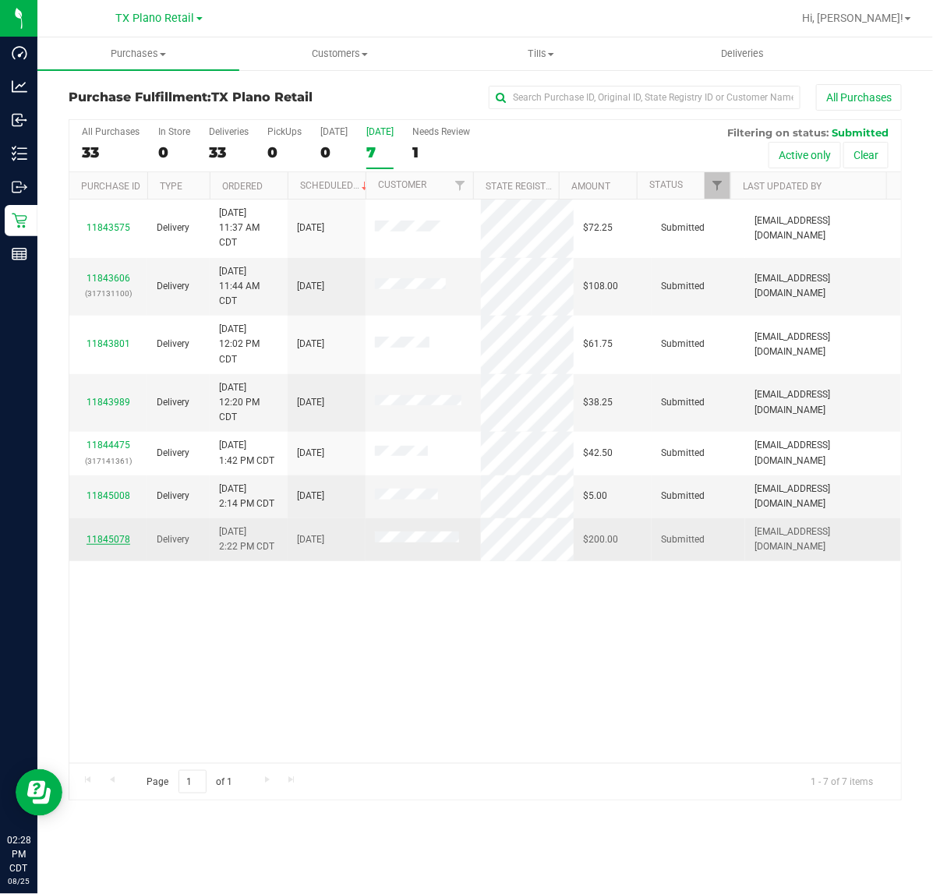
click at [95, 545] on link "11845078" at bounding box center [108, 539] width 44 height 11
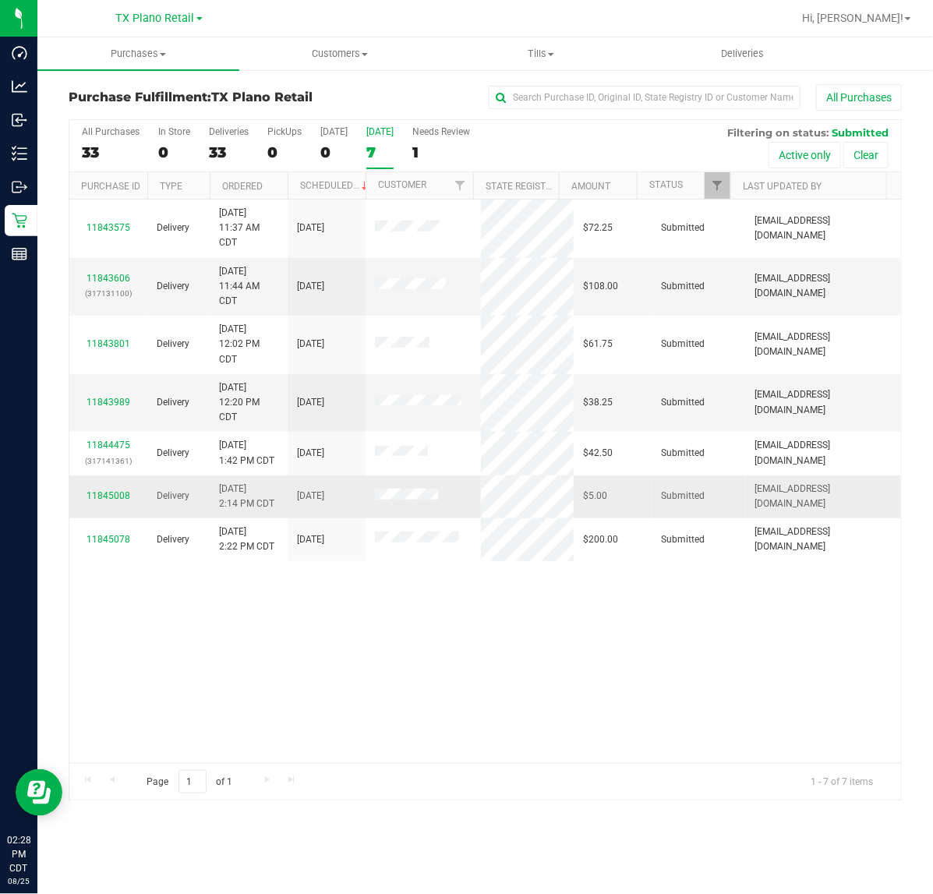
click at [101, 503] on div "11845008" at bounding box center [108, 495] width 59 height 15
click at [102, 499] on link "11845008" at bounding box center [108, 495] width 44 height 11
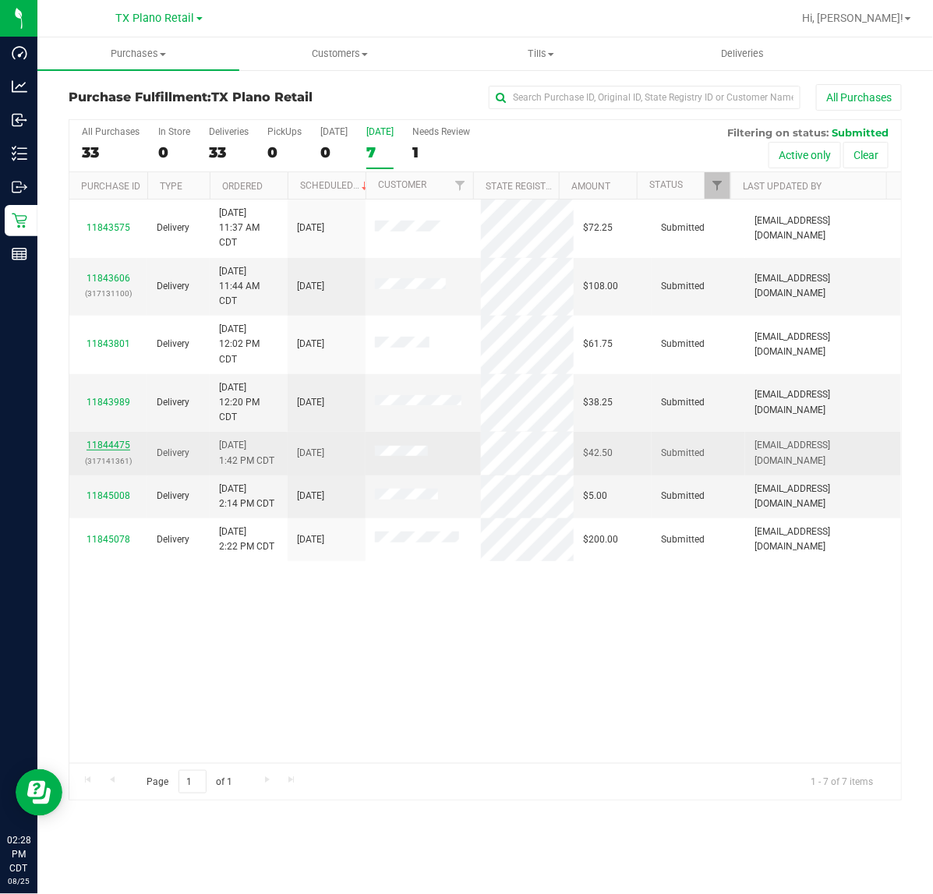
click at [114, 450] on link "11844475" at bounding box center [108, 444] width 44 height 11
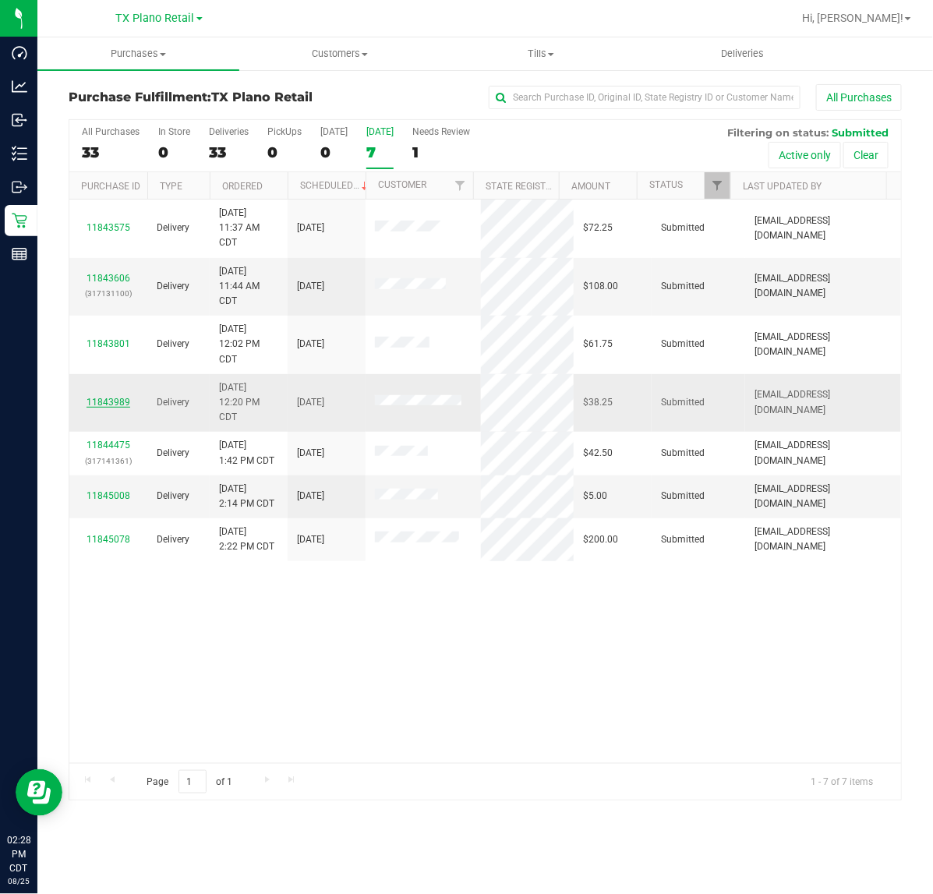
click at [108, 407] on link "11843989" at bounding box center [108, 402] width 44 height 11
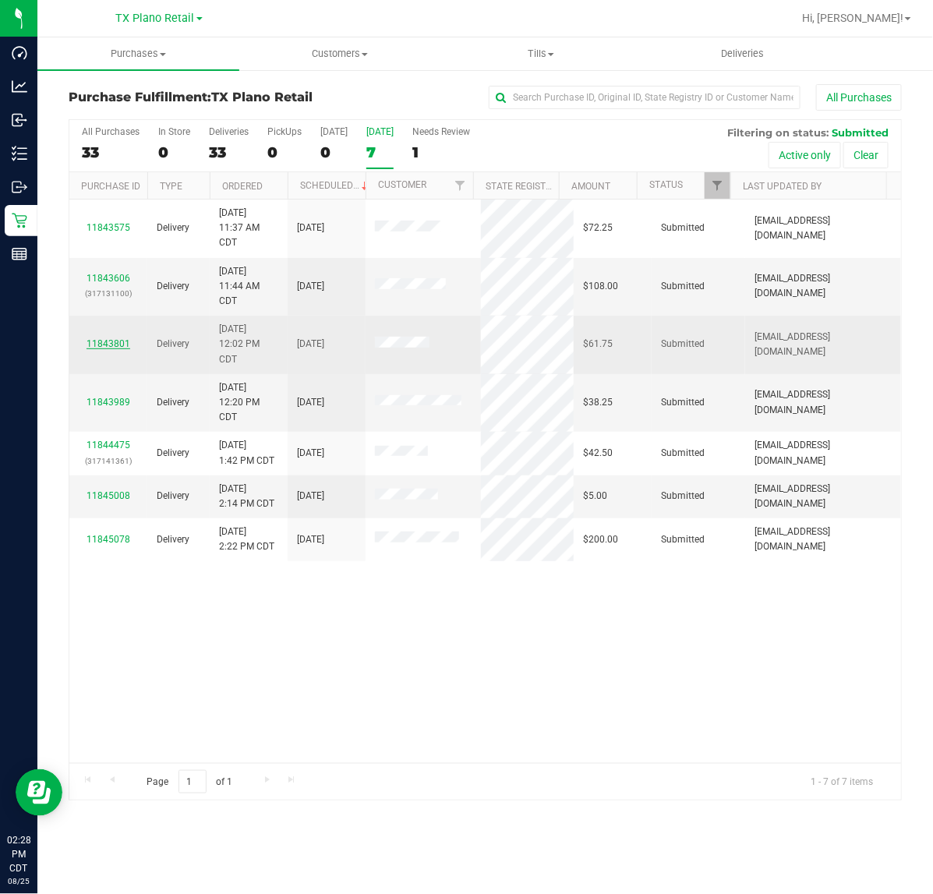
click at [109, 345] on link "11843801" at bounding box center [108, 343] width 44 height 11
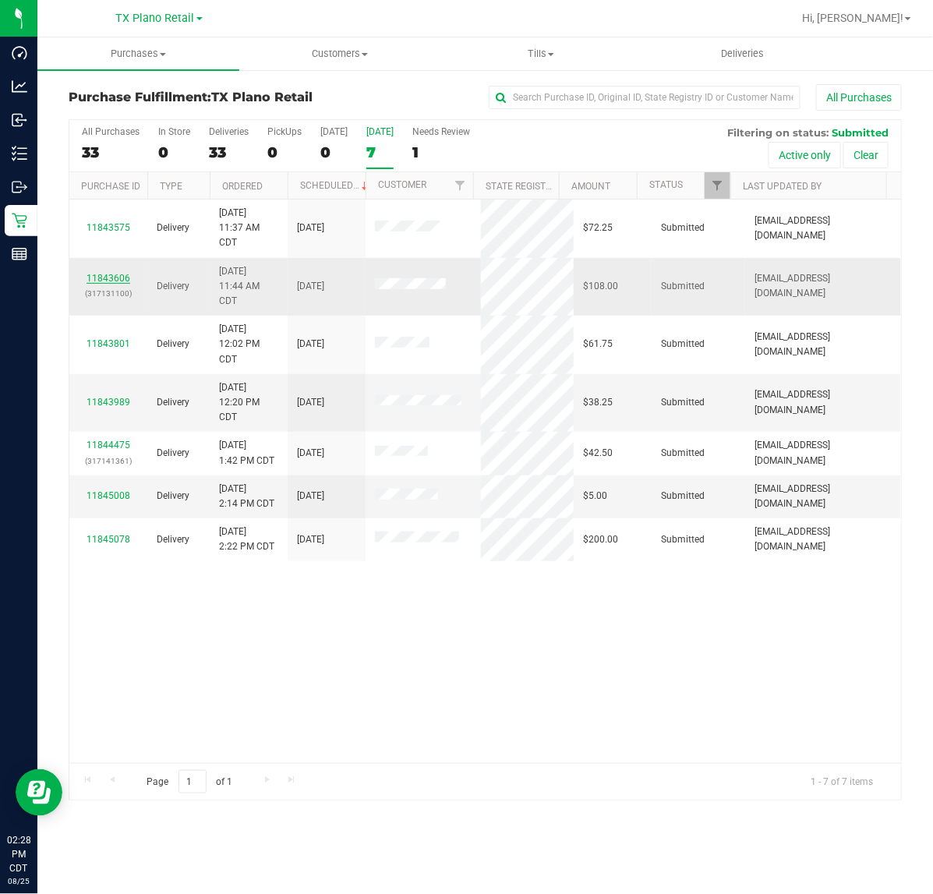
click at [106, 279] on link "11843606" at bounding box center [108, 278] width 44 height 11
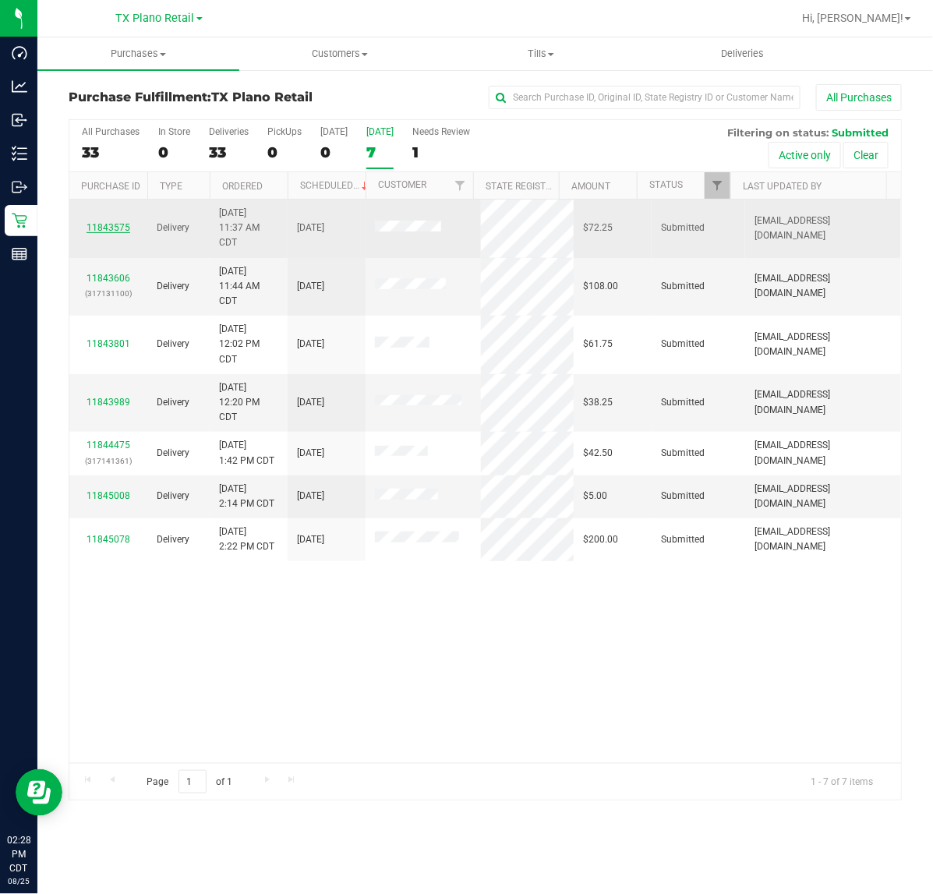
click at [110, 228] on link "11843575" at bounding box center [108, 227] width 44 height 11
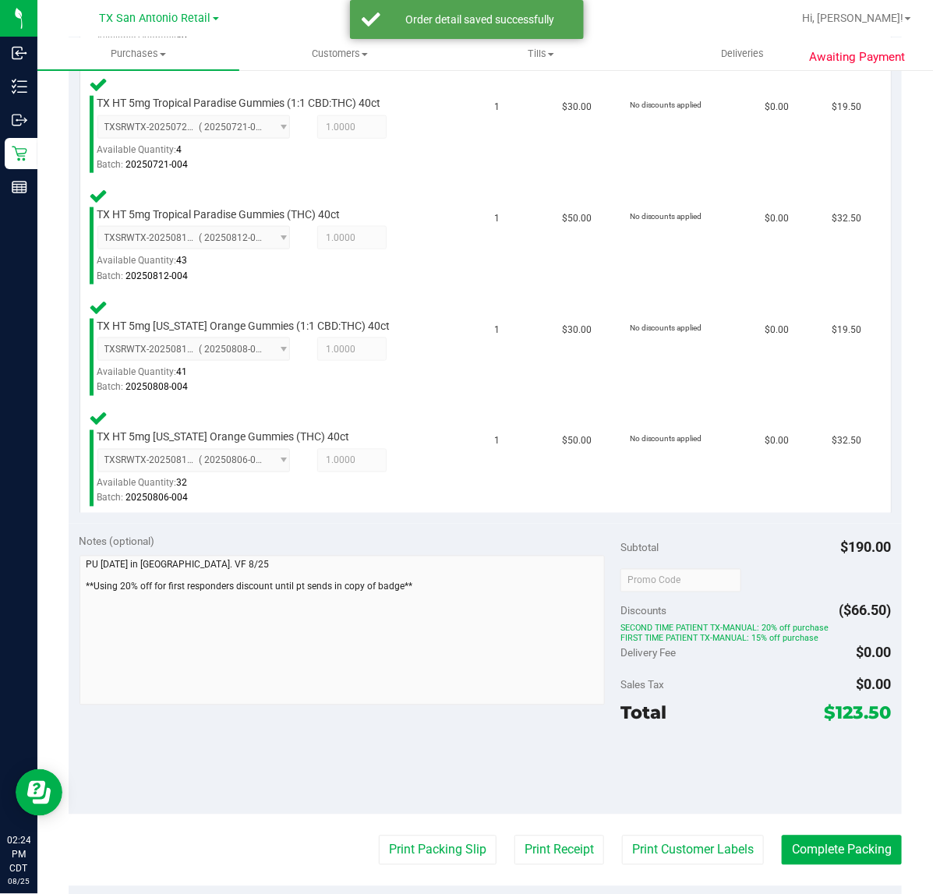
scroll to position [575, 0]
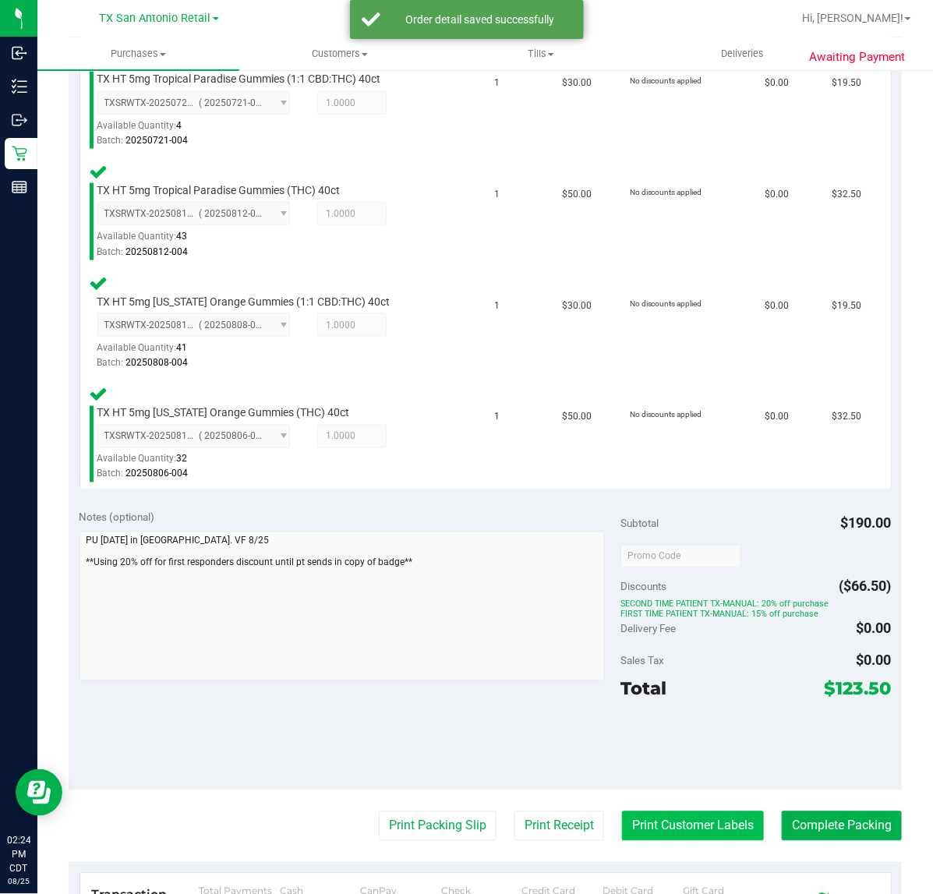
click at [676, 819] on button "Print Customer Labels" at bounding box center [693, 826] width 142 height 30
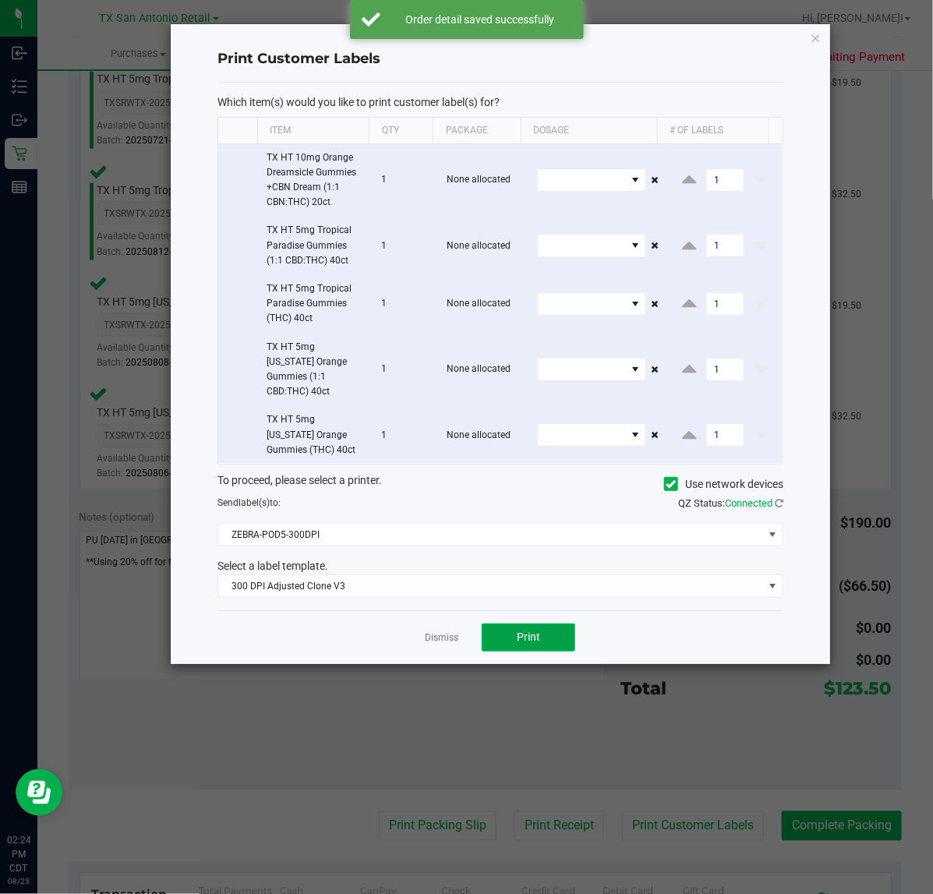
click at [516, 624] on button "Print" at bounding box center [527, 637] width 93 height 28
click at [429, 621] on div at bounding box center [500, 344] width 659 height 640
click at [527, 804] on ngb-modal-window "Print Customer Labels Which item(s) would you like to print customer label(s) f…" at bounding box center [472, 447] width 944 height 894
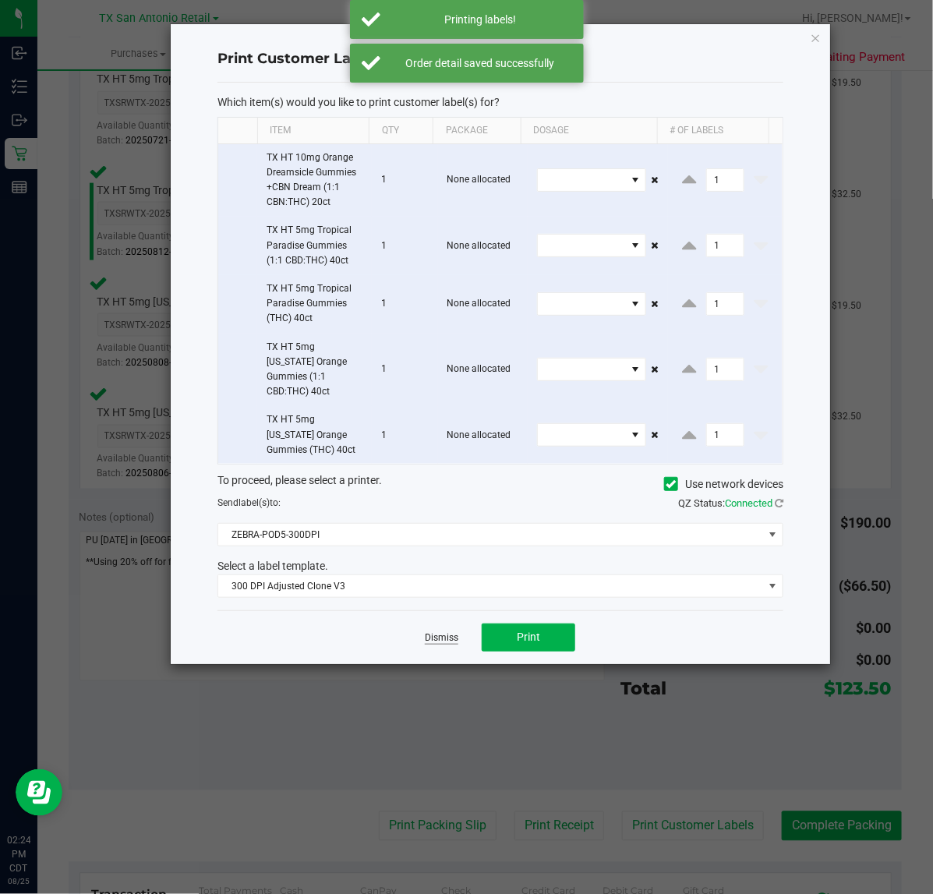
click at [439, 631] on link "Dismiss" at bounding box center [441, 637] width 33 height 13
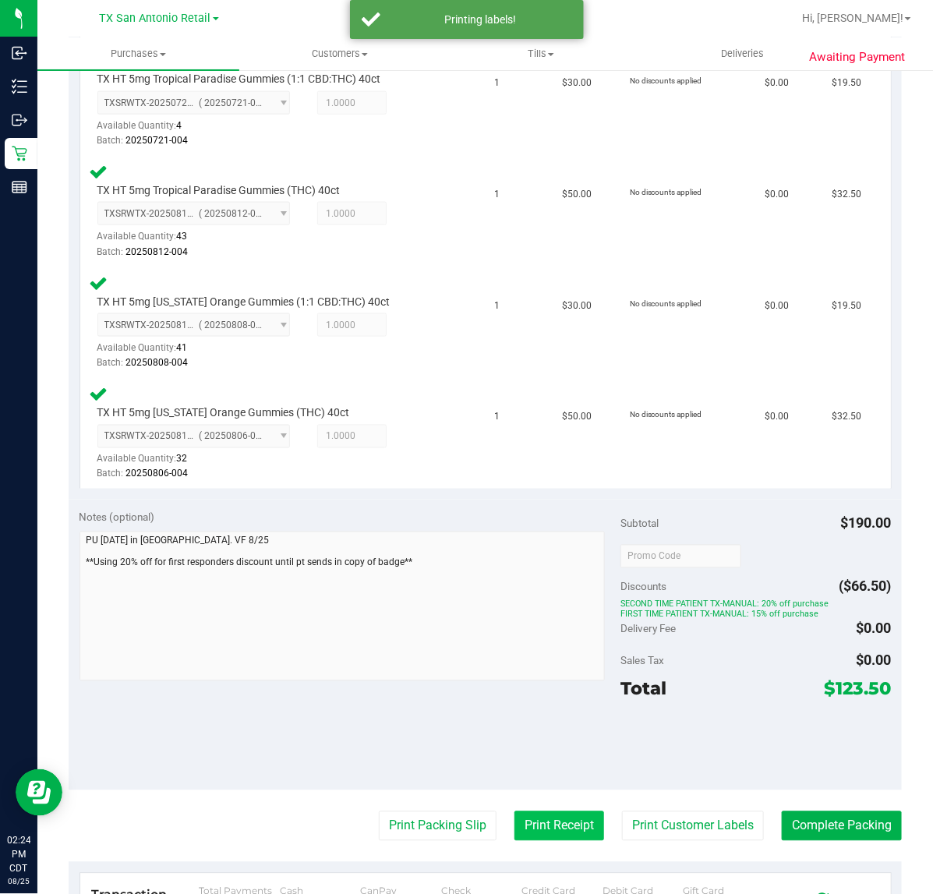
click at [543, 818] on button "Print Receipt" at bounding box center [559, 826] width 90 height 30
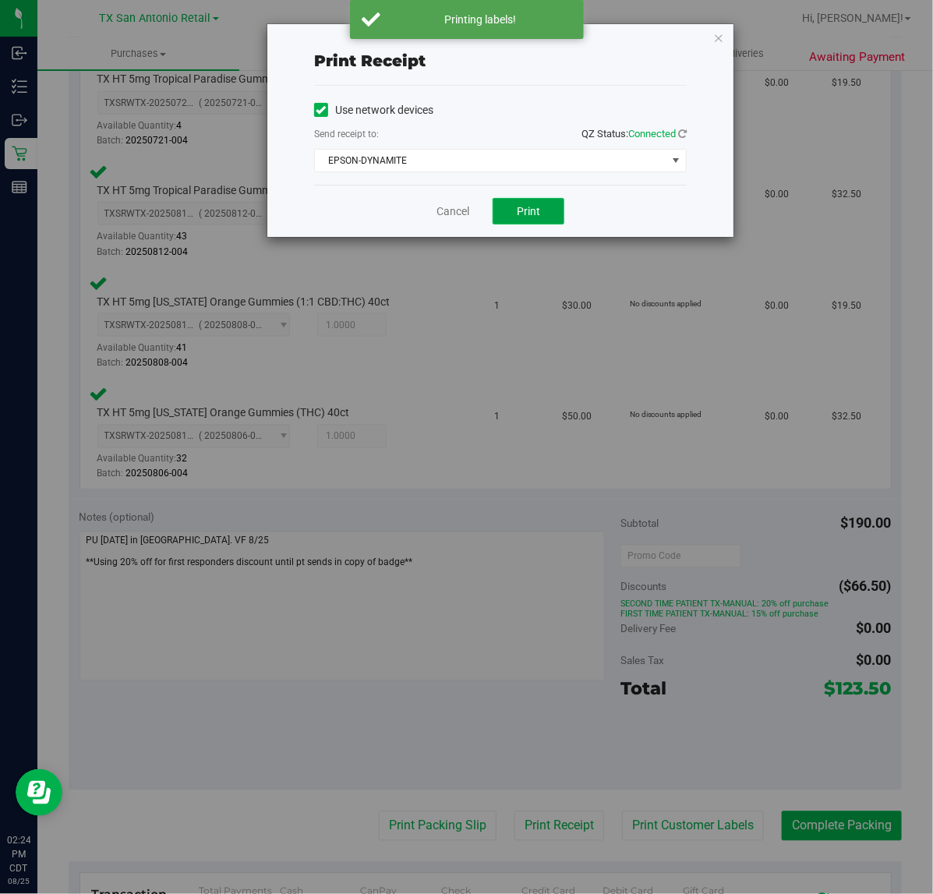
click at [538, 213] on span "Print" at bounding box center [528, 211] width 23 height 12
click at [460, 210] on link "Cancel" at bounding box center [446, 211] width 33 height 16
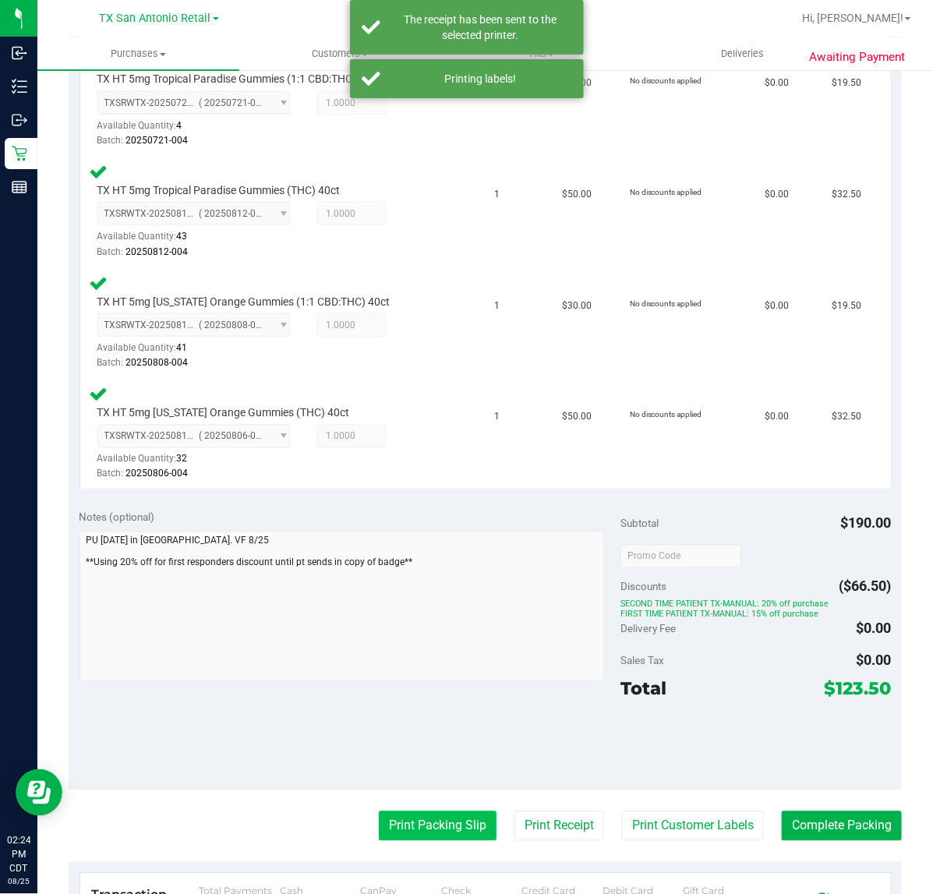
click at [437, 831] on button "Print Packing Slip" at bounding box center [438, 826] width 118 height 30
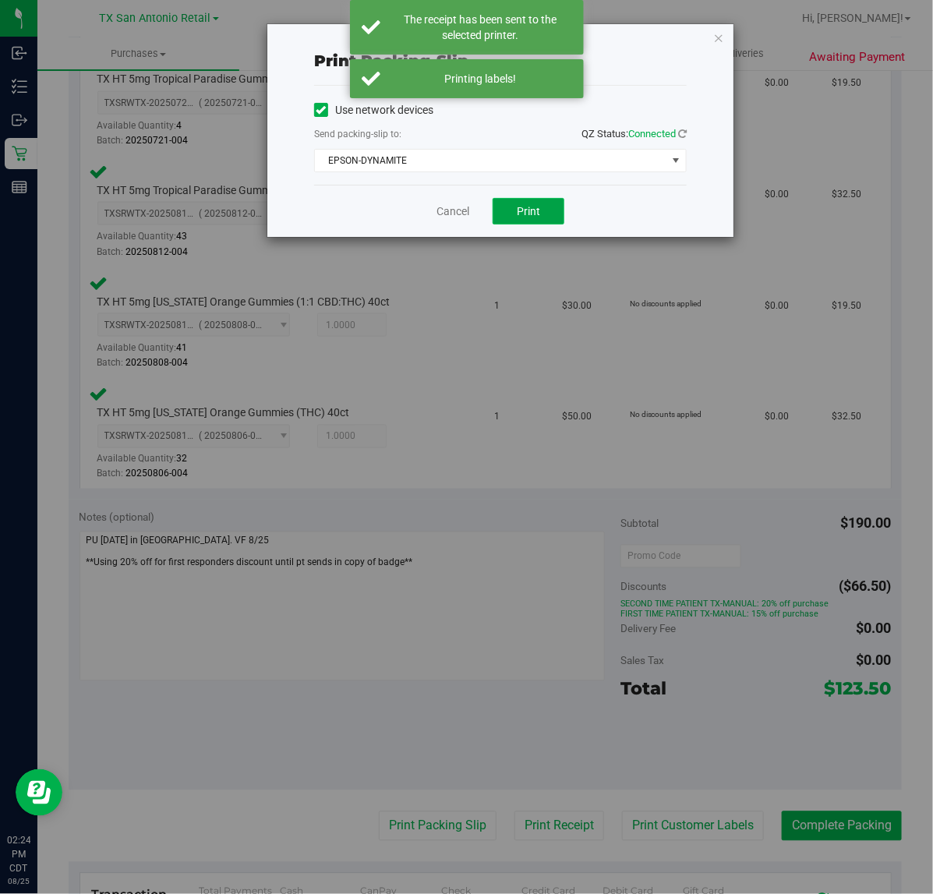
click at [532, 207] on span "Print" at bounding box center [528, 211] width 23 height 12
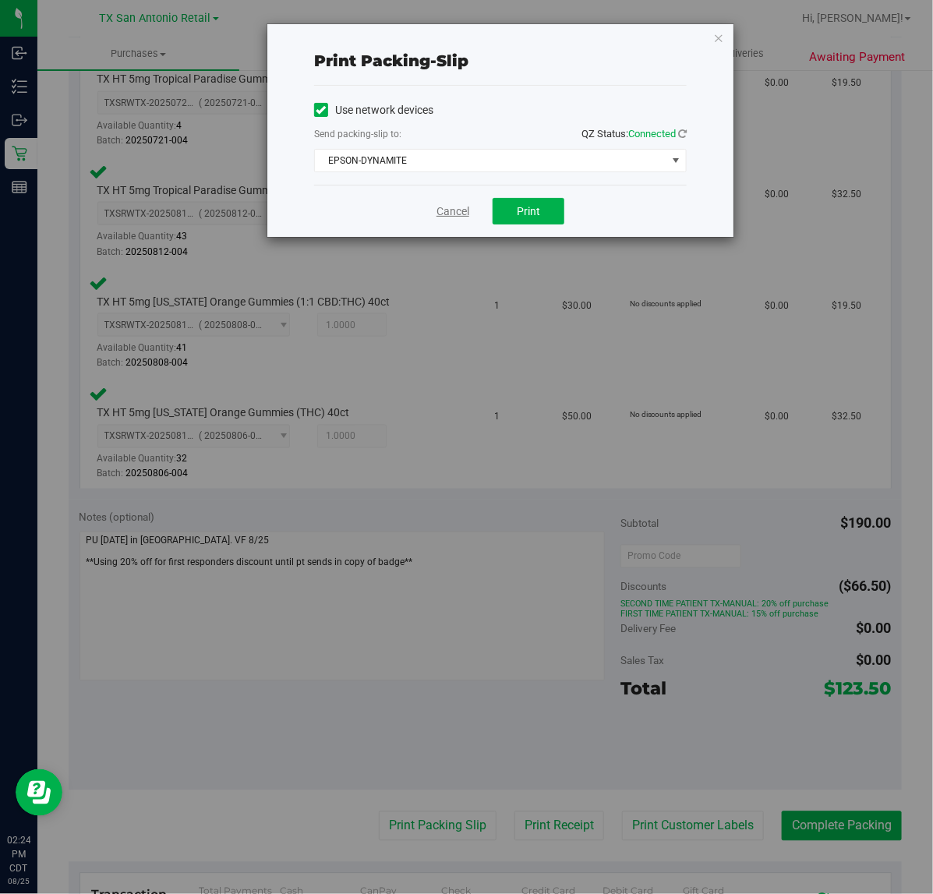
click at [445, 208] on link "Cancel" at bounding box center [452, 211] width 33 height 16
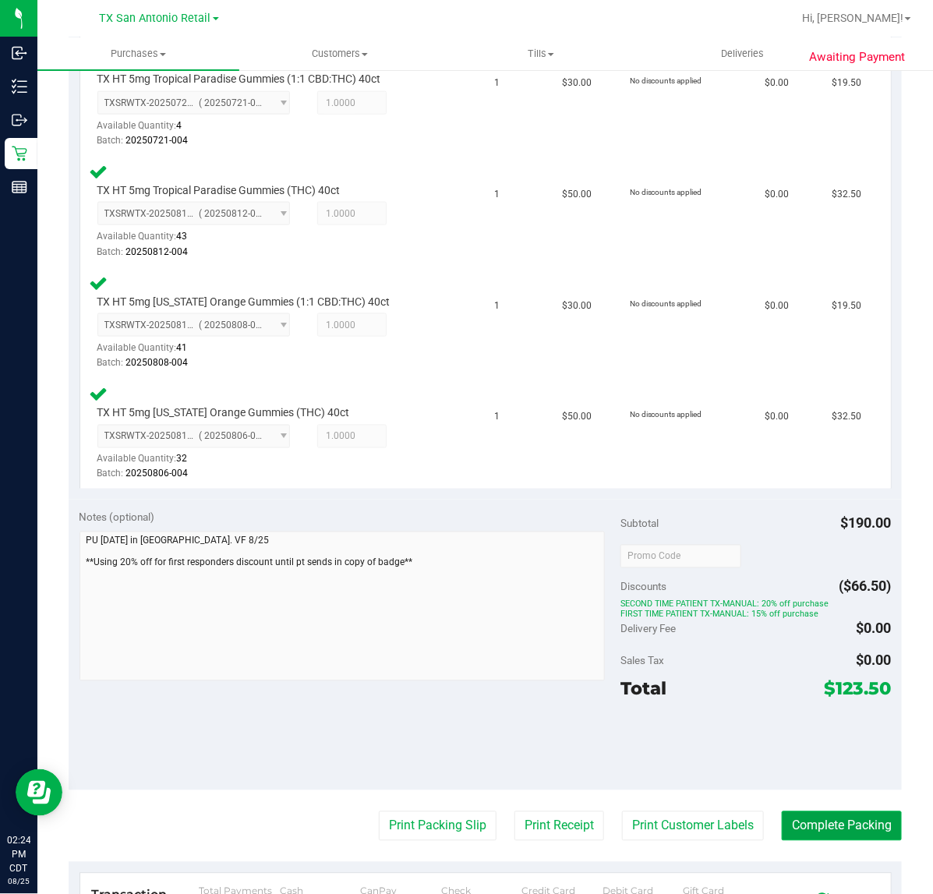
click at [853, 816] on button "Complete Packing" at bounding box center [841, 826] width 120 height 30
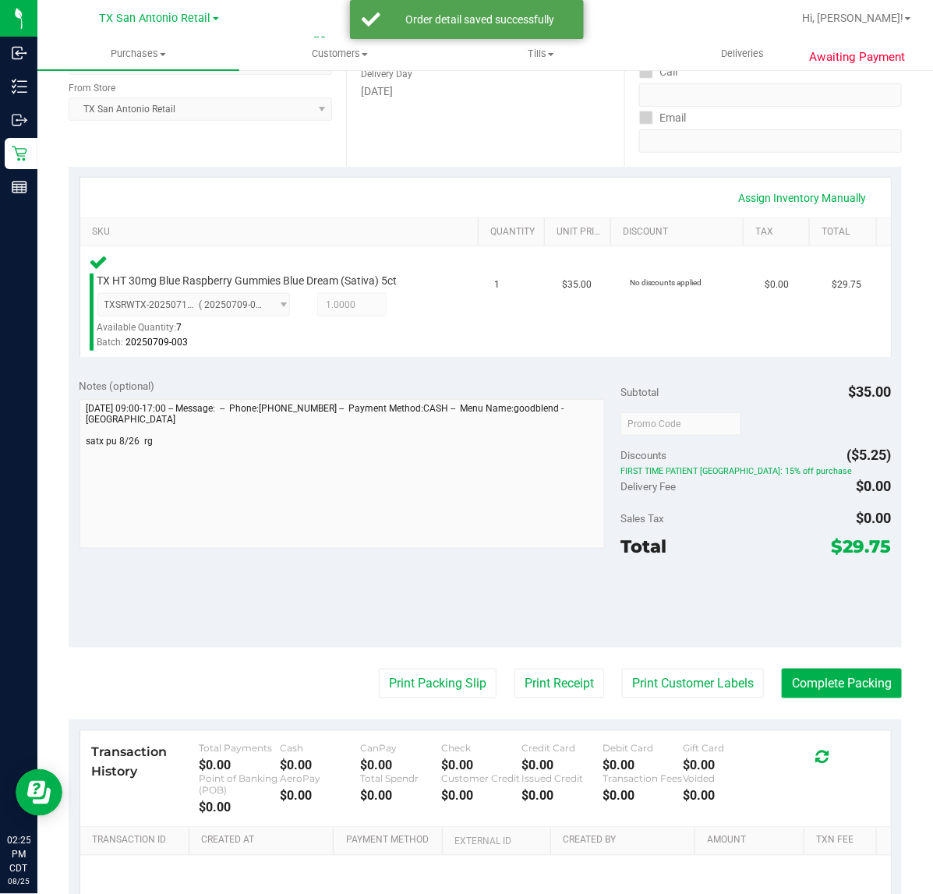
scroll to position [246, 0]
click at [679, 683] on button "Print Customer Labels" at bounding box center [693, 684] width 142 height 30
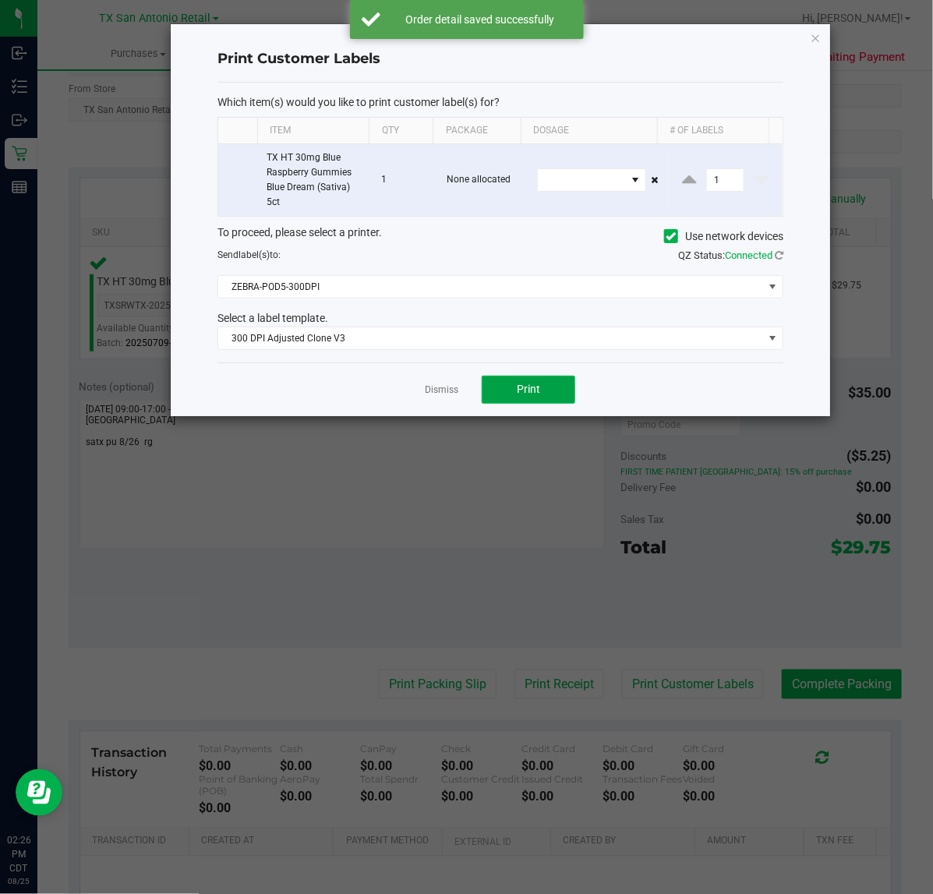
click at [527, 391] on span "Print" at bounding box center [528, 389] width 23 height 12
click at [443, 390] on div at bounding box center [500, 220] width 659 height 392
click at [562, 663] on ngb-modal-window "Print Customer Labels Which item(s) would you like to print customer label(s) f…" at bounding box center [472, 447] width 944 height 894
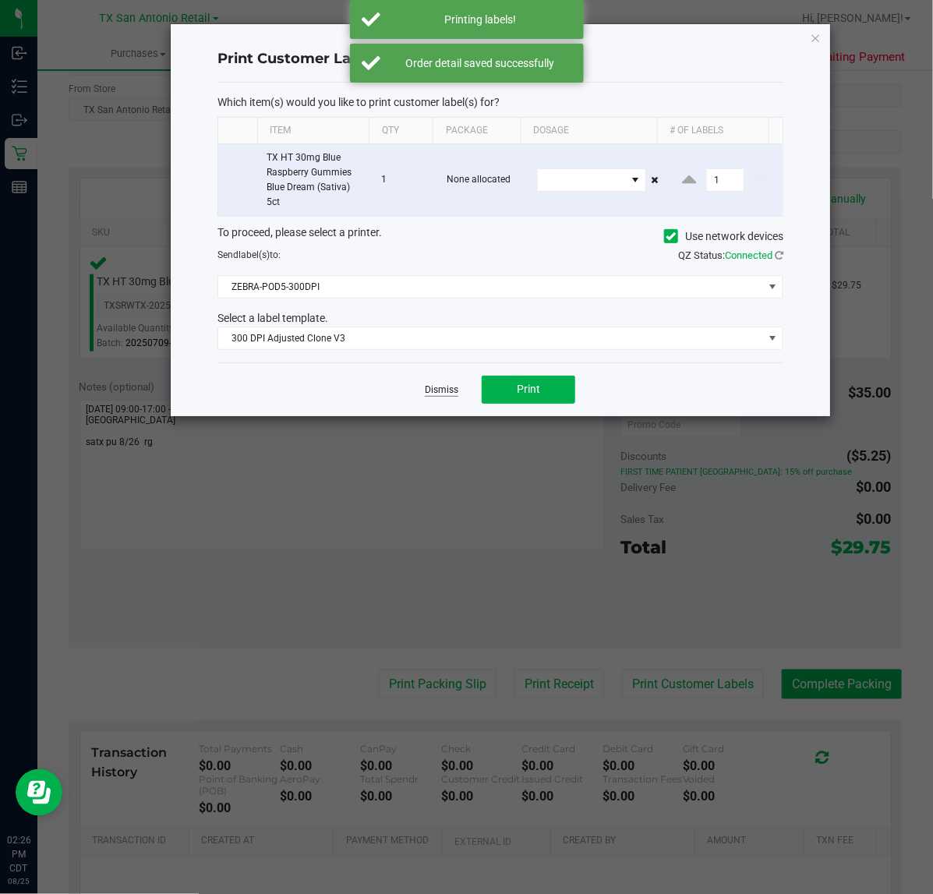
click at [450, 392] on link "Dismiss" at bounding box center [441, 389] width 33 height 13
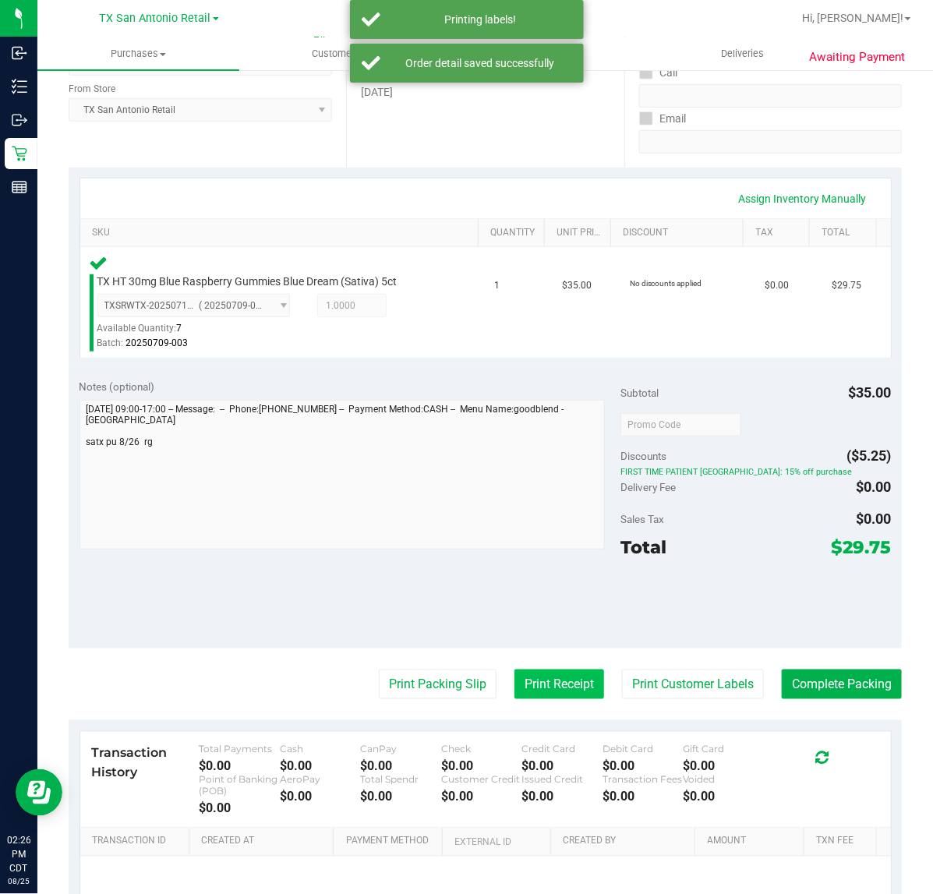
click at [534, 695] on button "Print Receipt" at bounding box center [559, 684] width 90 height 30
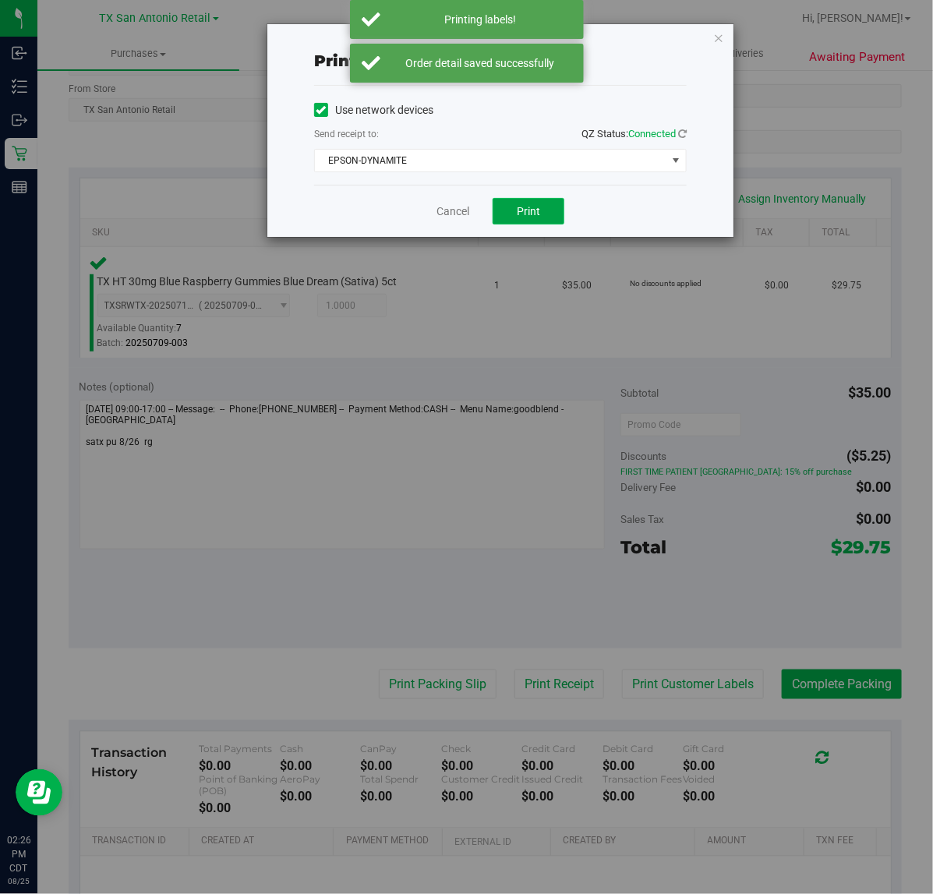
click at [528, 213] on span "Print" at bounding box center [528, 211] width 23 height 12
click at [440, 213] on link "Cancel" at bounding box center [446, 211] width 33 height 16
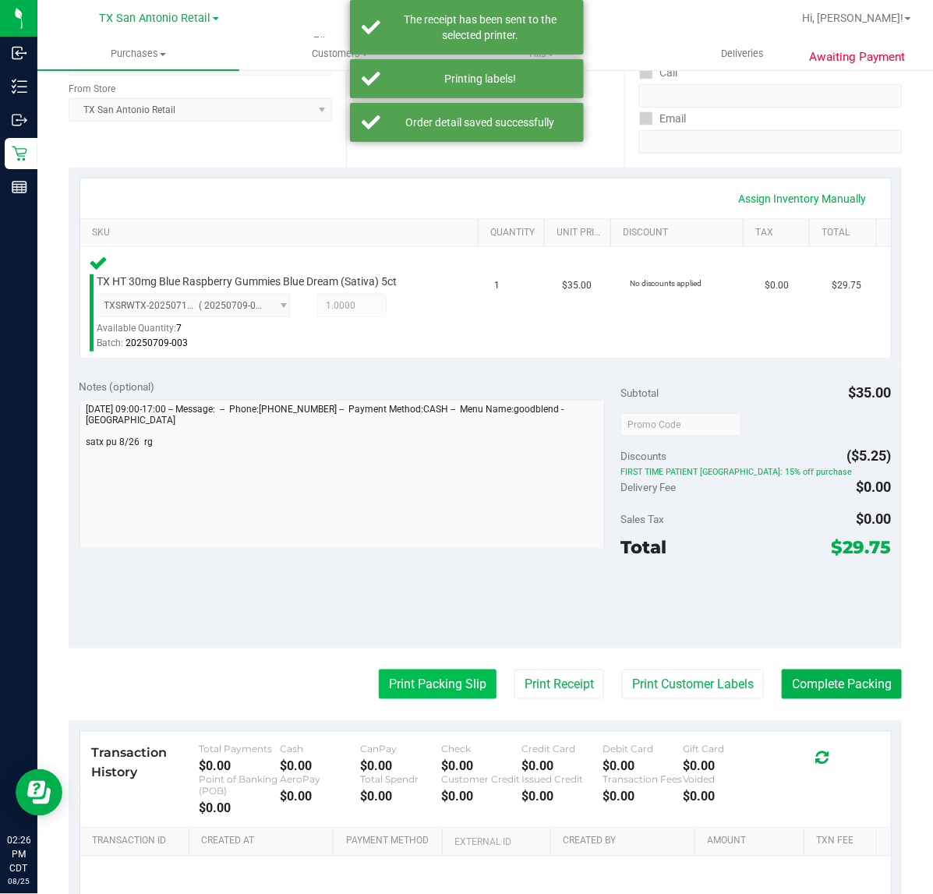
click at [450, 671] on button "Print Packing Slip" at bounding box center [438, 684] width 118 height 30
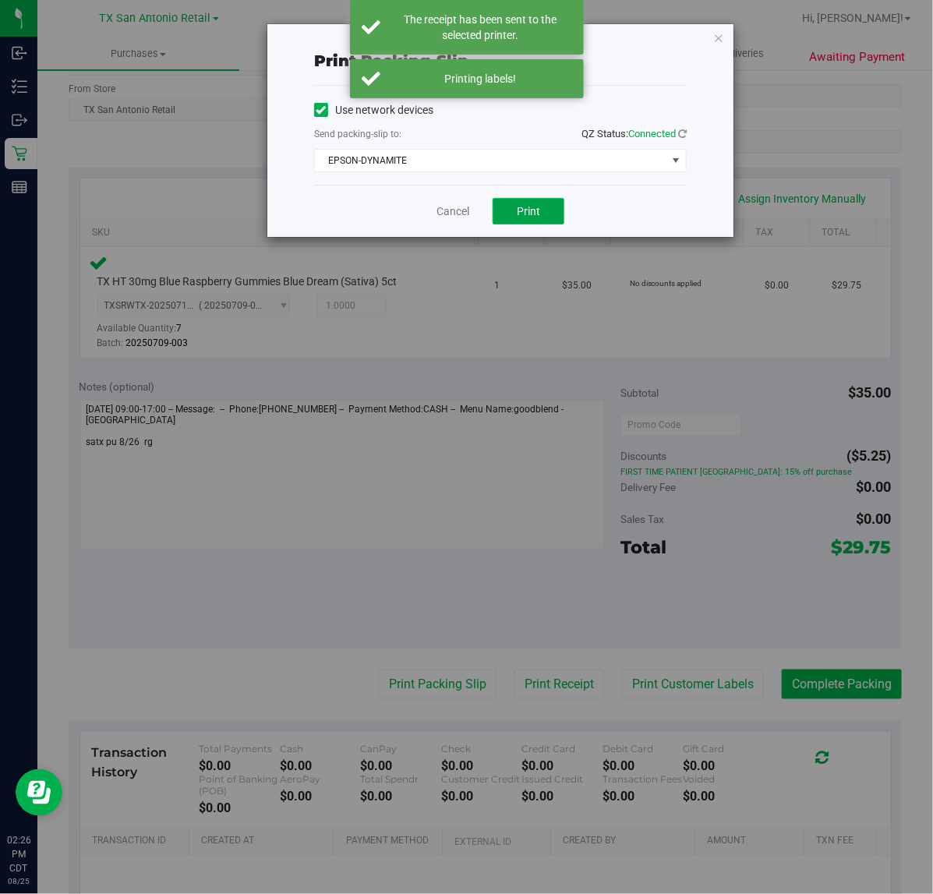
click at [532, 213] on span "Print" at bounding box center [528, 211] width 23 height 12
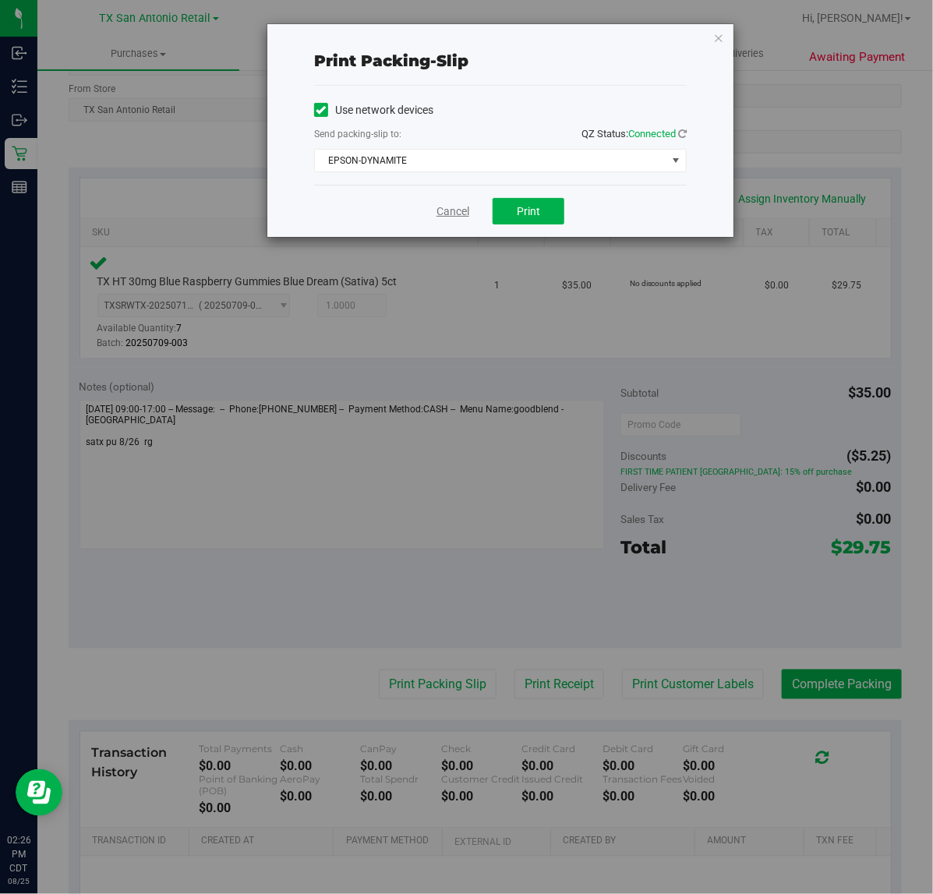
click at [457, 218] on link "Cancel" at bounding box center [452, 211] width 33 height 16
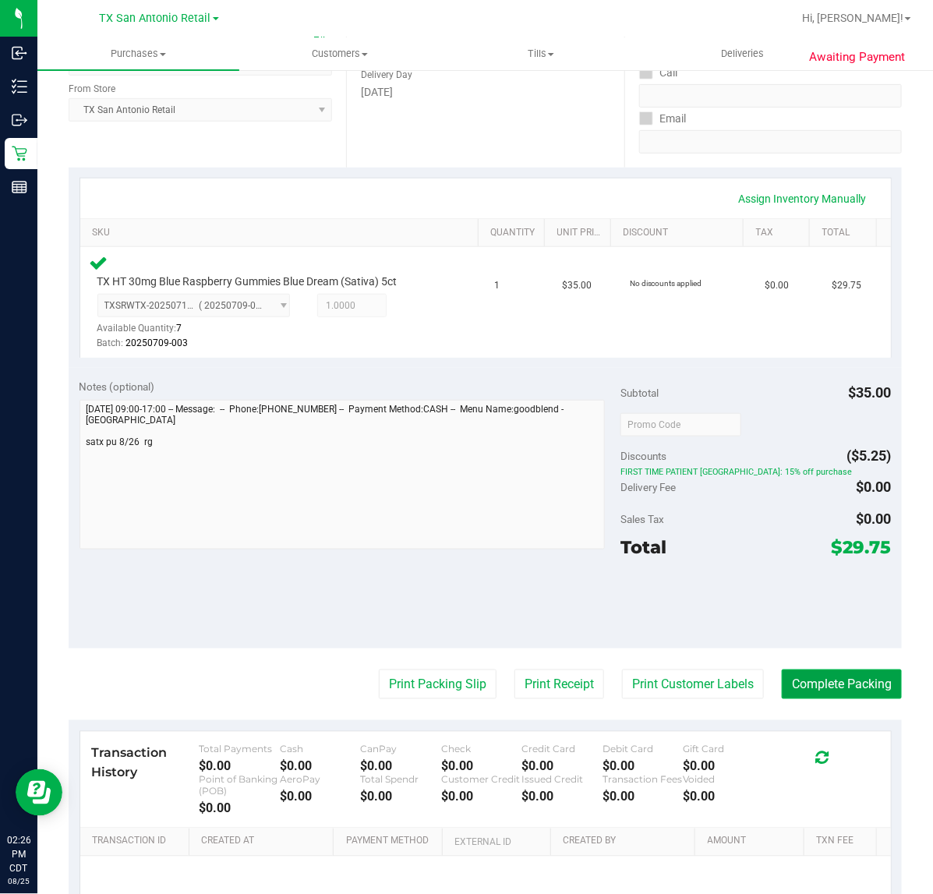
click at [846, 676] on button "Complete Packing" at bounding box center [841, 684] width 120 height 30
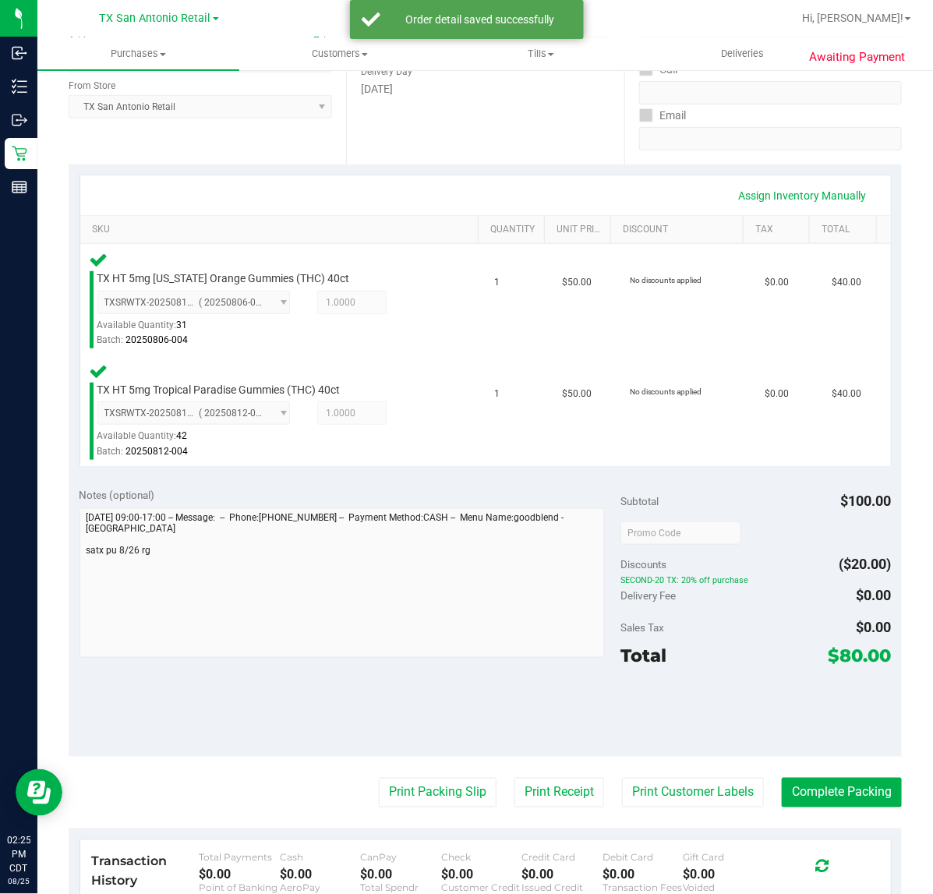
scroll to position [248, 0]
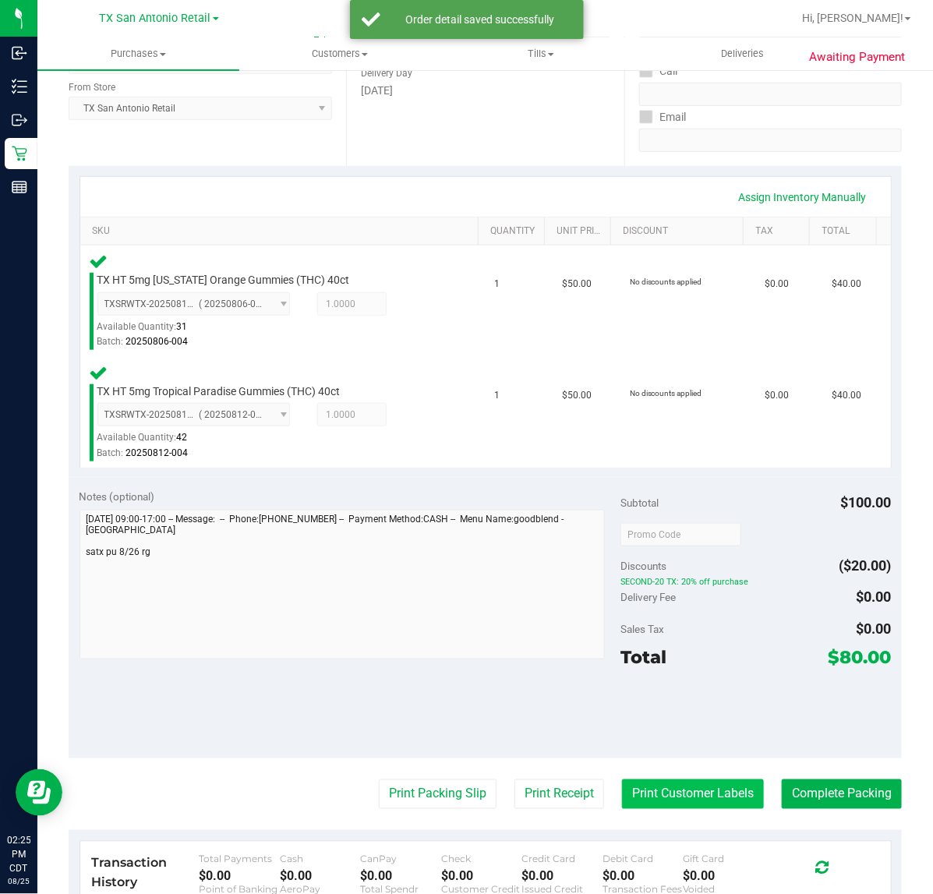
click at [678, 795] on button "Print Customer Labels" at bounding box center [693, 794] width 142 height 30
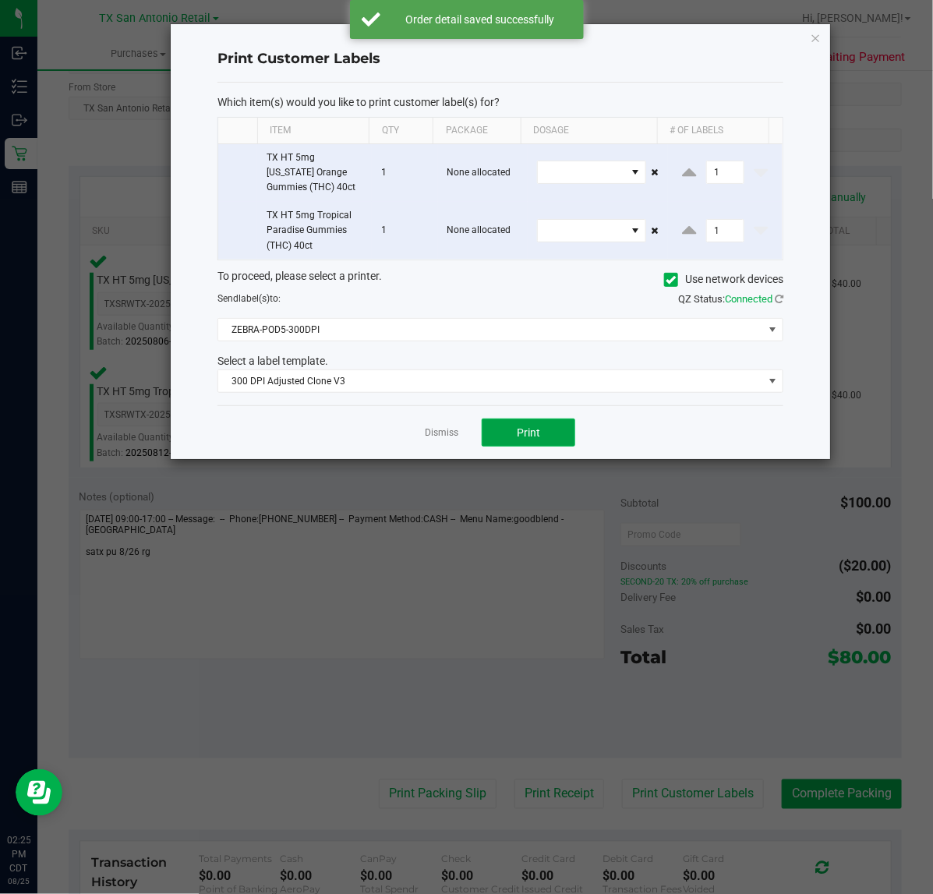
click at [541, 444] on button "Print" at bounding box center [527, 432] width 93 height 28
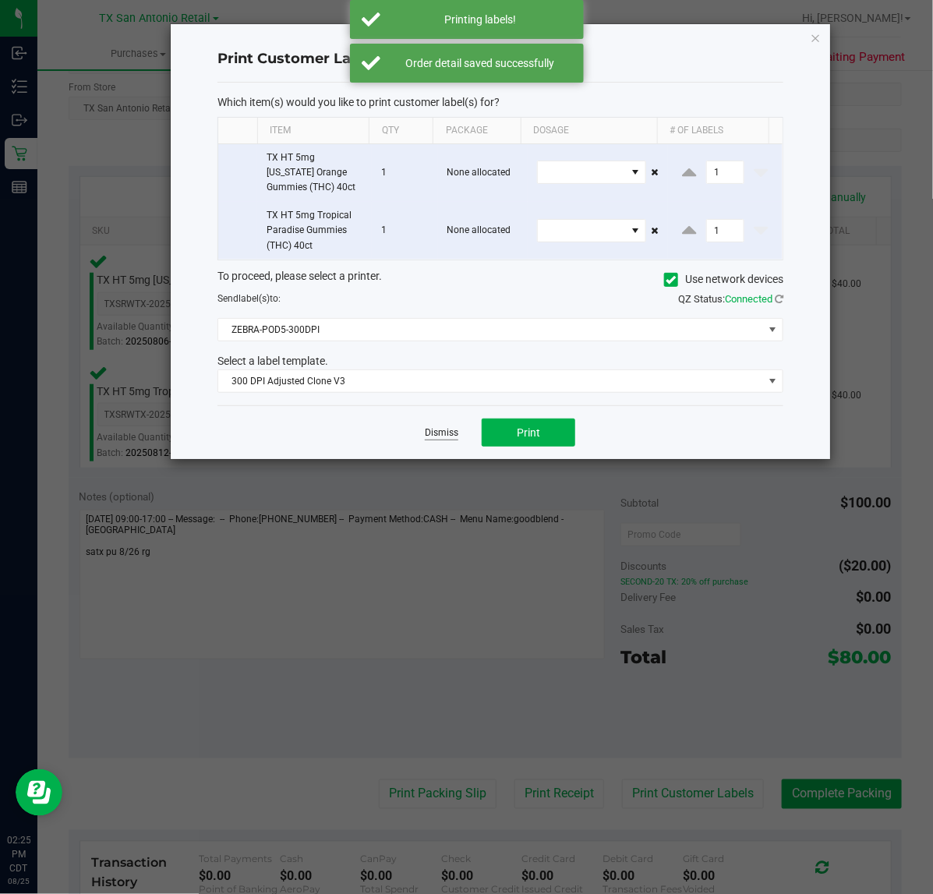
click at [441, 433] on link "Dismiss" at bounding box center [441, 432] width 33 height 13
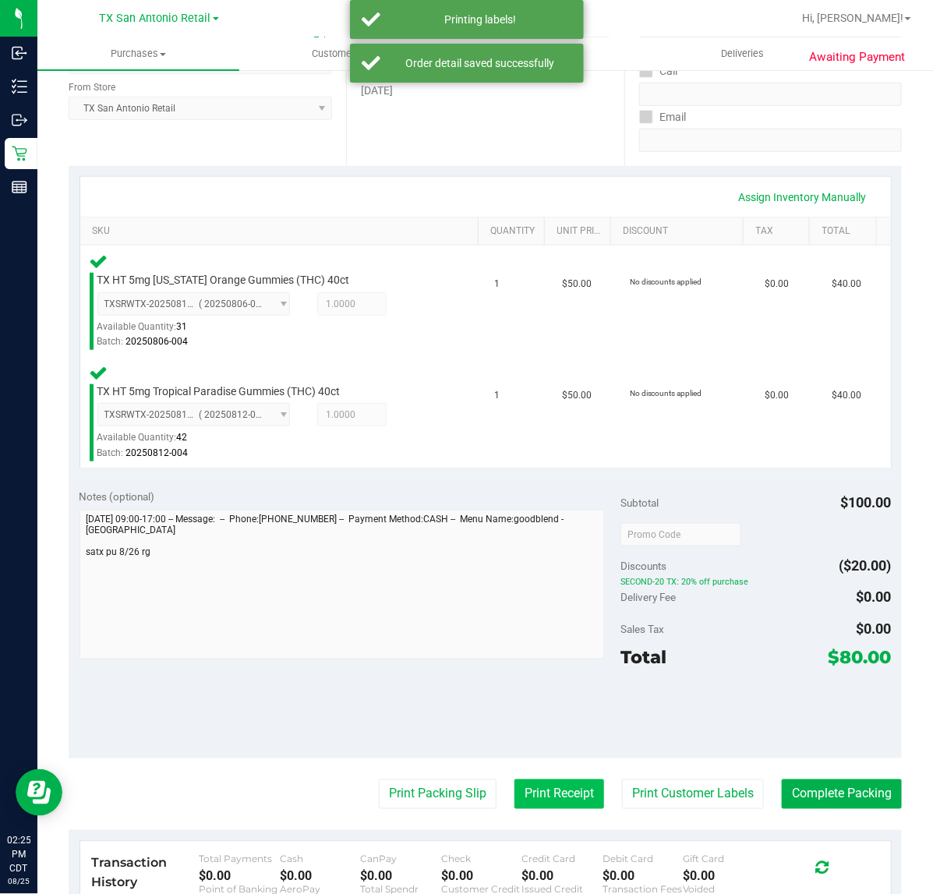
click at [559, 795] on button "Print Receipt" at bounding box center [559, 794] width 90 height 30
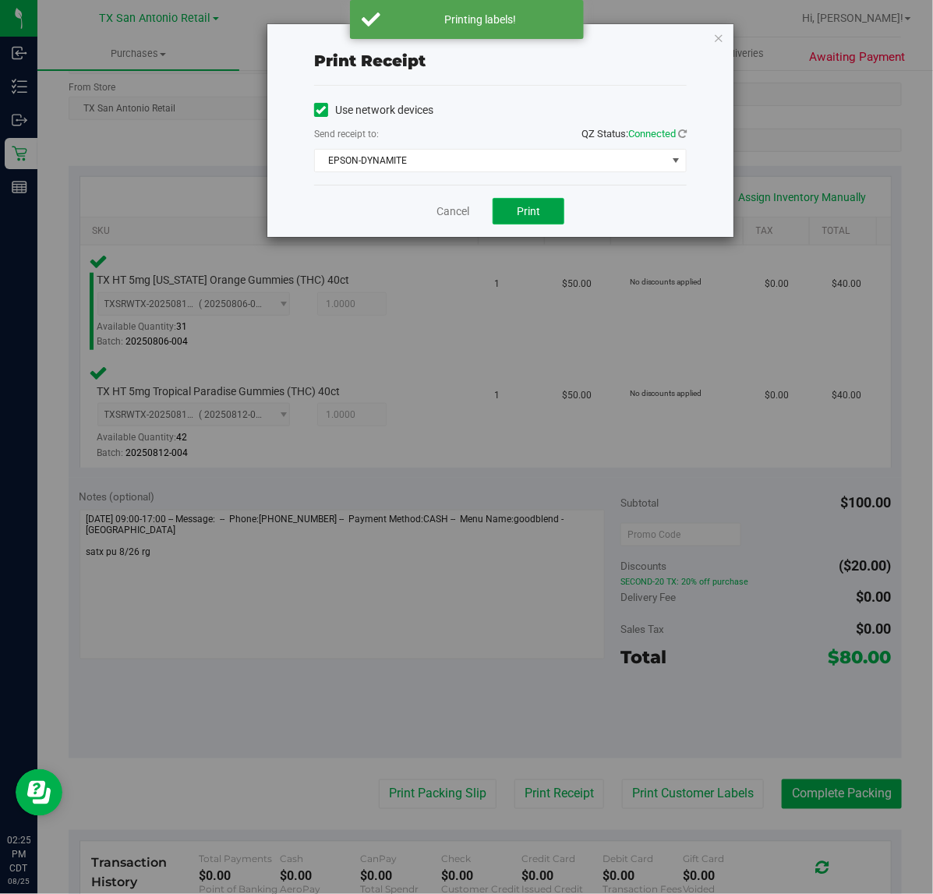
click at [532, 220] on button "Print" at bounding box center [528, 211] width 72 height 26
click at [452, 213] on link "Cancel" at bounding box center [446, 211] width 33 height 16
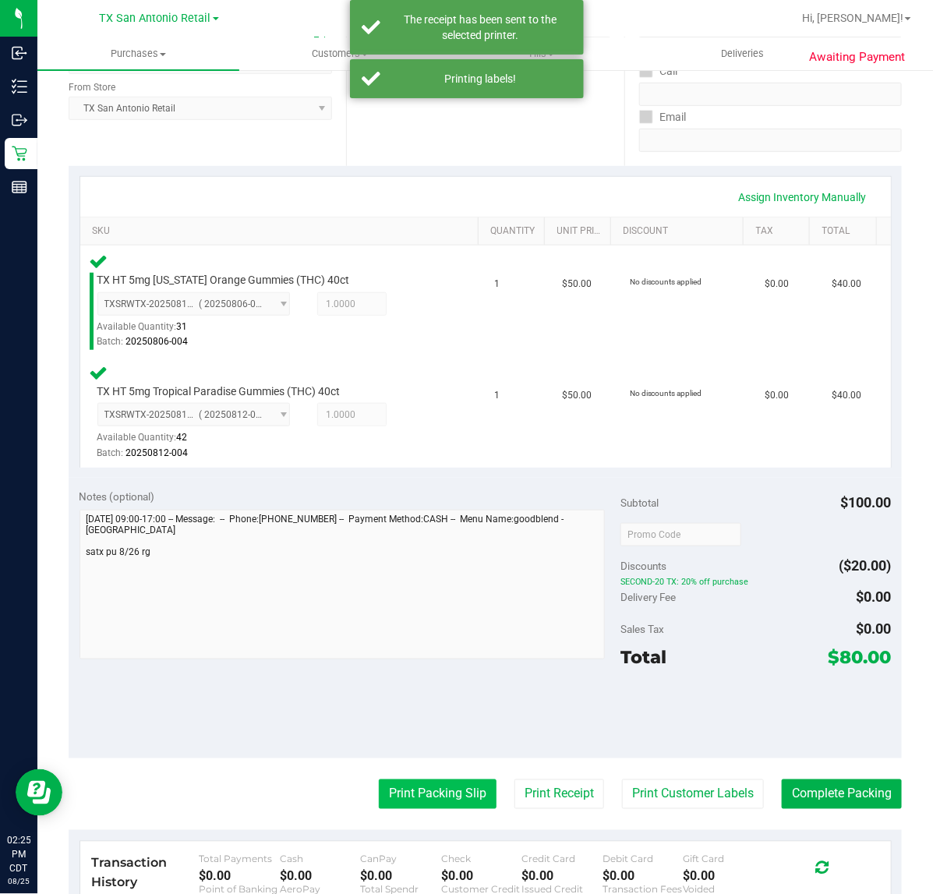
click at [395, 806] on button "Print Packing Slip" at bounding box center [438, 794] width 118 height 30
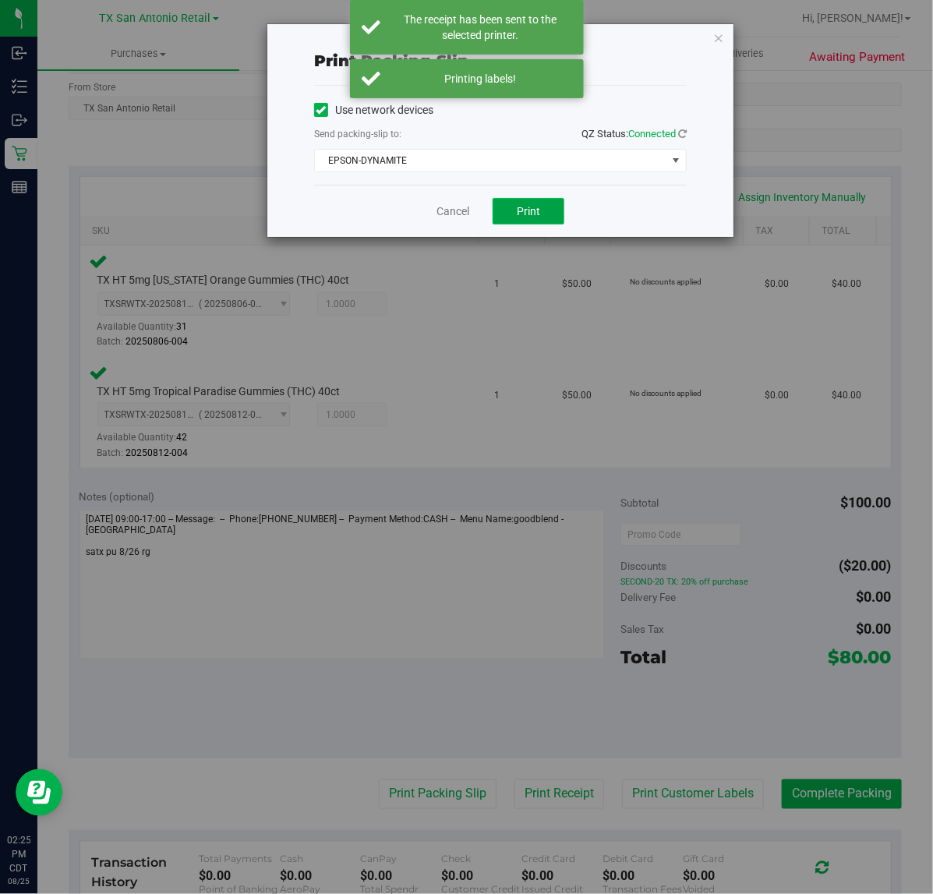
click at [524, 222] on button "Print" at bounding box center [528, 211] width 72 height 26
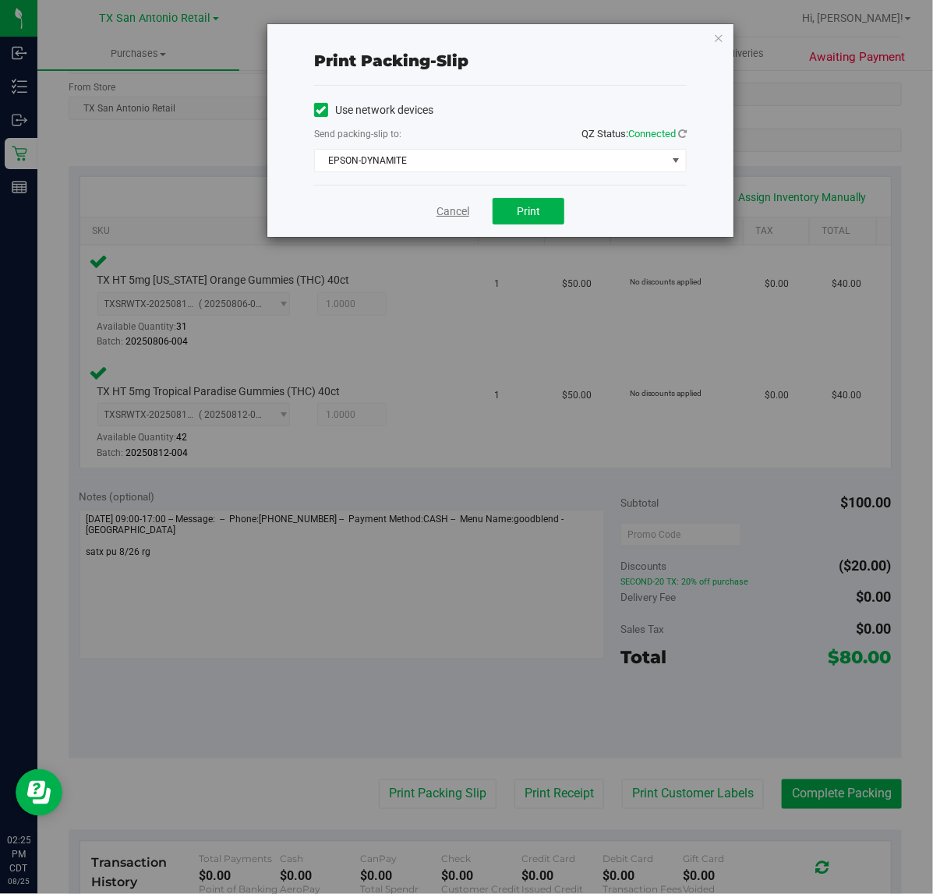
click at [456, 218] on link "Cancel" at bounding box center [452, 211] width 33 height 16
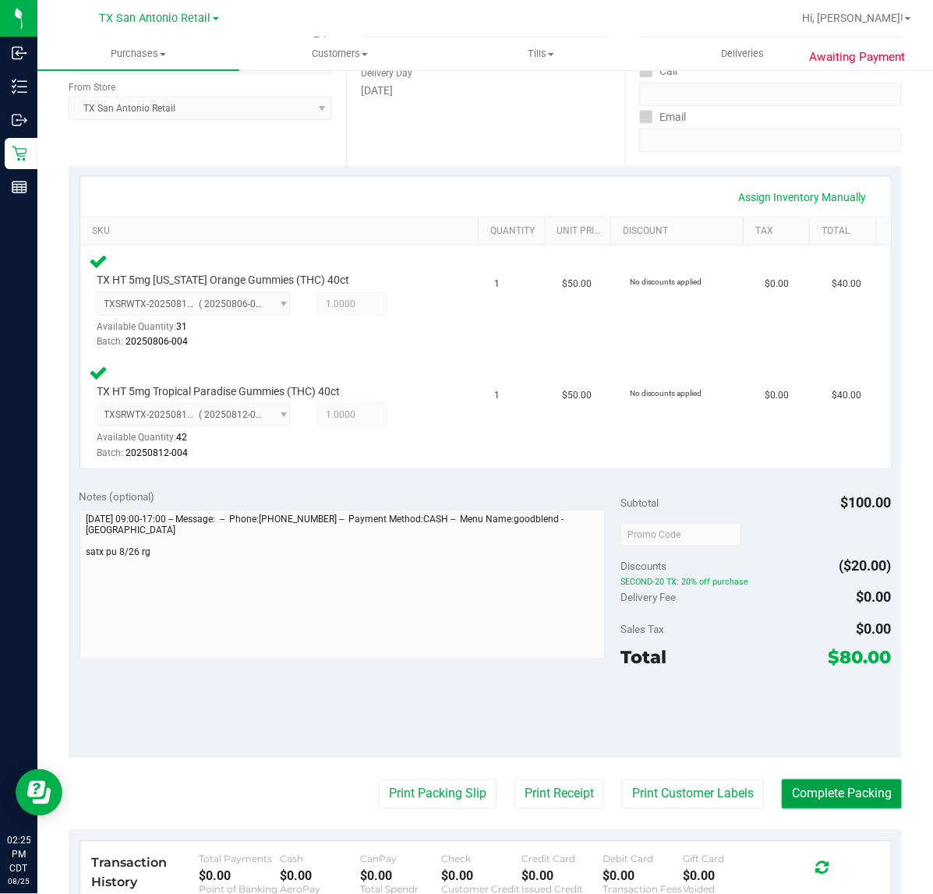
click at [816, 796] on button "Complete Packing" at bounding box center [841, 794] width 120 height 30
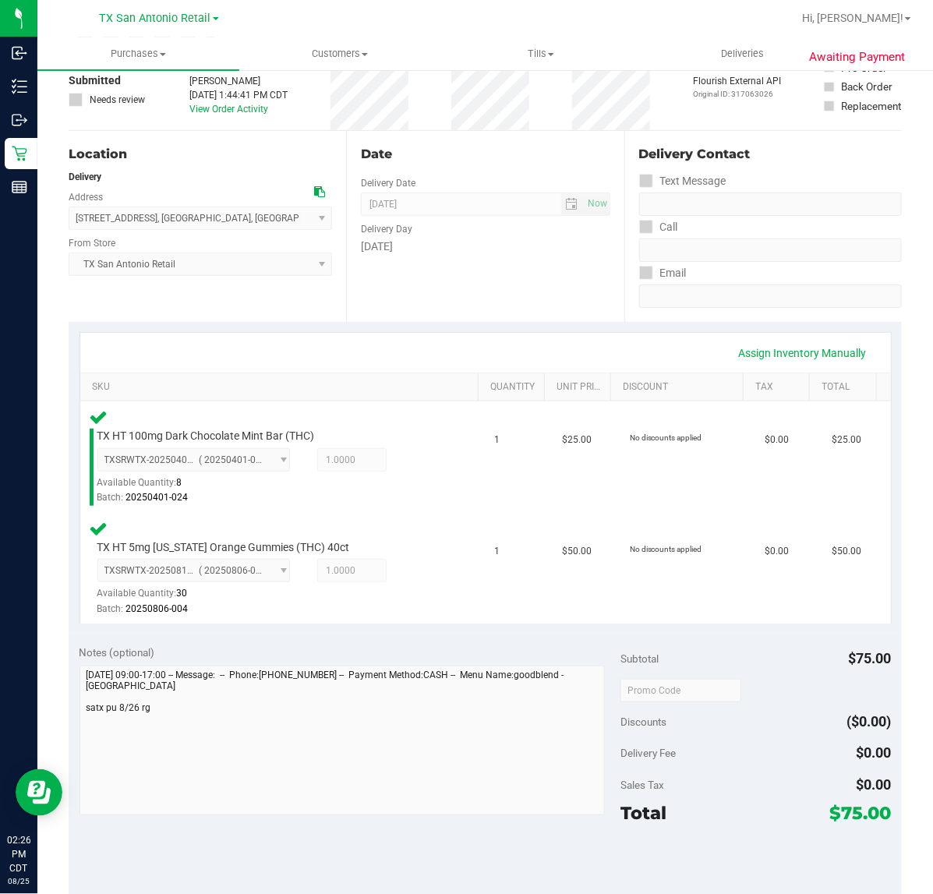
scroll to position [195, 0]
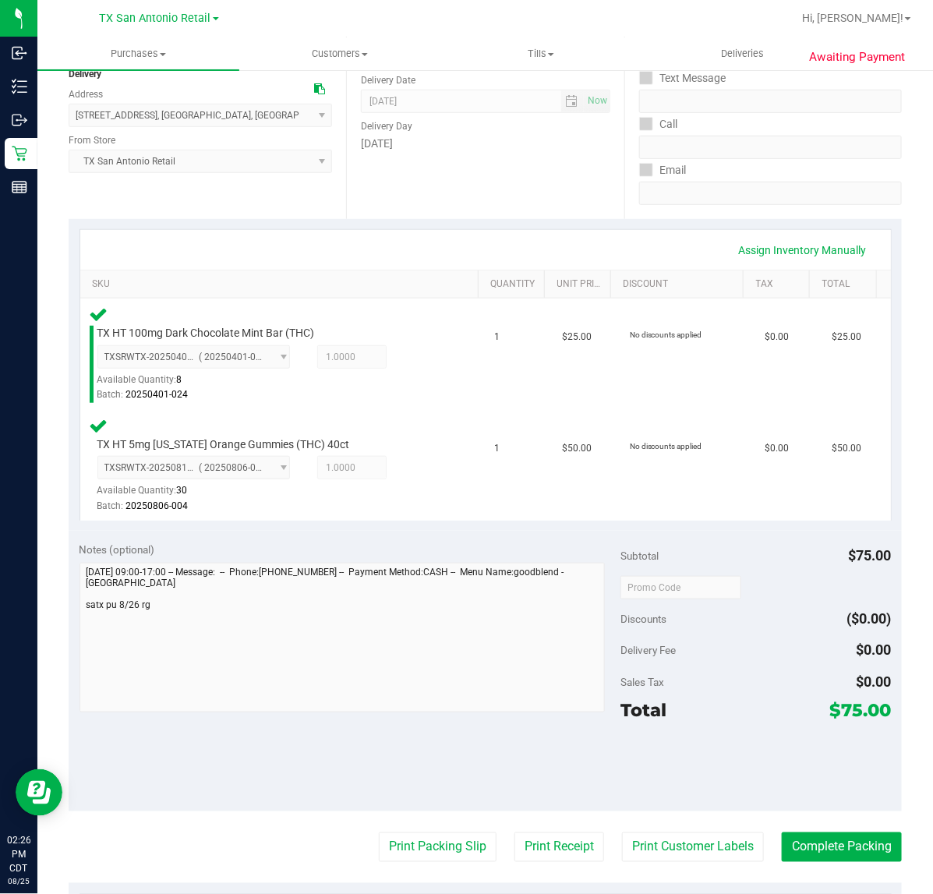
click at [636, 876] on purchase-details "Back Edit Purchase Cancel Purchase View Profile # 11841319 Submitted Needs revi…" at bounding box center [485, 537] width 833 height 1296
click at [649, 851] on button "Print Customer Labels" at bounding box center [693, 847] width 142 height 30
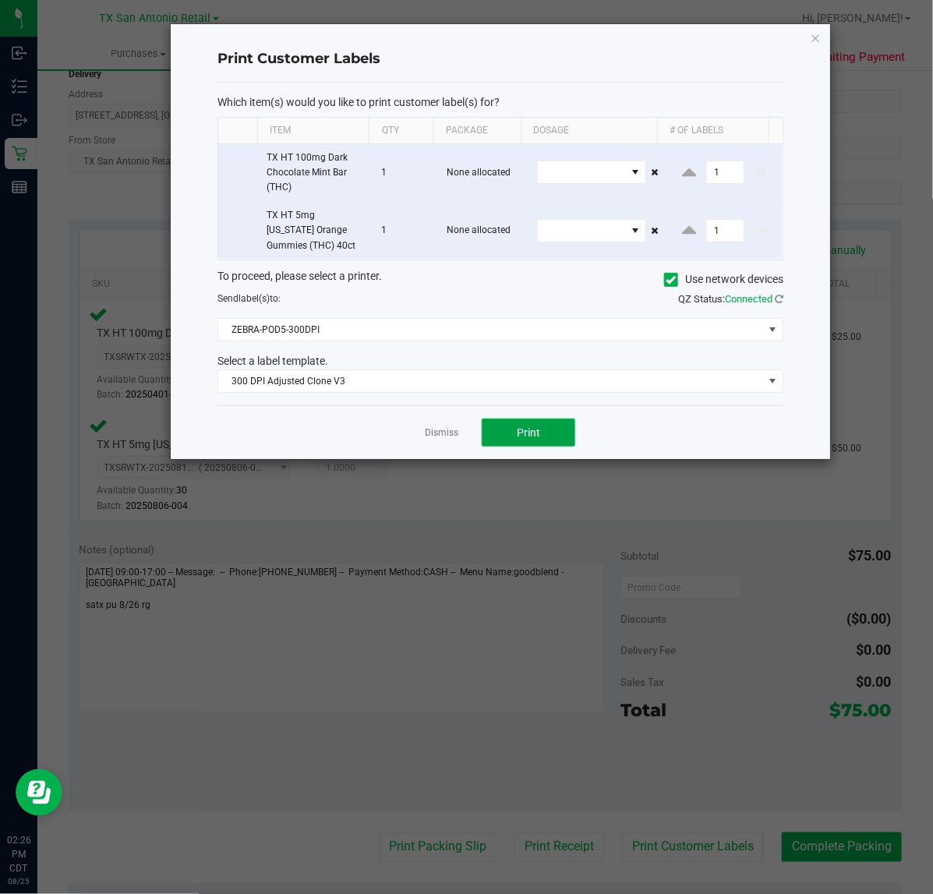
click at [505, 432] on button "Print" at bounding box center [527, 432] width 93 height 28
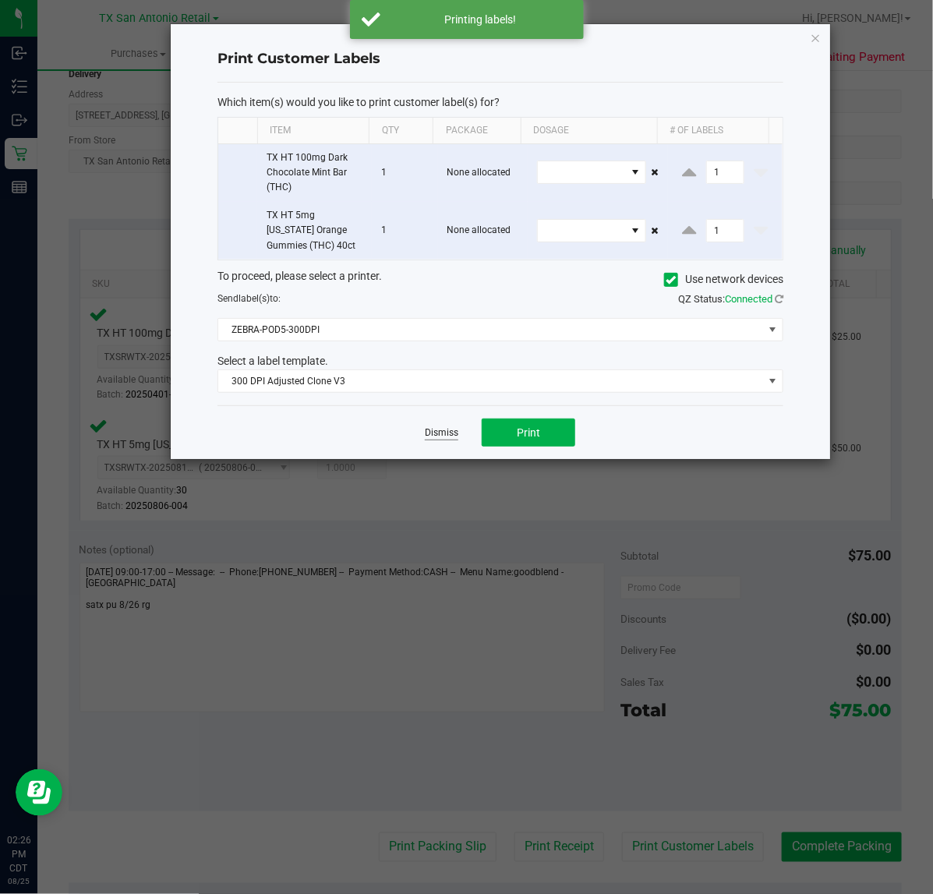
click at [446, 433] on link "Dismiss" at bounding box center [441, 432] width 33 height 13
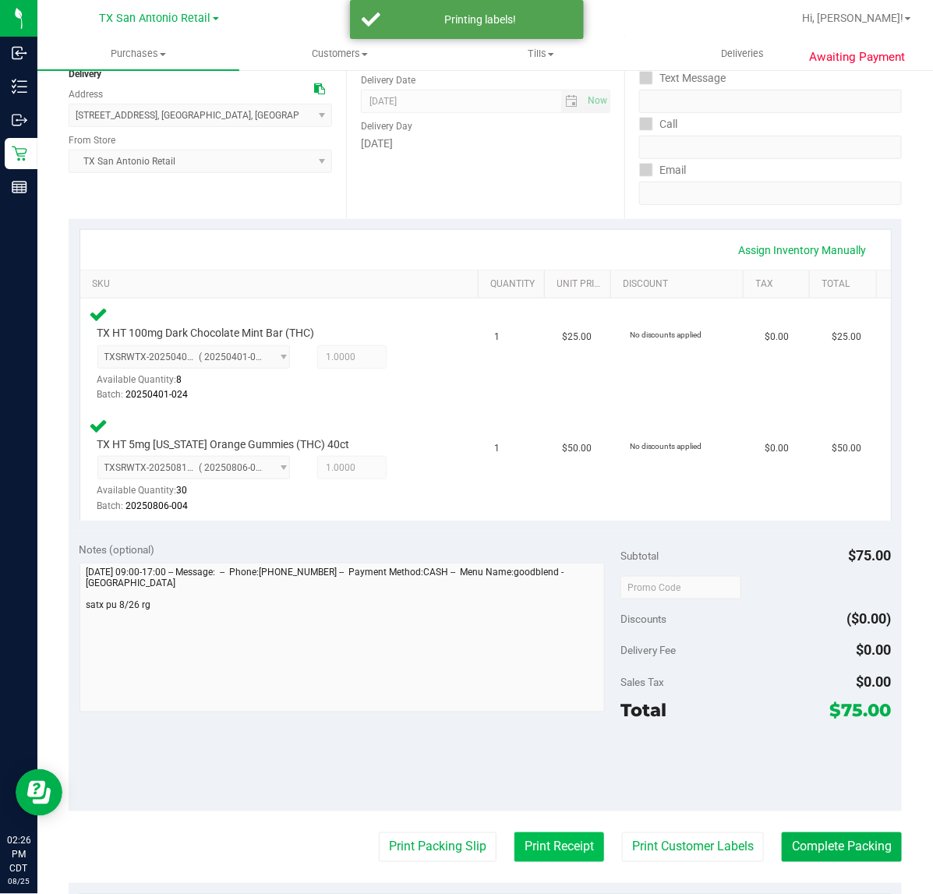
click at [514, 845] on button "Print Receipt" at bounding box center [559, 847] width 90 height 30
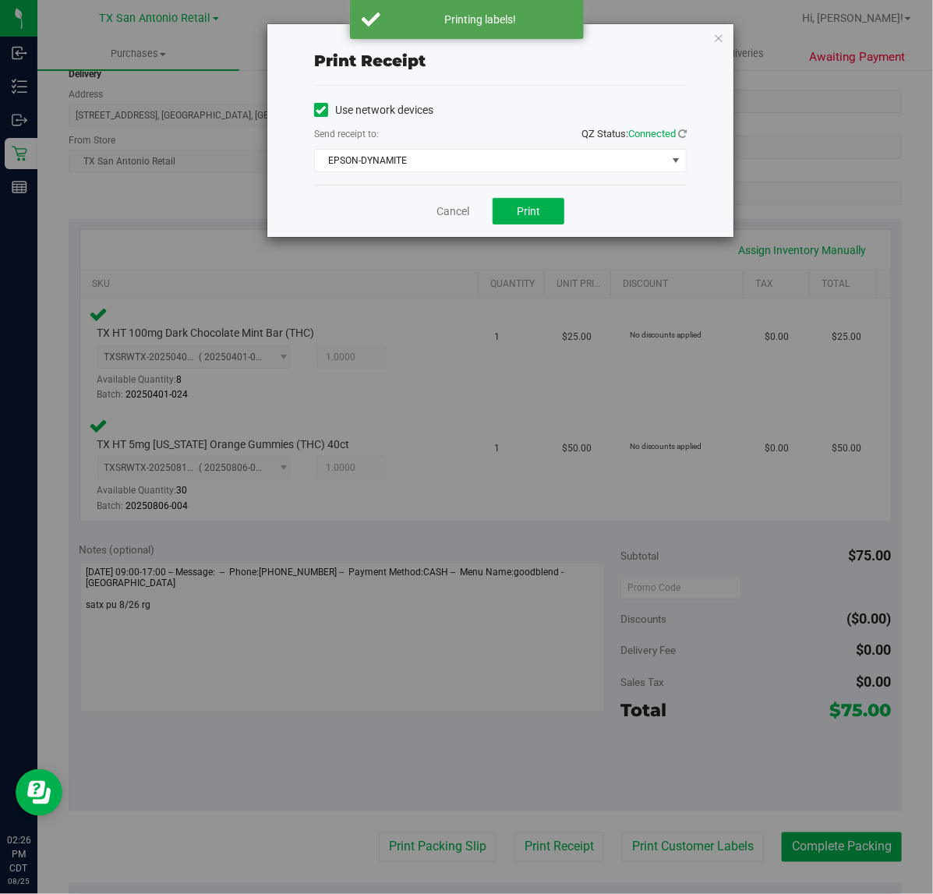
click at [538, 227] on div "Cancel Print" at bounding box center [500, 211] width 372 height 52
click at [502, 216] on button "Print" at bounding box center [528, 211] width 72 height 26
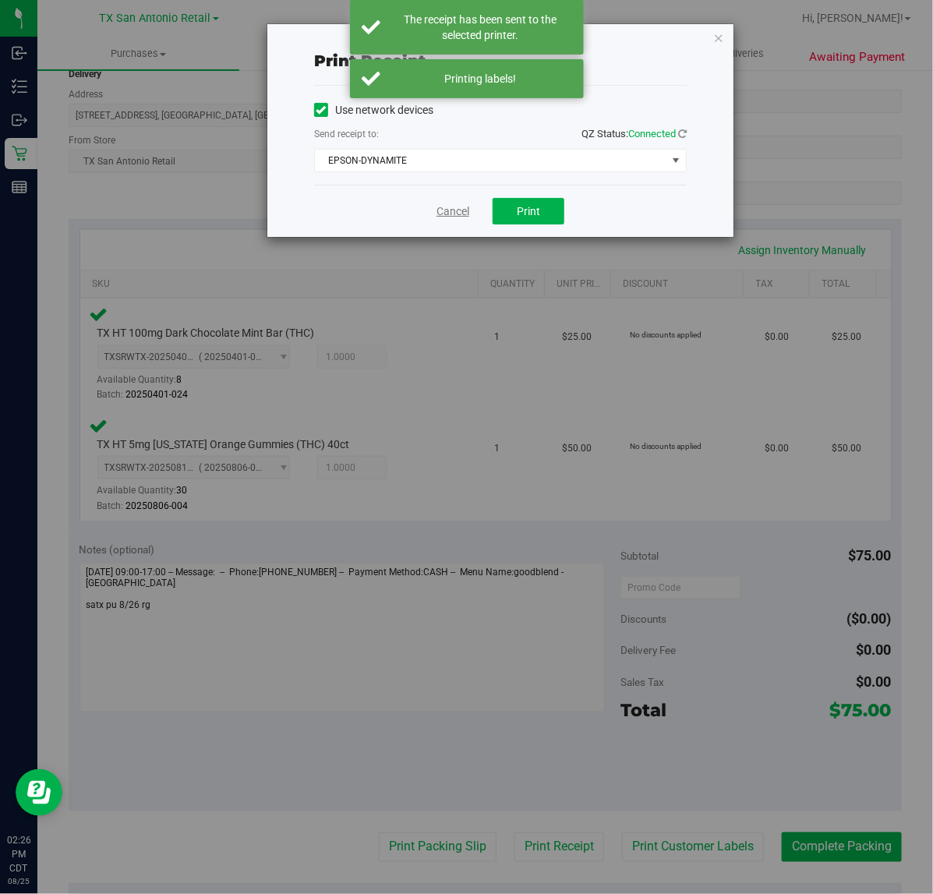
click at [460, 216] on link "Cancel" at bounding box center [452, 211] width 33 height 16
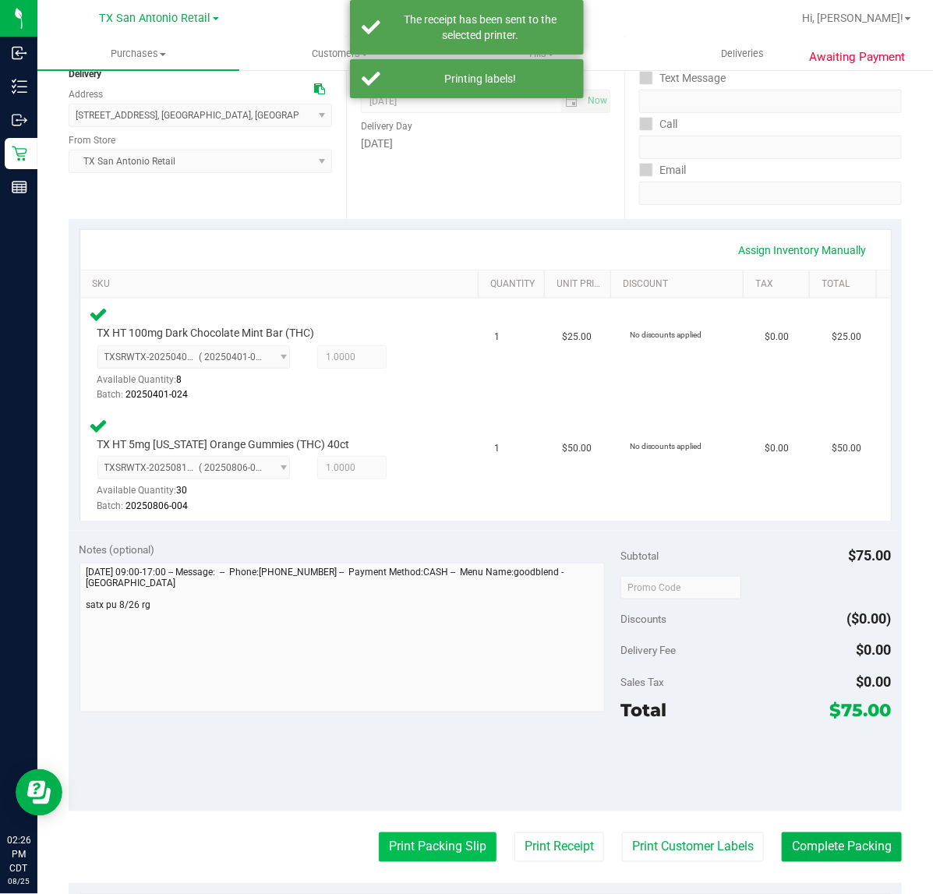
click at [446, 844] on button "Print Packing Slip" at bounding box center [438, 847] width 118 height 30
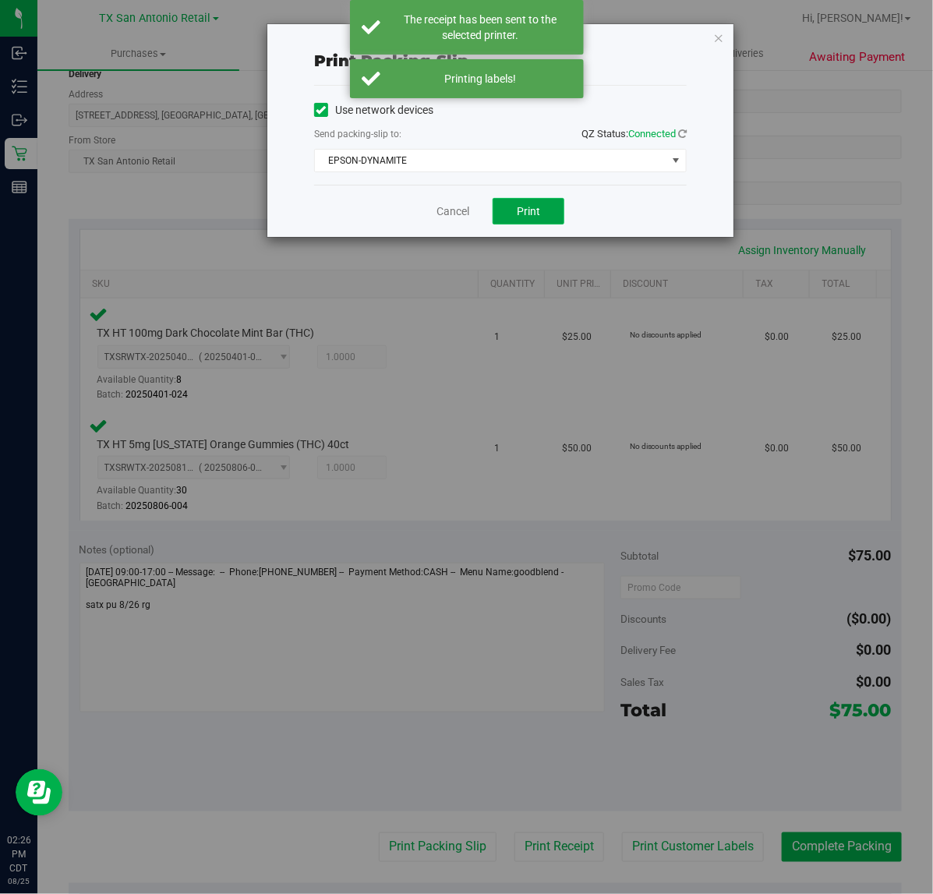
click at [557, 220] on button "Print" at bounding box center [528, 211] width 72 height 26
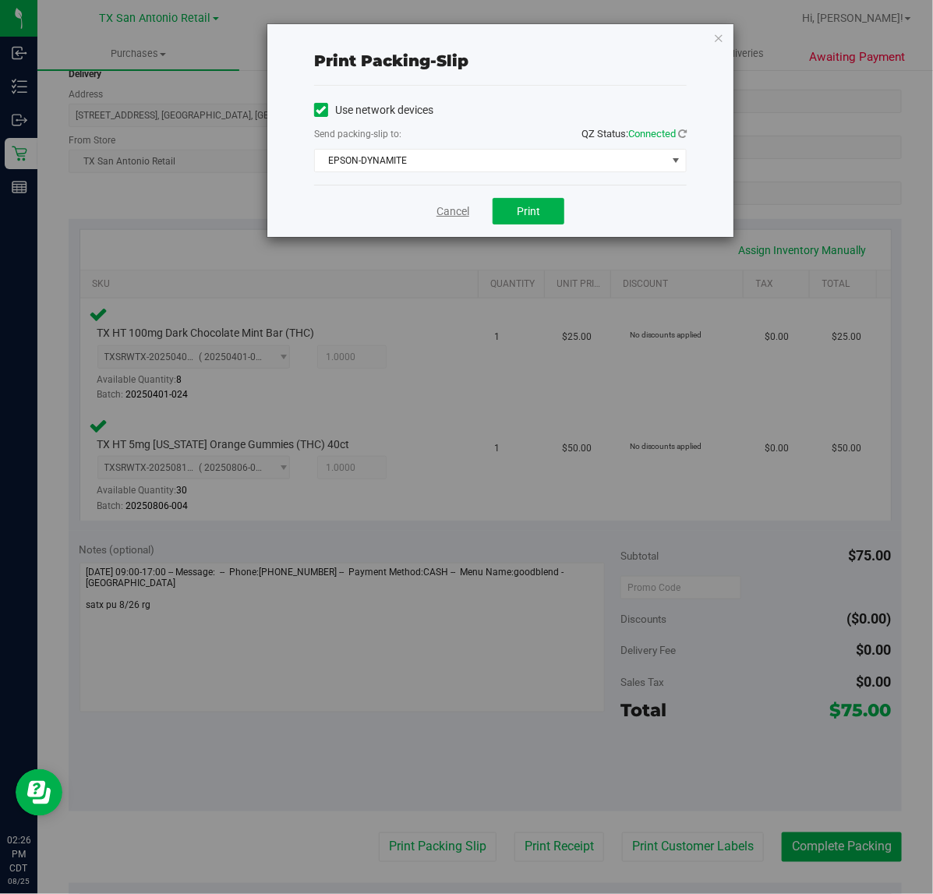
click at [443, 207] on link "Cancel" at bounding box center [452, 211] width 33 height 16
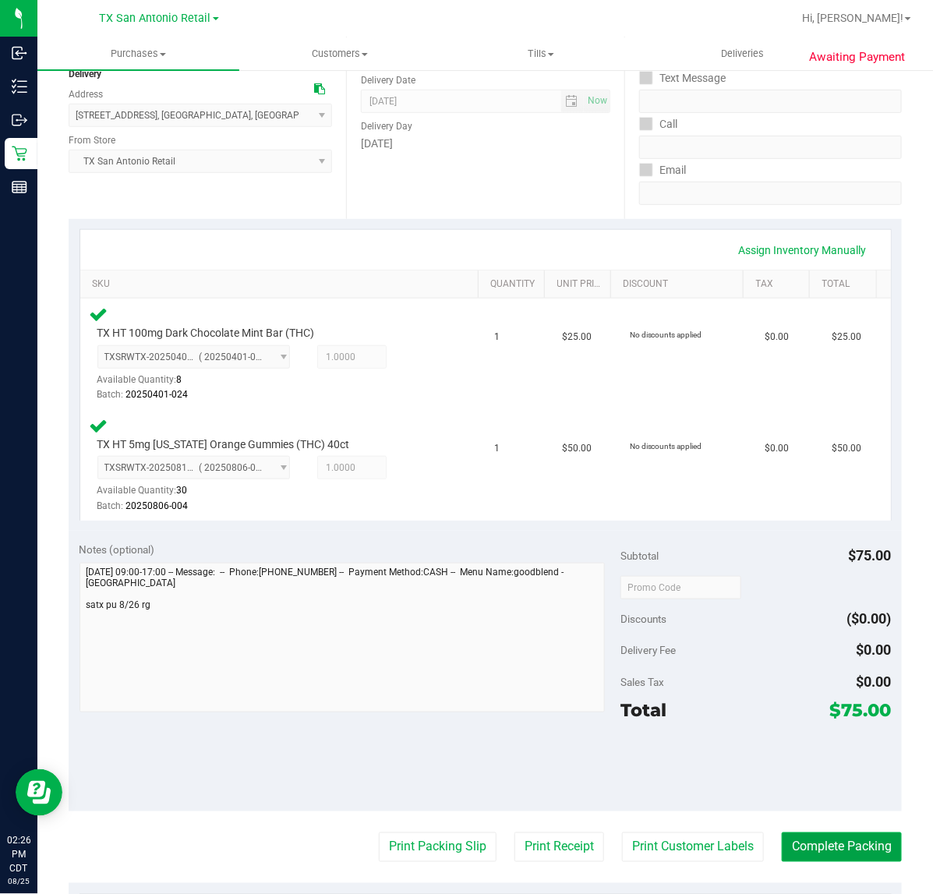
click at [836, 834] on button "Complete Packing" at bounding box center [841, 847] width 120 height 30
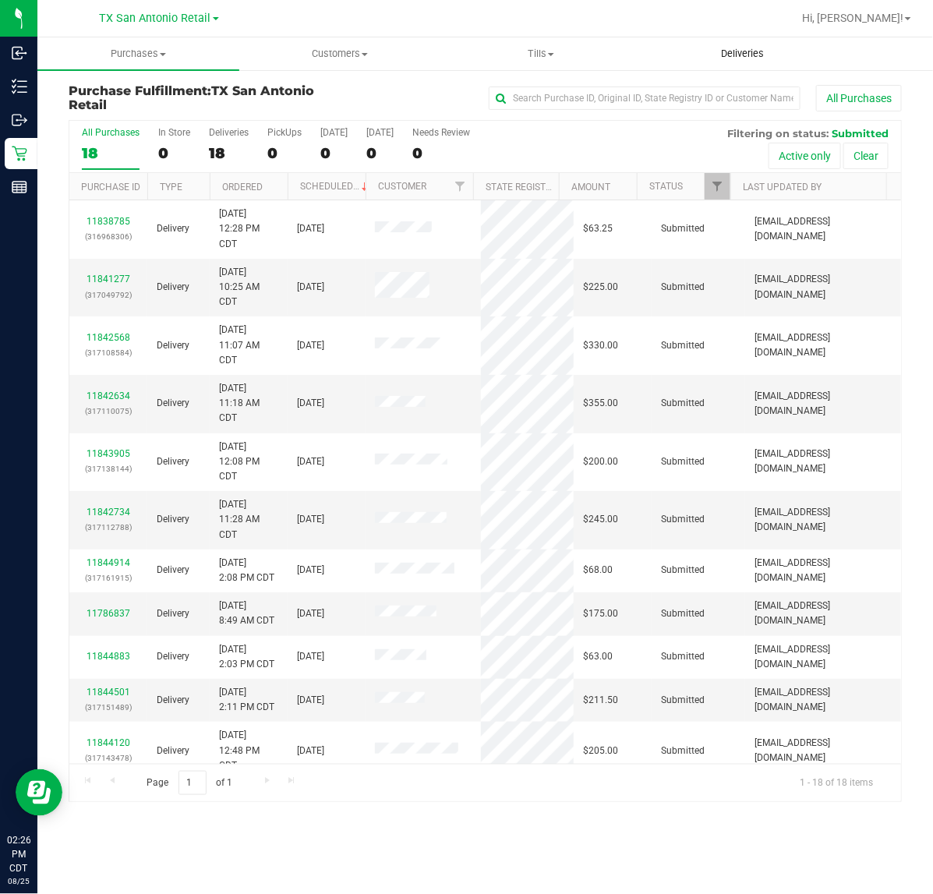
click at [740, 55] on span "Deliveries" at bounding box center [742, 54] width 85 height 14
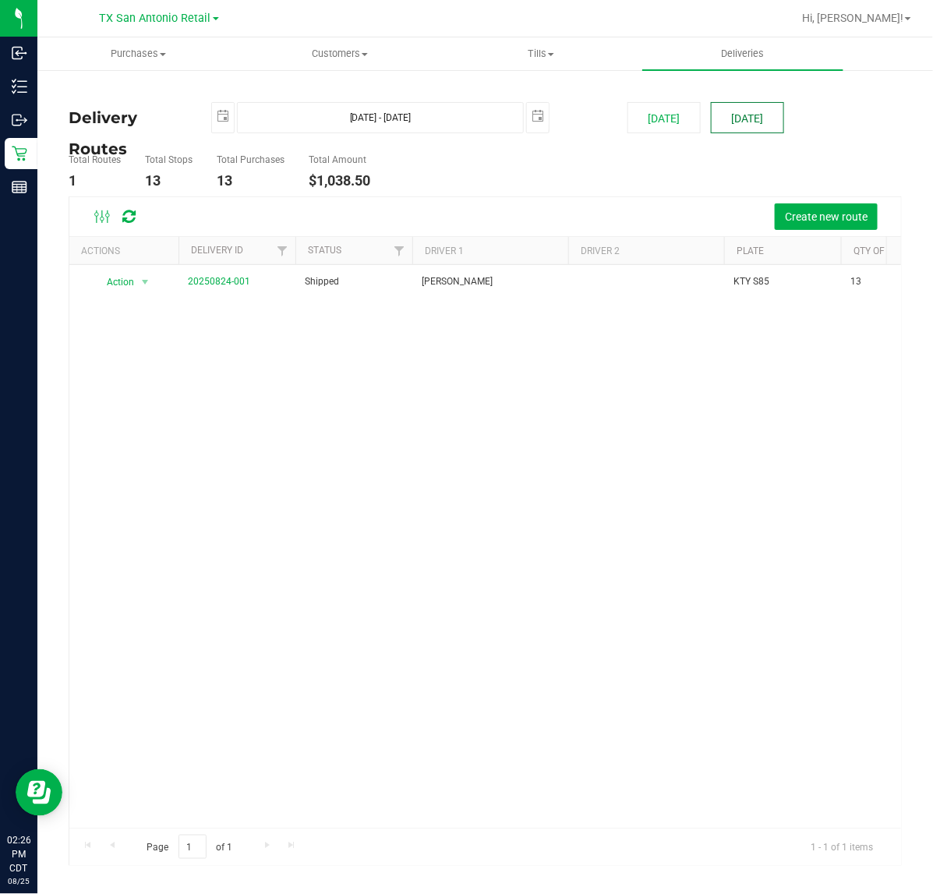
click at [765, 111] on button "[DATE]" at bounding box center [746, 117] width 73 height 31
type input "[DATE] - [DATE]"
type input "[DATE]"
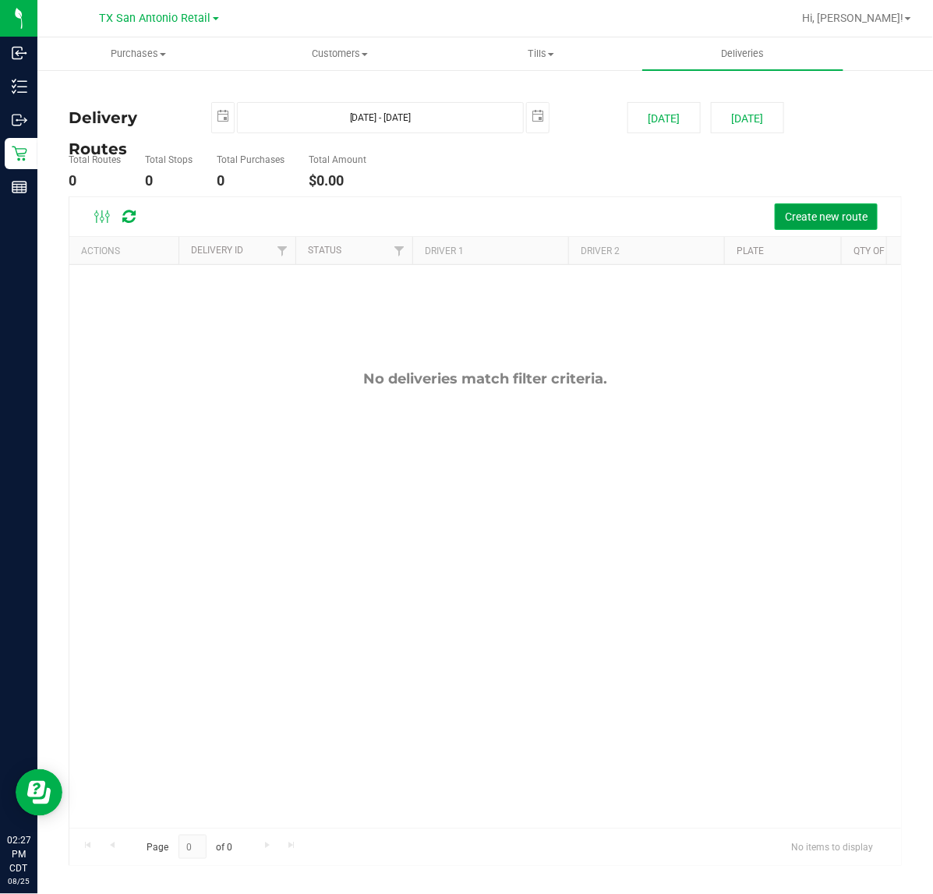
click at [788, 222] on span "Create new route" at bounding box center [826, 216] width 83 height 12
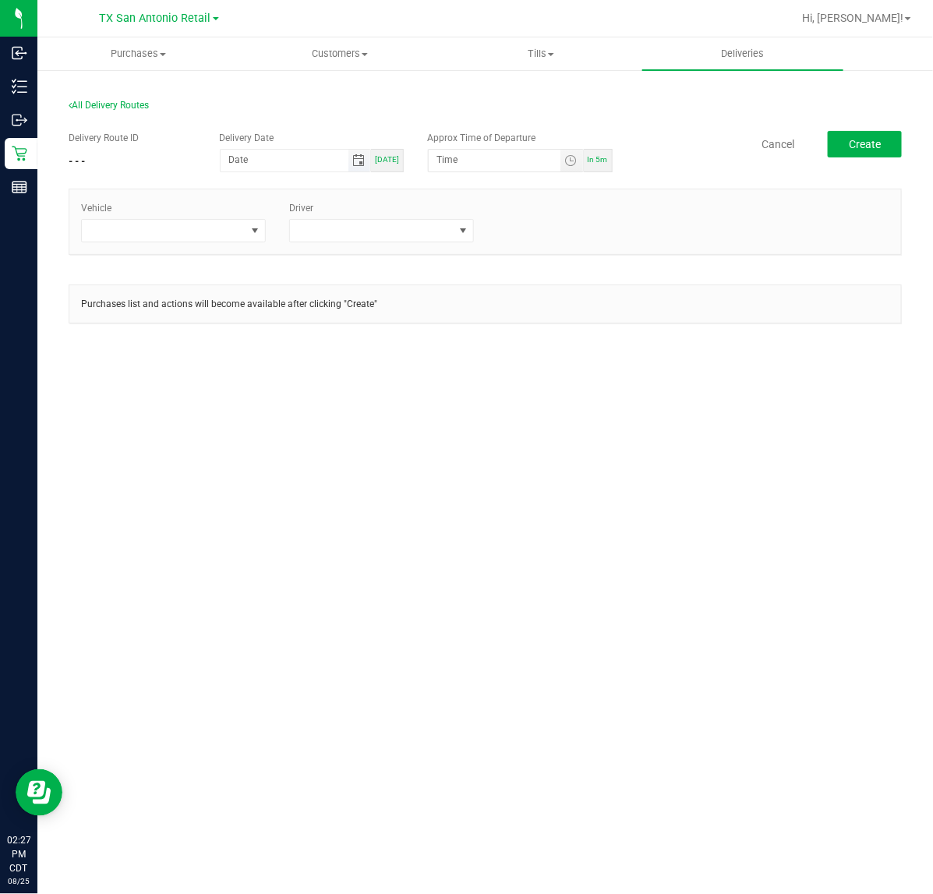
click at [361, 158] on span "Toggle calendar" at bounding box center [358, 160] width 12 height 12
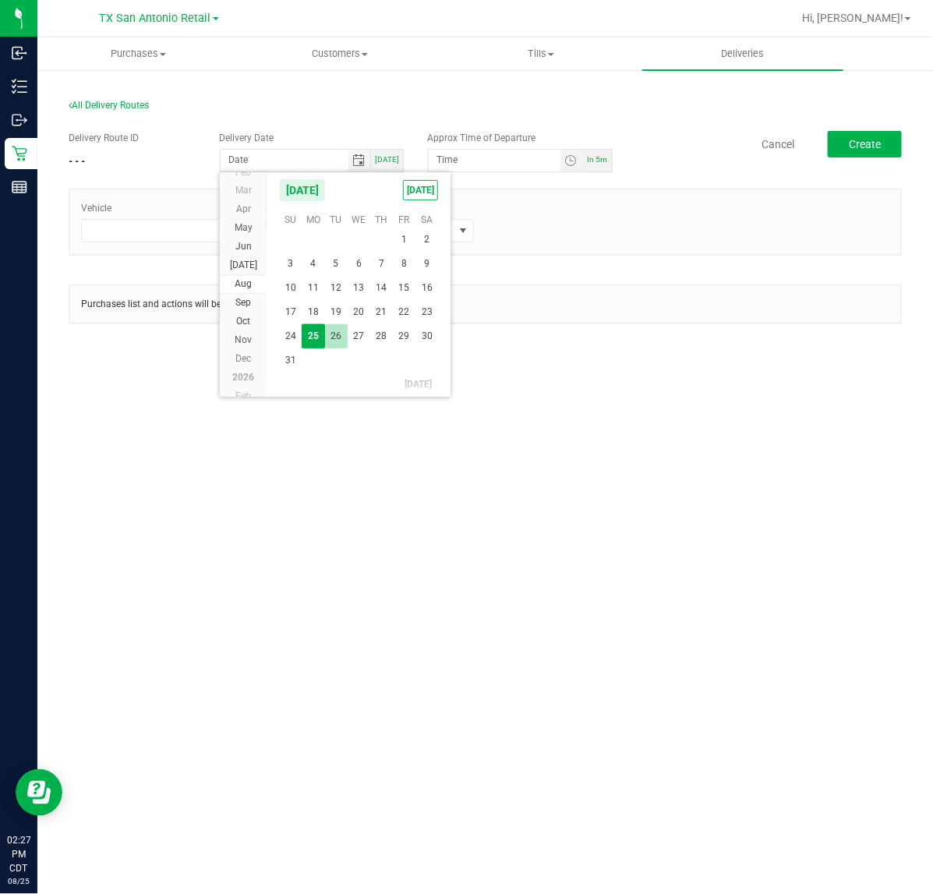
click at [332, 333] on span "26" at bounding box center [336, 336] width 23 height 24
type input "[DATE]"
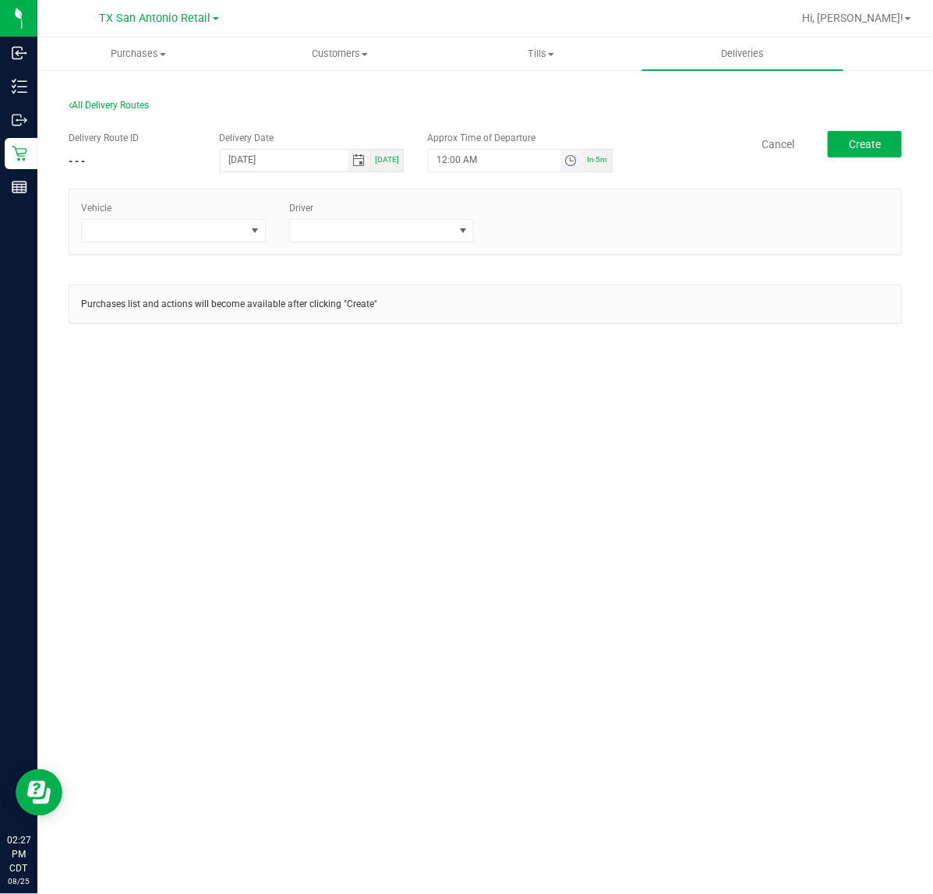
click at [573, 164] on span "Toggle time list" at bounding box center [570, 160] width 12 height 12
click at [534, 458] on button "Set" at bounding box center [542, 464] width 58 height 34
type input "5:00 AM"
click at [251, 224] on span at bounding box center [255, 230] width 12 height 12
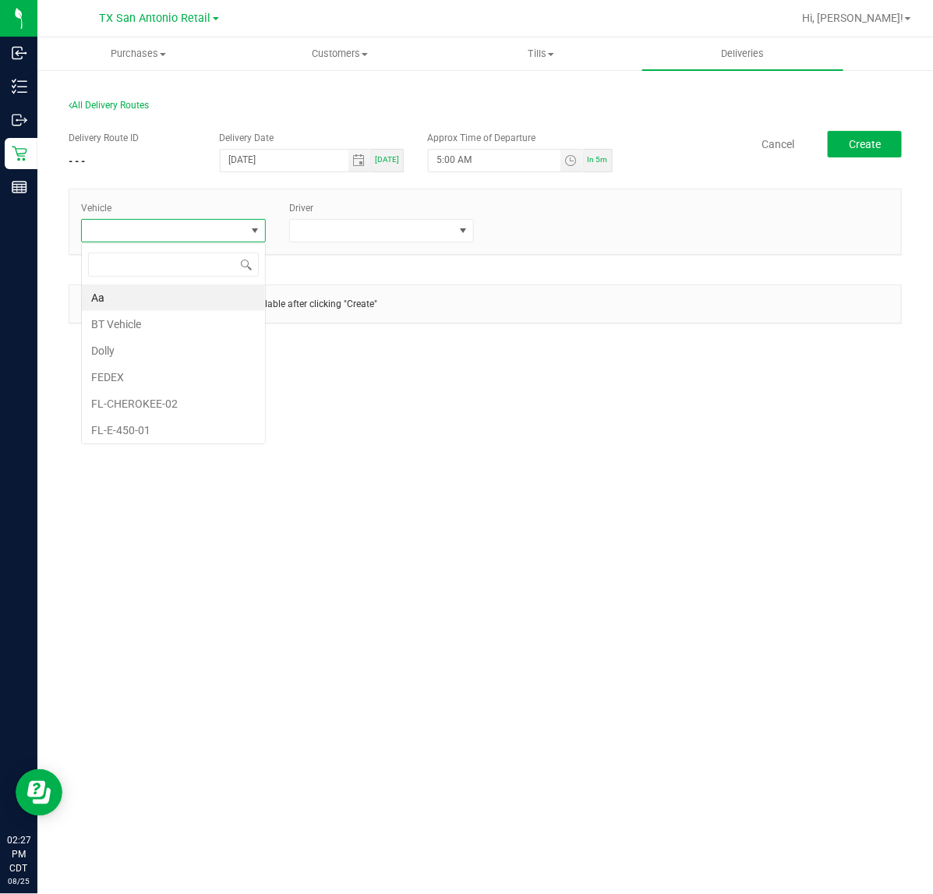
scroll to position [24, 185]
type input "tx"
click at [201, 300] on li "TX Escape 42" at bounding box center [173, 297] width 183 height 26
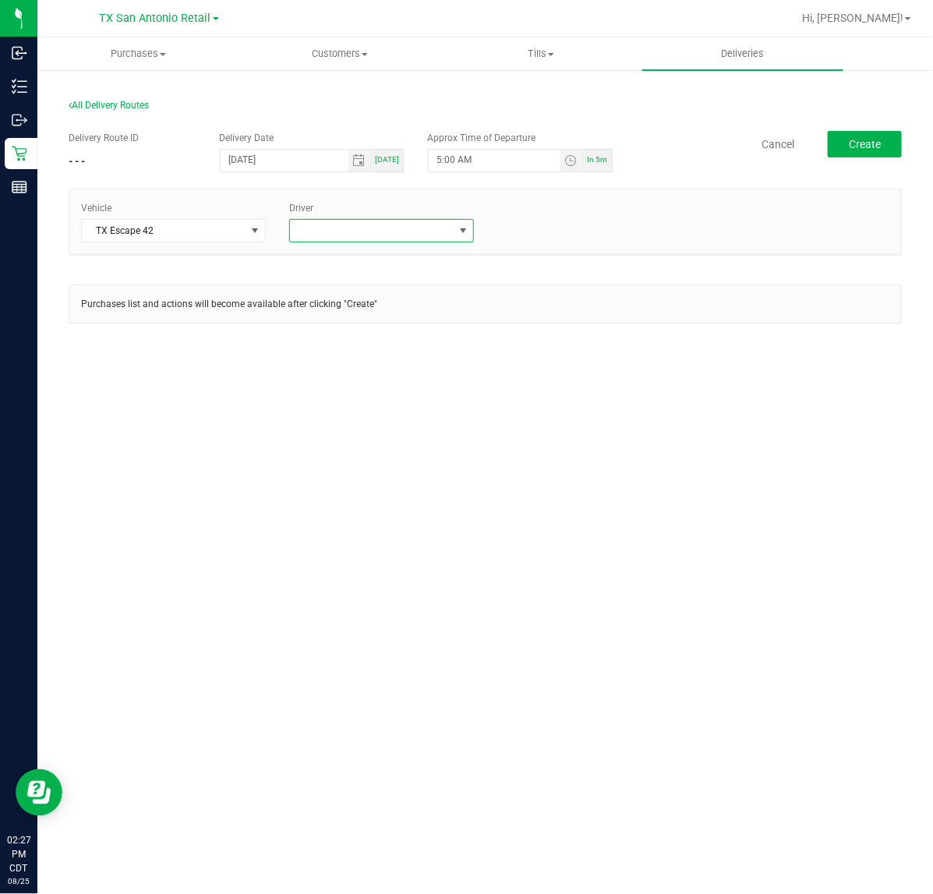
click at [325, 227] on span at bounding box center [372, 231] width 164 height 22
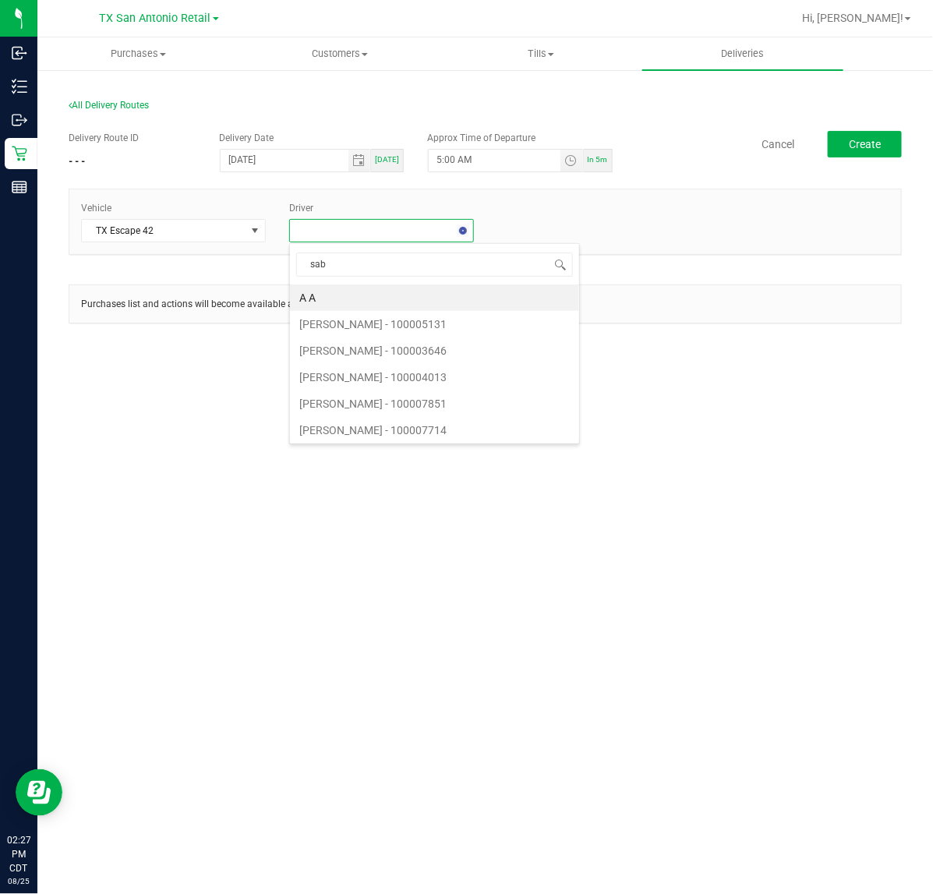
type input "saba"
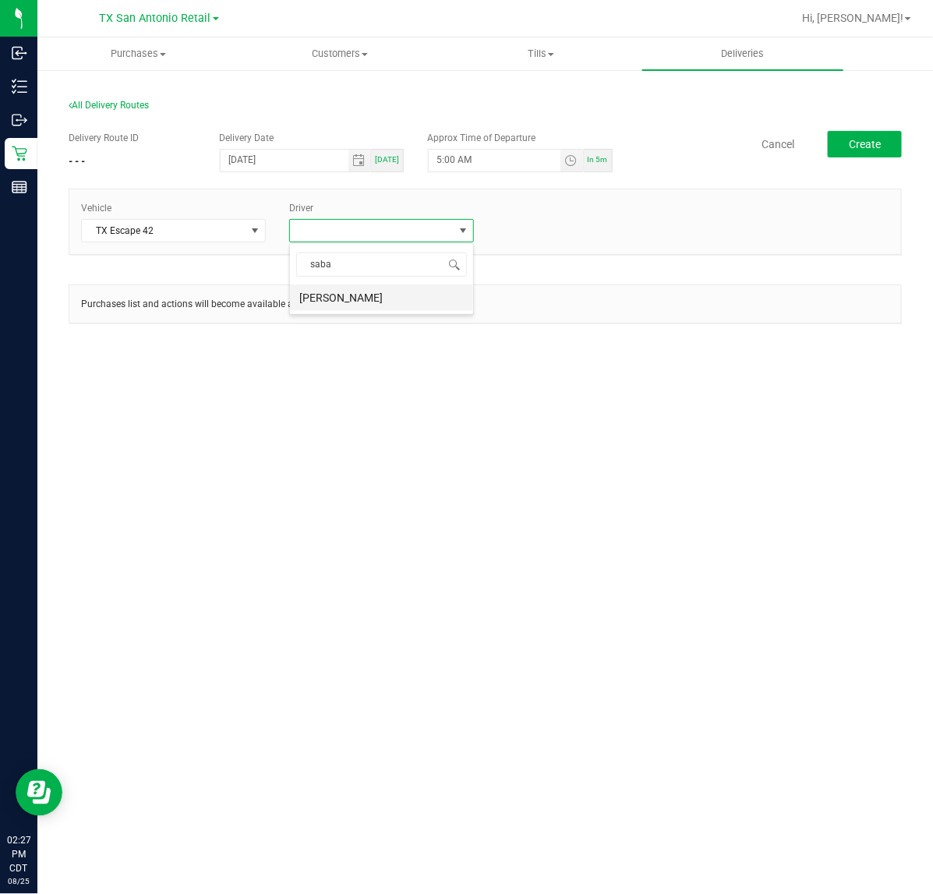
click at [393, 298] on li "[PERSON_NAME]" at bounding box center [381, 297] width 183 height 26
click at [859, 138] on span "Create" at bounding box center [864, 144] width 32 height 12
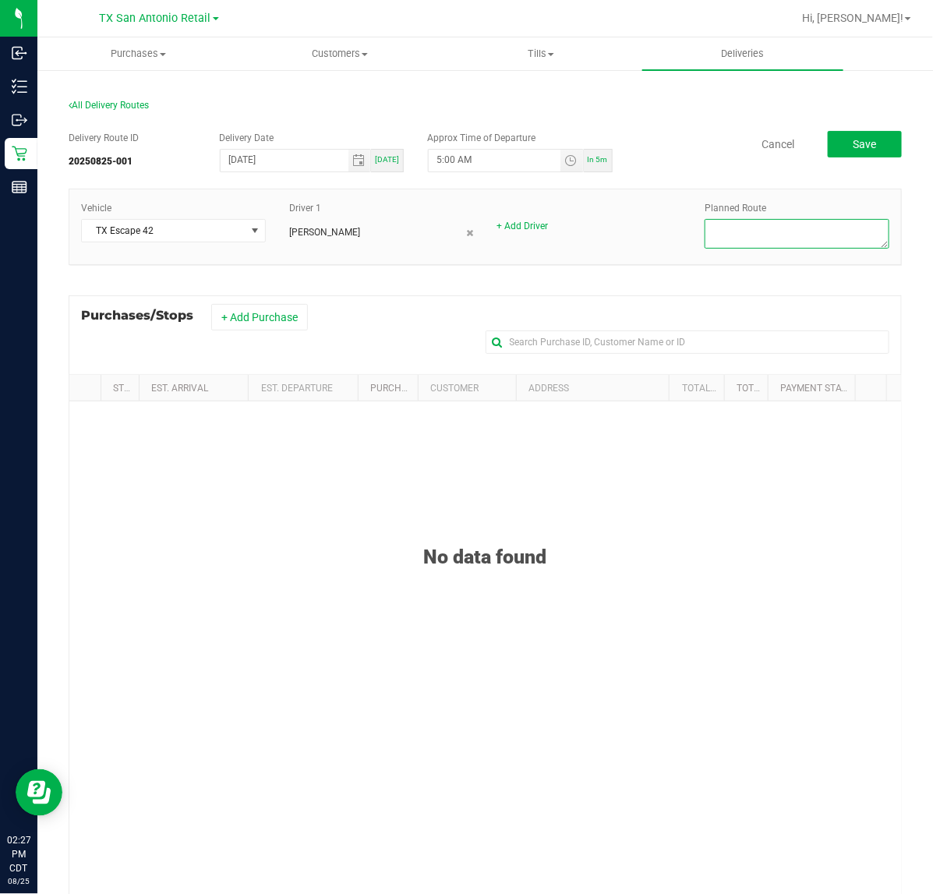
click at [802, 223] on textarea at bounding box center [796, 234] width 185 height 30
click at [467, 231] on icon at bounding box center [470, 232] width 7 height 9
click at [333, 226] on link "+ Add Driver" at bounding box center [314, 225] width 51 height 11
click at [340, 224] on span at bounding box center [372, 231] width 164 height 22
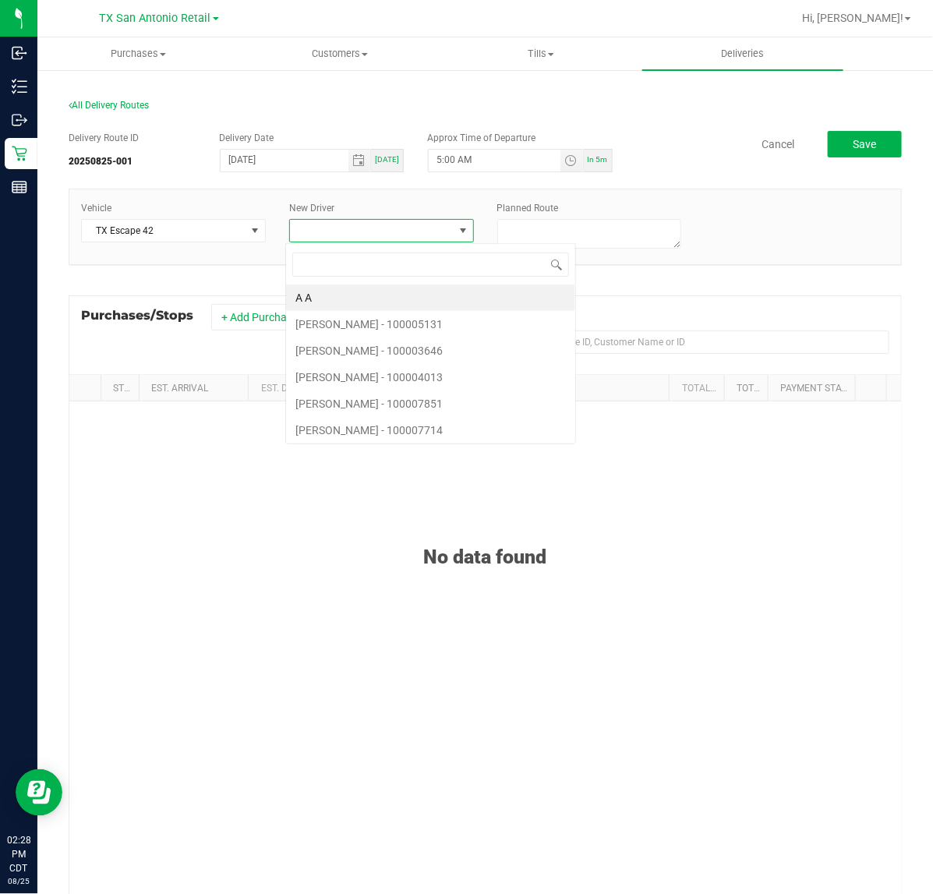
scroll to position [24, 180]
type input "[PERSON_NAME]"
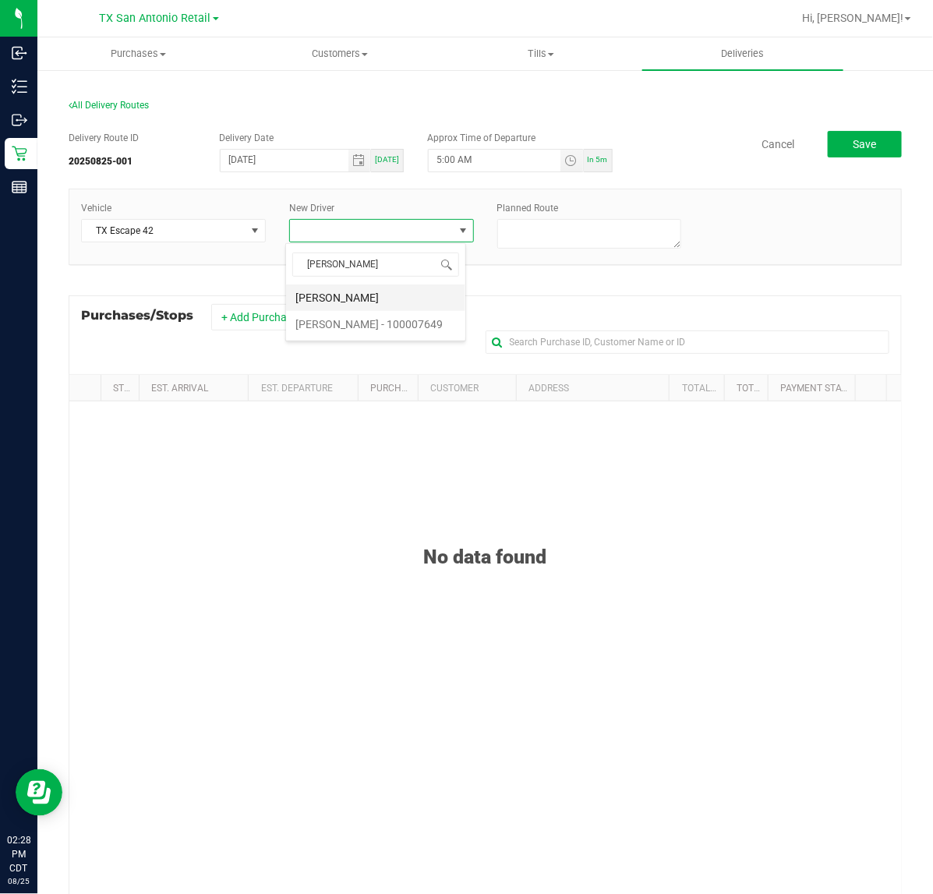
click at [368, 301] on li "[PERSON_NAME]" at bounding box center [375, 297] width 179 height 26
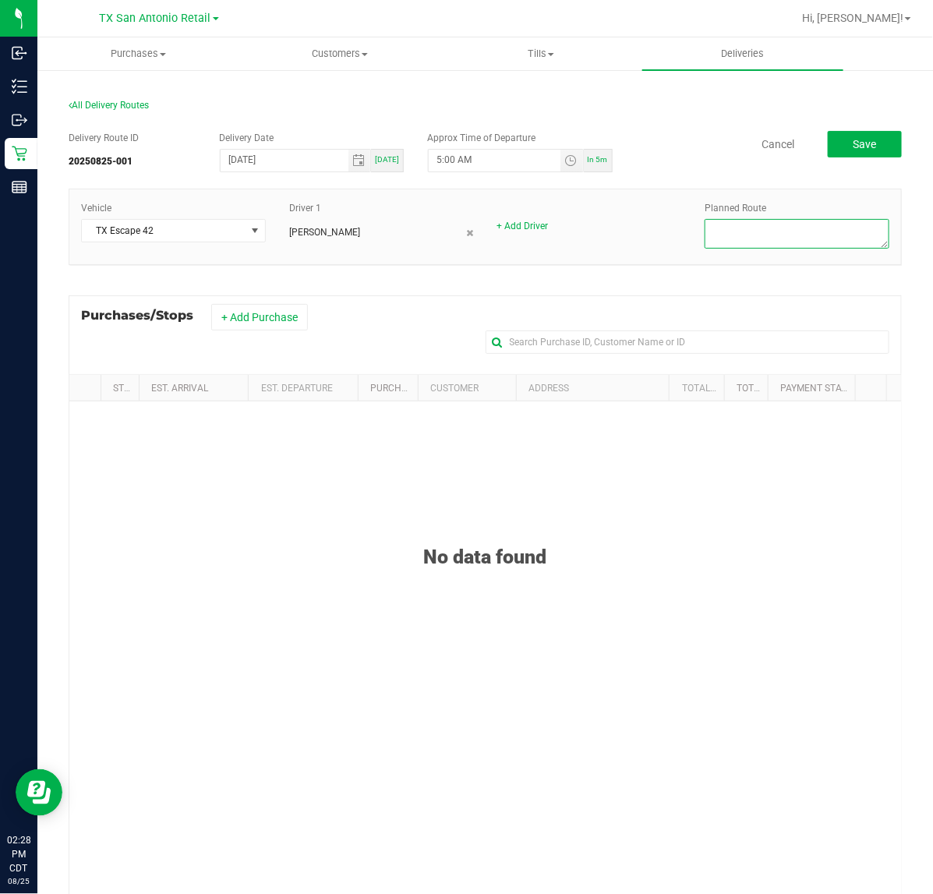
click at [738, 223] on textarea at bounding box center [796, 234] width 185 height 30
type textarea "San Antonio Drop-Off"
click at [287, 320] on button "+ Add Purchase" at bounding box center [259, 317] width 97 height 26
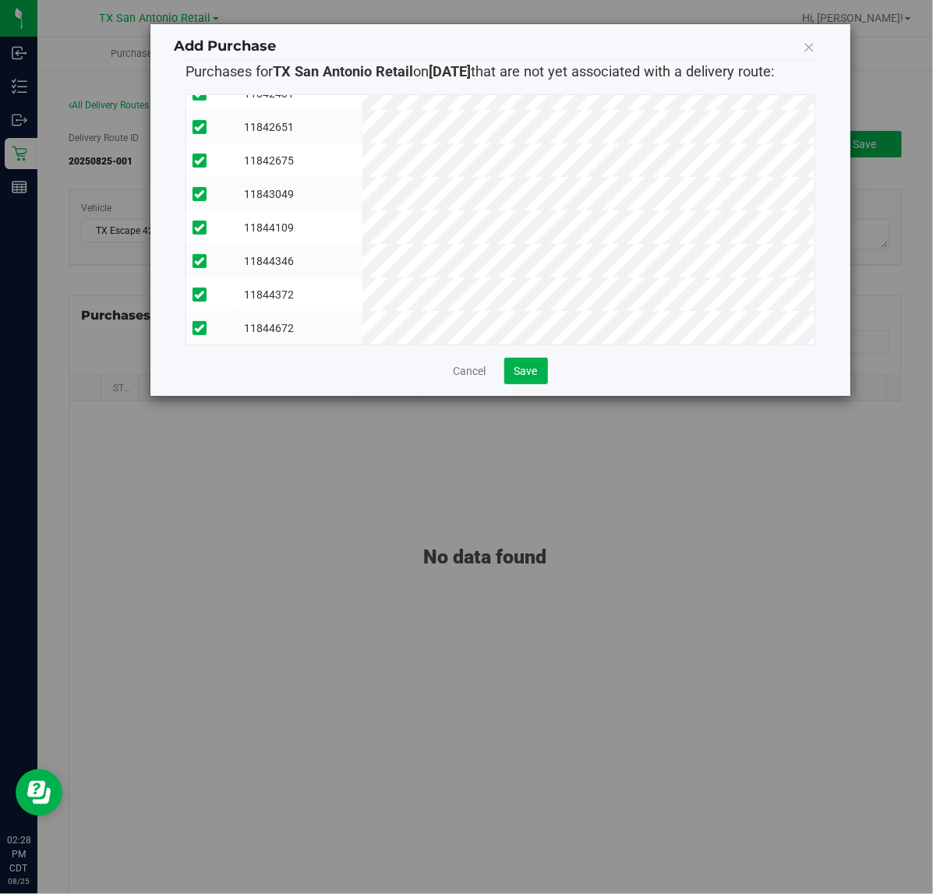
scroll to position [196, 0]
click at [540, 376] on button "Save" at bounding box center [526, 371] width 44 height 26
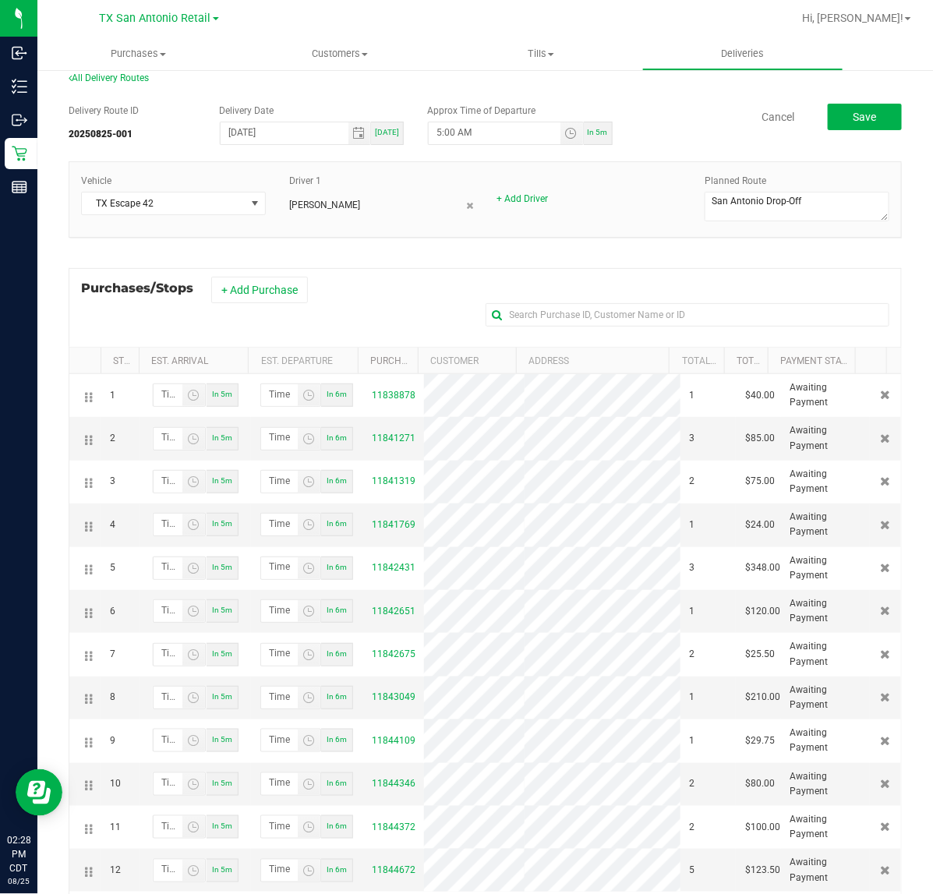
scroll to position [0, 0]
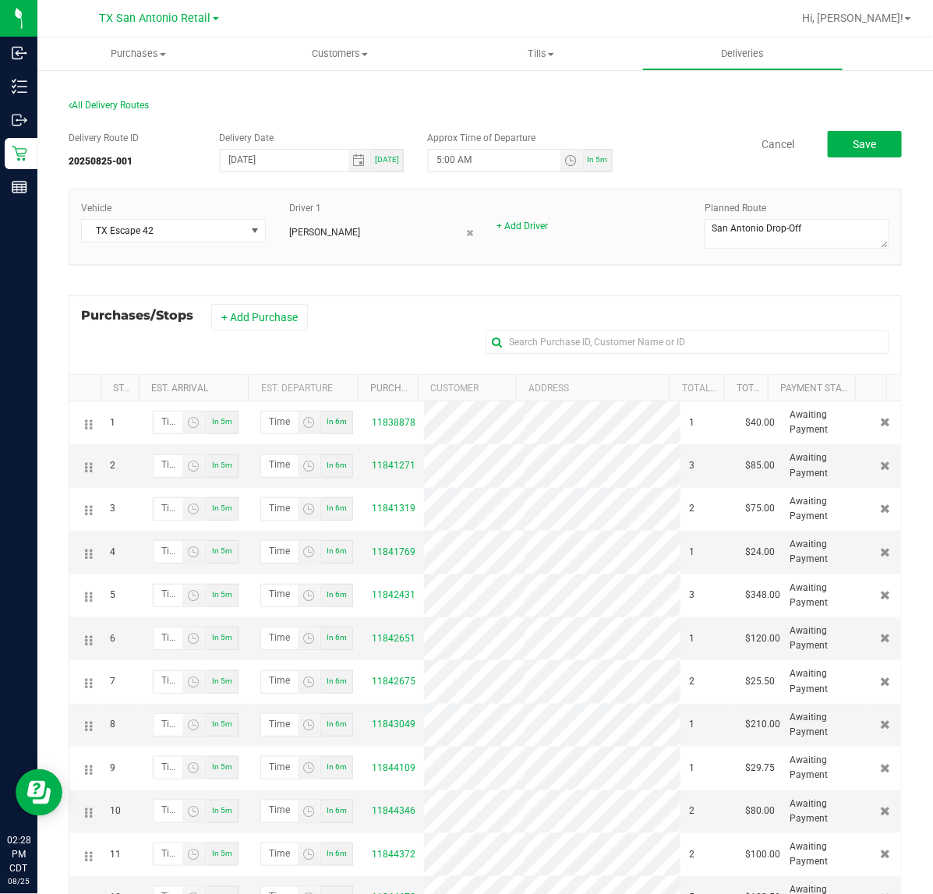
click at [866, 157] on div "Delivery Route ID 20250825-001 Delivery Date [DATE] [DATE] Approx Time of Depar…" at bounding box center [485, 153] width 833 height 44
click at [882, 141] on button "Save" at bounding box center [864, 144] width 74 height 26
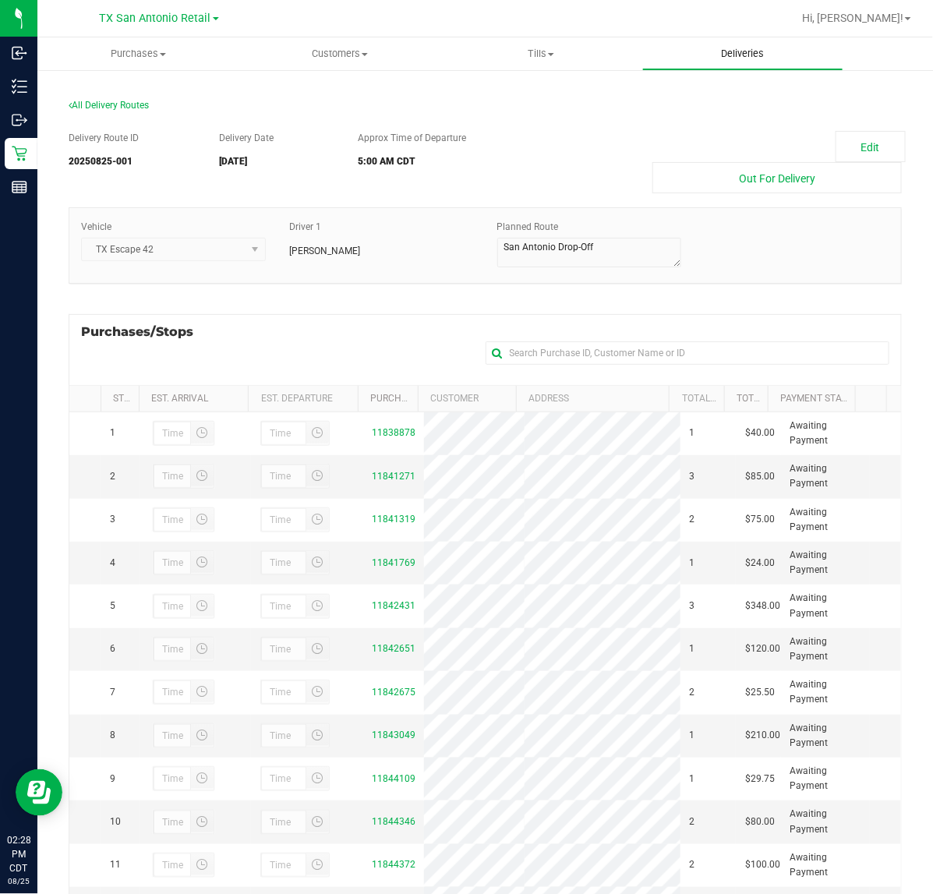
click at [767, 65] on uib-tab-heading "Deliveries" at bounding box center [743, 53] width 200 height 31
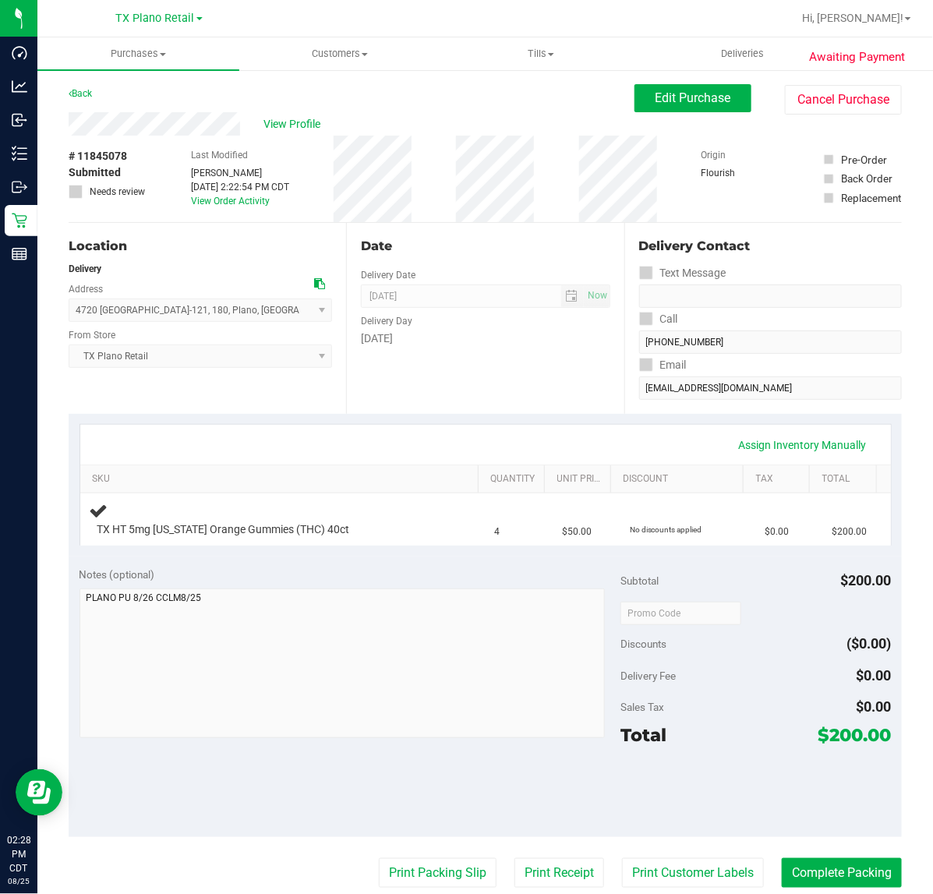
click at [492, 383] on div "Date Delivery Date [DATE] Now [DATE] 07:00 AM Now Delivery Day [DATE]" at bounding box center [484, 318] width 277 height 191
